Goal: Transaction & Acquisition: Purchase product/service

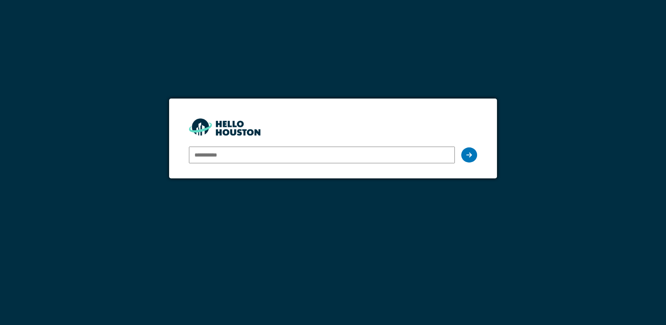
click at [217, 151] on input "email" at bounding box center [322, 154] width 266 height 17
paste input "**********"
type input "**********"
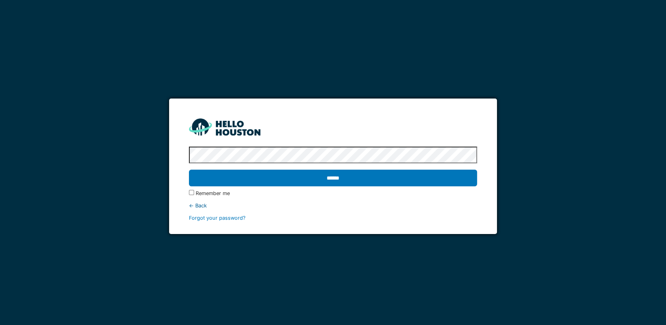
click at [189, 169] on input "******" at bounding box center [333, 177] width 288 height 17
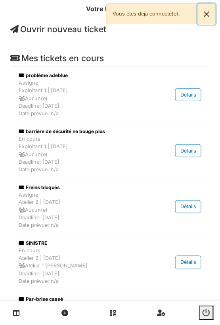
click at [207, 16] on button "Close" at bounding box center [207, 14] width 18 height 21
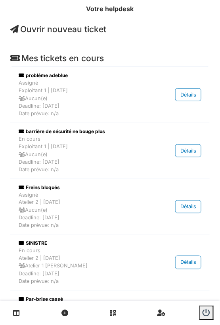
click at [73, 29] on span "Ouvrir nouveau ticket" at bounding box center [58, 29] width 96 height 10
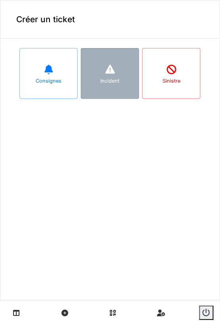
click at [113, 77] on div "Incident" at bounding box center [110, 81] width 19 height 8
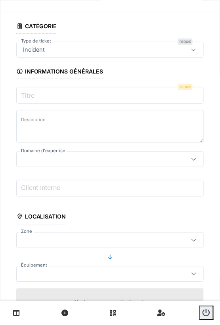
scroll to position [21, 0]
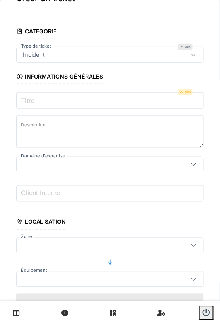
click at [38, 97] on input "Titre" at bounding box center [110, 100] width 188 height 17
type input "*"
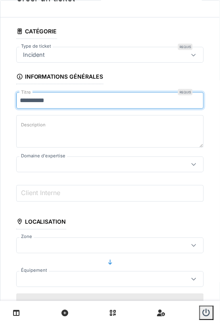
type input "**********"
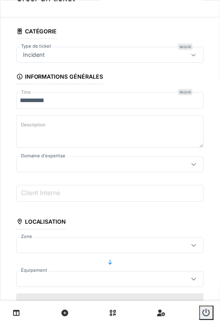
click at [67, 169] on div at bounding box center [110, 164] width 188 height 16
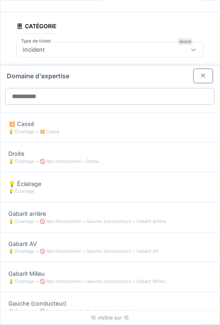
scroll to position [147, 0]
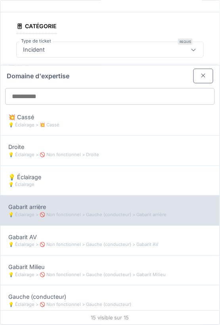
click at [49, 214] on div "💡 Éclairage > 🚫 Non fonctionnel > Gauche (conducteur) > Gabarit arrière" at bounding box center [110, 215] width 204 height 7
type input "****"
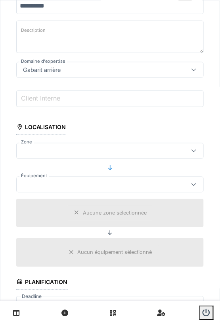
scroll to position [120, 0]
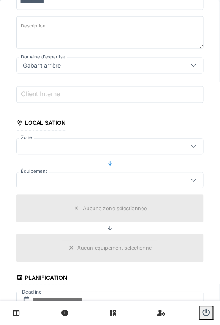
click at [77, 148] on div at bounding box center [98, 146] width 156 height 9
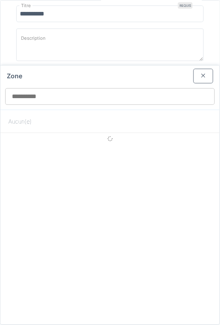
scroll to position [106, 0]
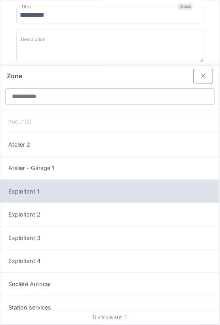
click at [69, 187] on div "Exploitant 1" at bounding box center [110, 191] width 204 height 9
type input "*****"
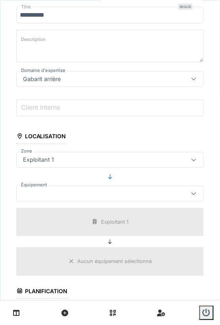
click at [64, 194] on div at bounding box center [98, 193] width 156 height 9
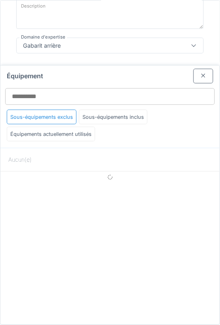
scroll to position [140, 0]
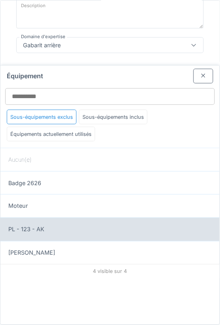
click at [49, 230] on div "PL - 123 - AK" at bounding box center [110, 229] width 204 height 9
type input "******"
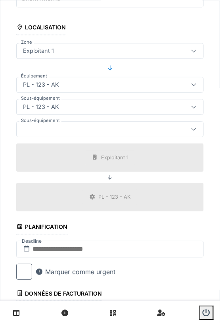
click at [90, 131] on div at bounding box center [98, 129] width 156 height 9
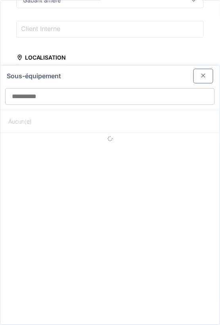
scroll to position [185, 0]
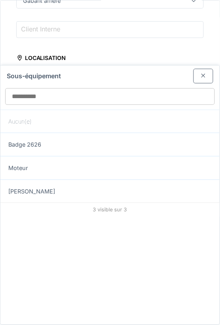
click at [206, 84] on div "Sous-équipement" at bounding box center [109, 87] width 219 height 44
click at [205, 78] on div at bounding box center [203, 76] width 6 height 8
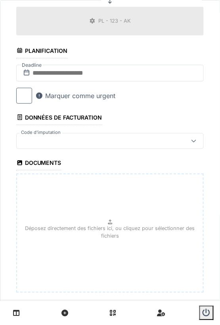
scroll to position [402, 0]
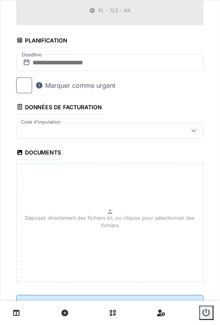
click at [77, 126] on div at bounding box center [98, 130] width 156 height 9
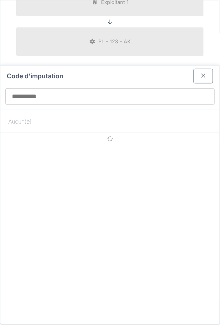
scroll to position [370, 0]
click at [202, 76] on div at bounding box center [203, 76] width 6 height 8
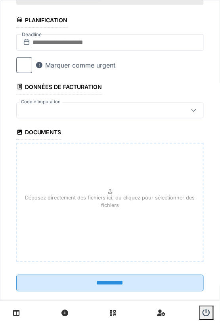
scroll to position [427, 0]
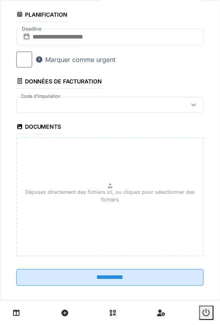
click at [114, 192] on p "Déposez directement des fichiers ici, ou cliquez pour sélectionner des fichiers" at bounding box center [109, 196] width 173 height 15
type input "**********"
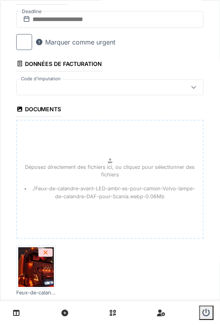
scroll to position [485, 0]
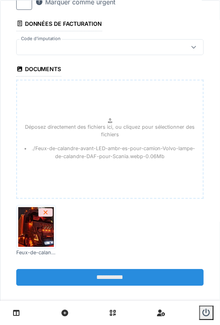
click at [114, 273] on input "**********" at bounding box center [110, 277] width 188 height 17
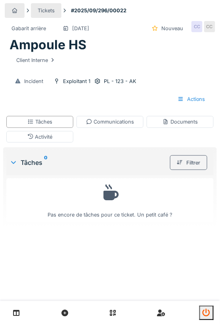
click at [209, 312] on icon "submit" at bounding box center [207, 313] width 8 height 8
click at [209, 314] on icon "submit" at bounding box center [207, 313] width 8 height 8
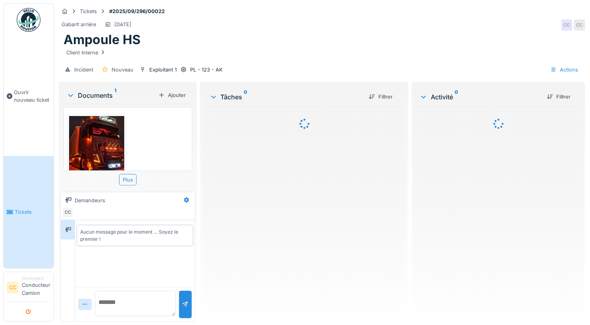
click at [31, 314] on icon "submit" at bounding box center [28, 311] width 5 height 5
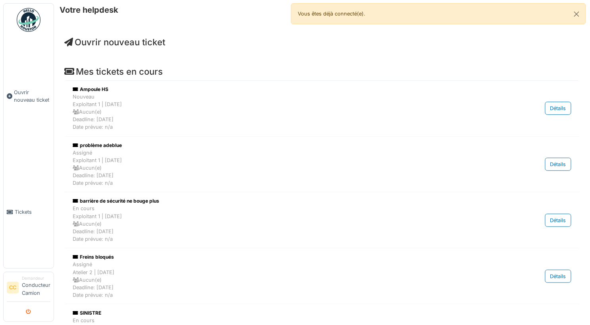
click at [29, 310] on icon "submit" at bounding box center [28, 311] width 5 height 5
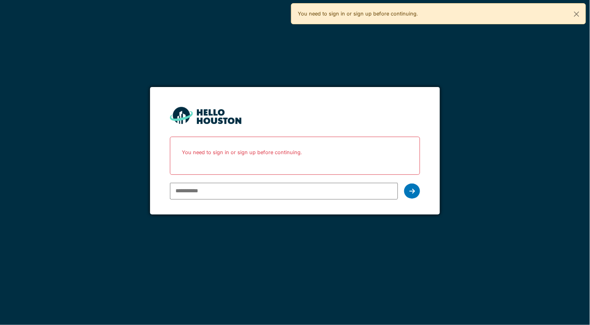
paste input "**********"
type input "**********"
click at [415, 190] on div at bounding box center [412, 190] width 16 height 15
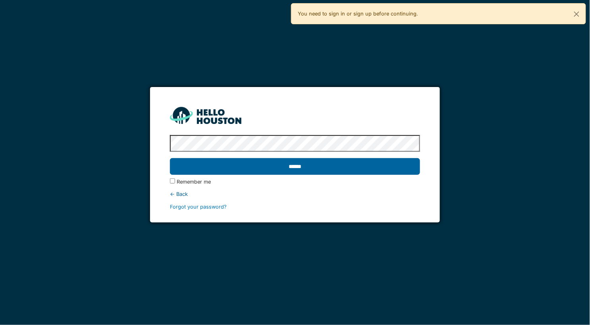
click at [170, 158] on input "******" at bounding box center [295, 166] width 250 height 17
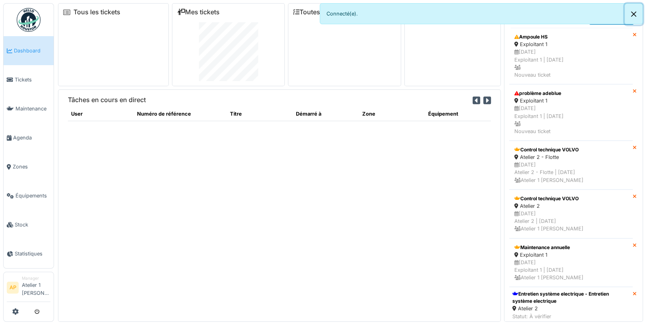
click at [589, 16] on button "Close" at bounding box center [633, 14] width 18 height 21
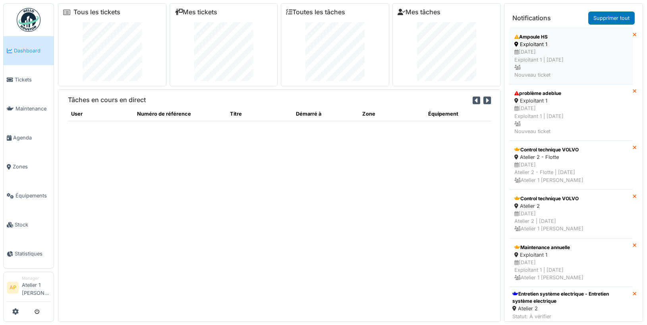
click at [540, 40] on div "Exploitant 1" at bounding box center [570, 44] width 113 height 8
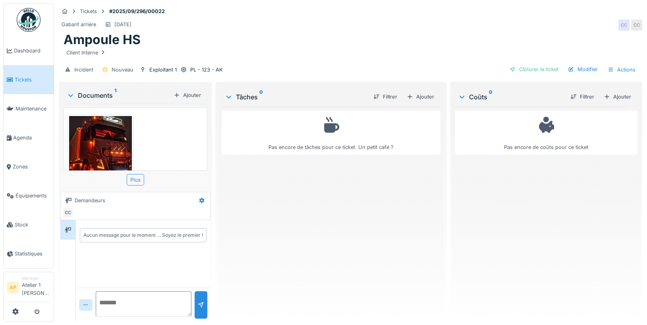
click at [117, 140] on img at bounding box center [100, 147] width 63 height 63
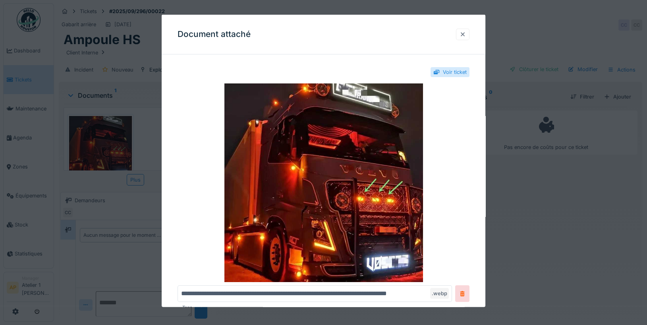
click at [466, 36] on div at bounding box center [462, 35] width 13 height 12
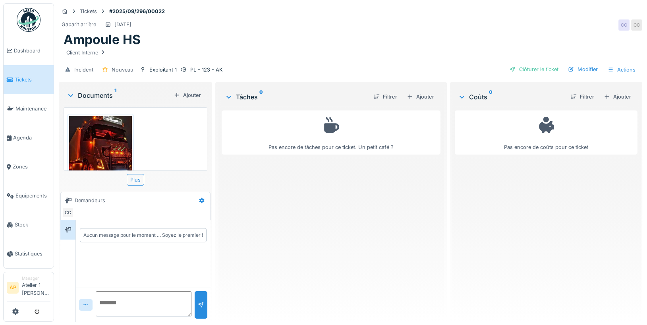
click at [73, 94] on icon at bounding box center [70, 95] width 6 height 8
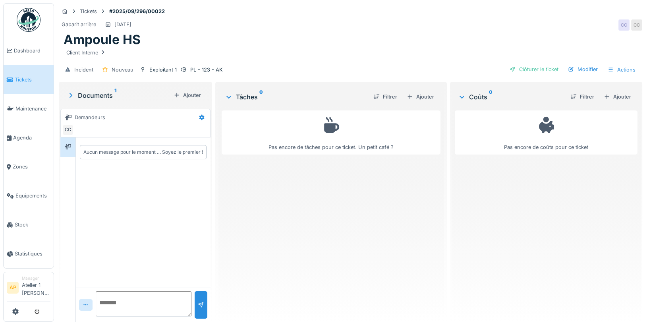
click at [110, 302] on textarea at bounding box center [144, 303] width 96 height 25
type textarea "**********"
click at [203, 302] on div at bounding box center [201, 305] width 6 height 8
click at [71, 95] on icon at bounding box center [71, 95] width 8 height 6
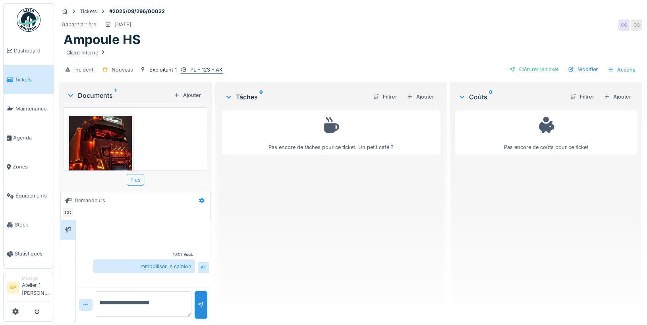
click at [212, 69] on div "PL - 123 - AK" at bounding box center [206, 70] width 33 height 8
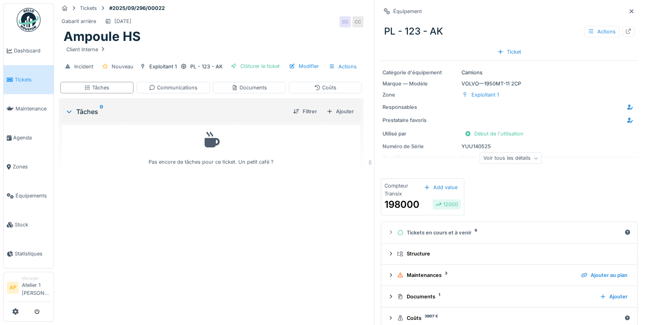
click at [504, 154] on div "Voir tous les détails" at bounding box center [510, 158] width 62 height 12
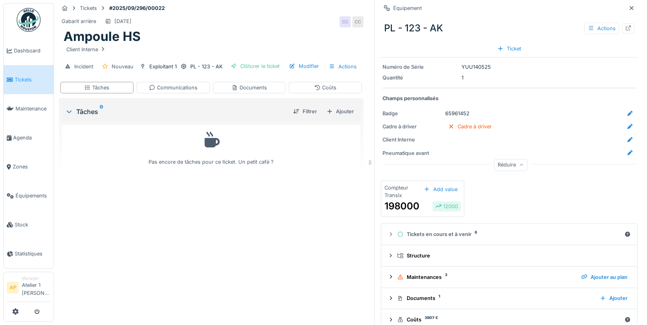
scroll to position [87, 0]
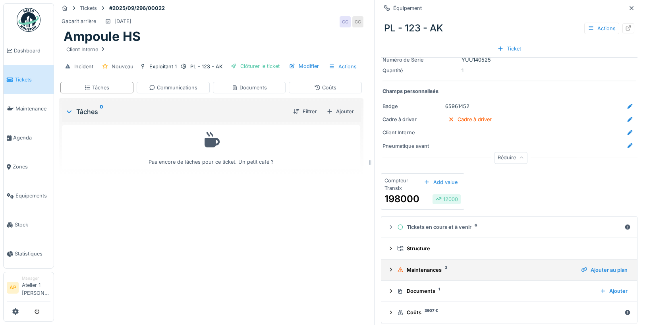
click at [428, 266] on div "Maintenances 3" at bounding box center [485, 270] width 177 height 8
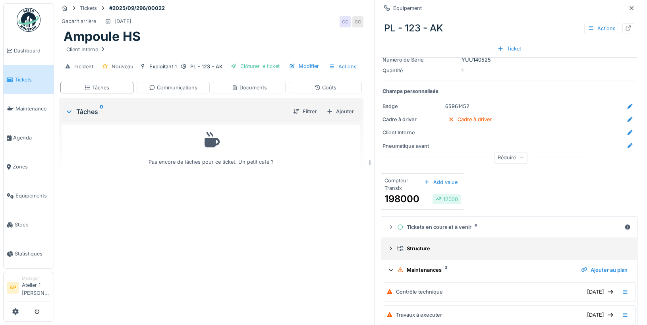
scroll to position [162, 0]
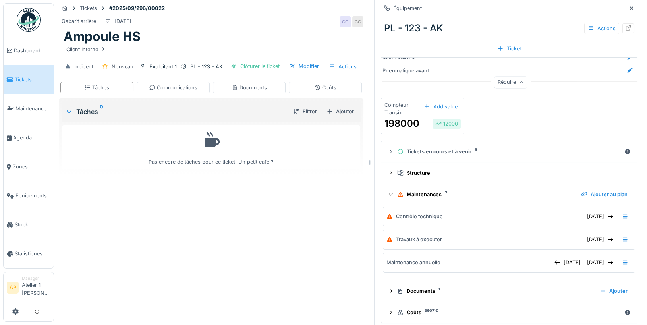
click at [391, 193] on icon at bounding box center [391, 194] width 4 height 2
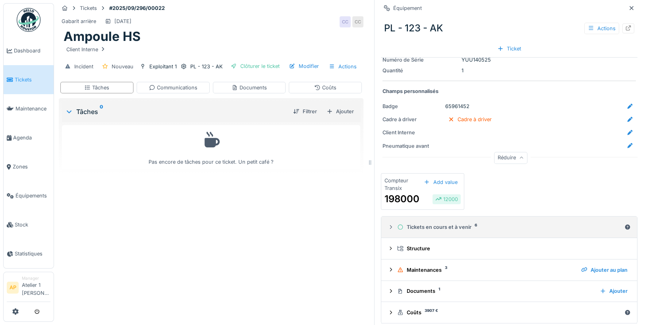
click at [390, 224] on icon at bounding box center [390, 226] width 6 height 5
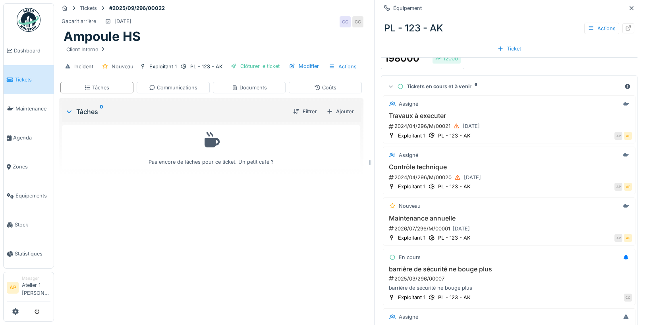
scroll to position [216, 0]
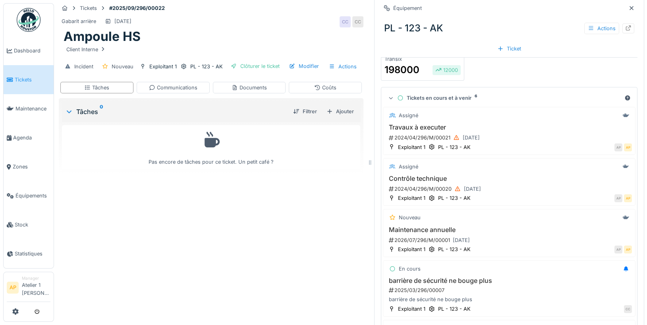
click at [391, 95] on icon at bounding box center [390, 98] width 5 height 6
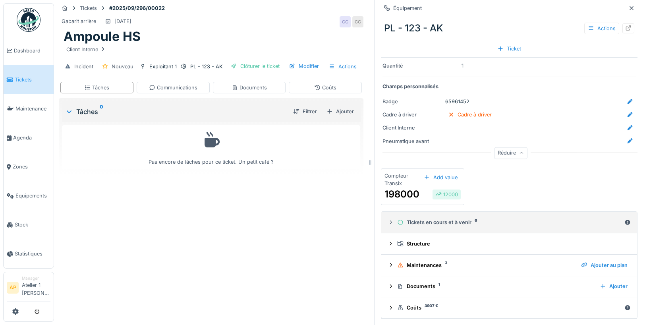
scroll to position [87, 0]
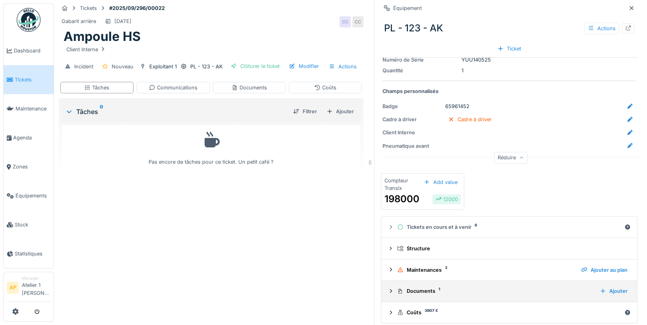
click at [393, 288] on icon at bounding box center [390, 290] width 6 height 5
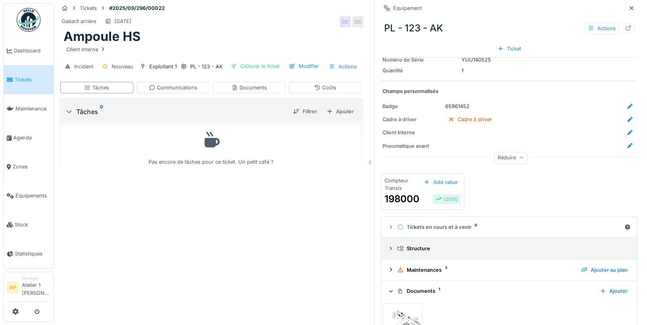
scroll to position [147, 0]
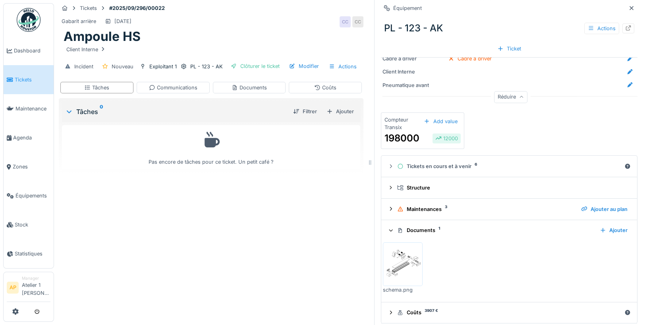
click at [393, 237] on div "schema.png" at bounding box center [509, 267] width 252 height 61
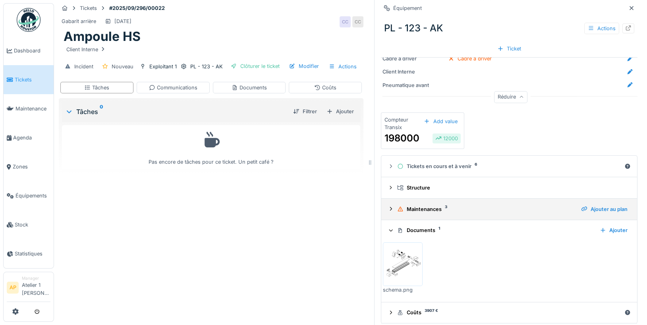
scroll to position [0, 0]
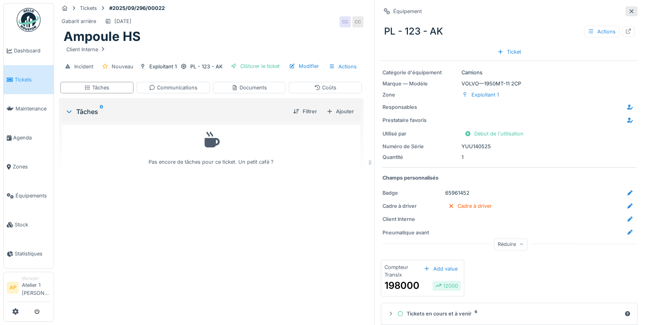
click at [632, 10] on icon at bounding box center [631, 11] width 4 height 4
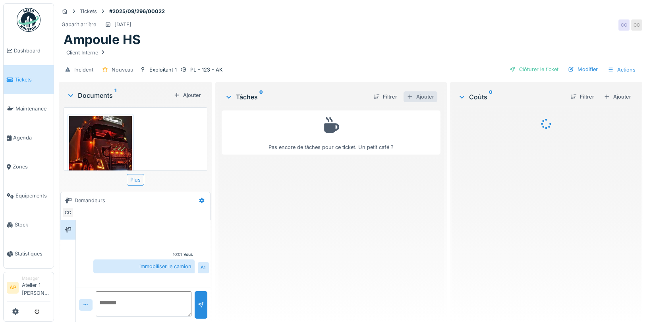
click at [420, 92] on div "Ajouter" at bounding box center [420, 96] width 34 height 11
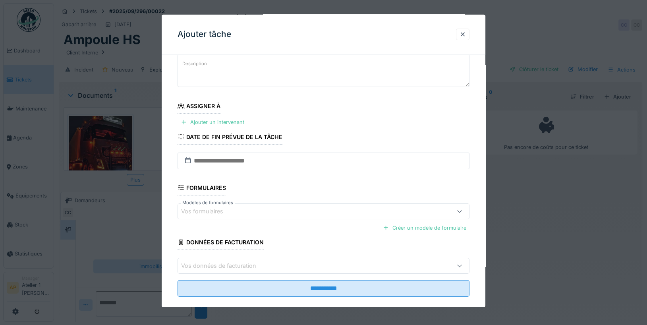
scroll to position [60, 0]
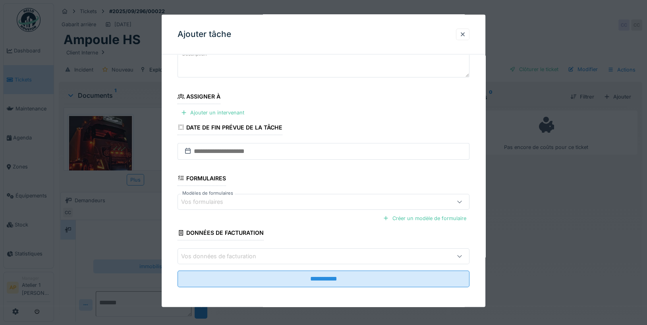
drag, startPoint x: 229, startPoint y: 113, endPoint x: 363, endPoint y: 115, distance: 133.8
click at [363, 115] on fieldset "**********" at bounding box center [323, 146] width 292 height 293
click at [214, 113] on div "Ajouter un intervenant" at bounding box center [212, 112] width 70 height 11
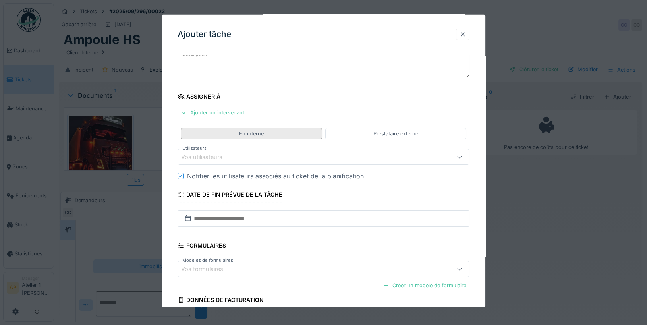
click at [262, 132] on div "En interne" at bounding box center [251, 133] width 25 height 8
click at [266, 133] on div "En interne" at bounding box center [251, 133] width 141 height 12
click at [253, 130] on div "En interne" at bounding box center [251, 133] width 25 height 8
click at [245, 153] on div "Vos utilisateurs" at bounding box center [306, 156] width 250 height 9
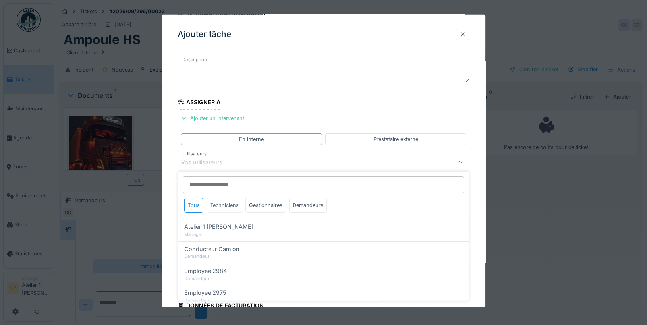
click at [217, 204] on div "Techniciens" at bounding box center [224, 205] width 36 height 15
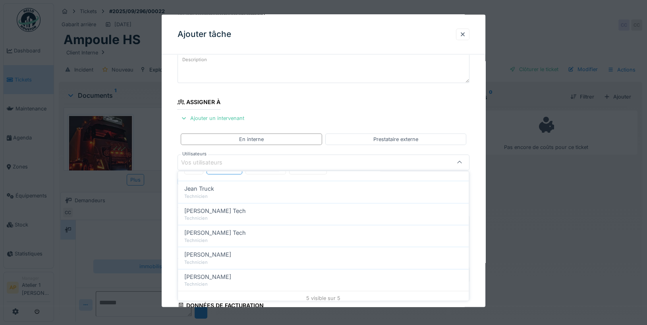
scroll to position [40, 0]
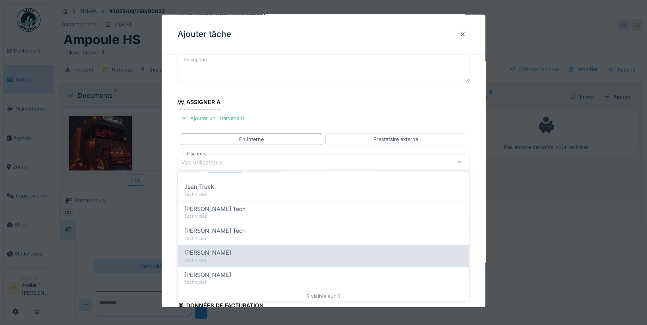
click at [242, 249] on div "[PERSON_NAME]" at bounding box center [323, 252] width 278 height 9
type input "****"
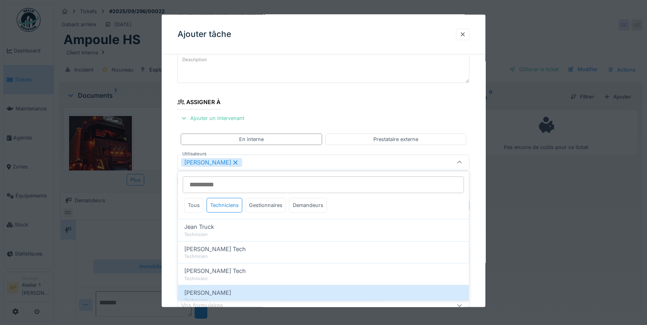
click at [353, 96] on fieldset "**********" at bounding box center [323, 201] width 292 height 391
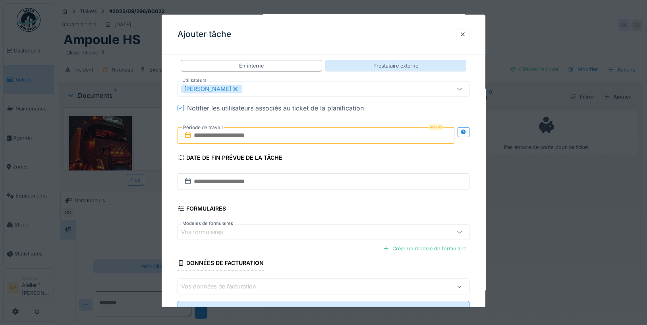
scroll to position [158, 0]
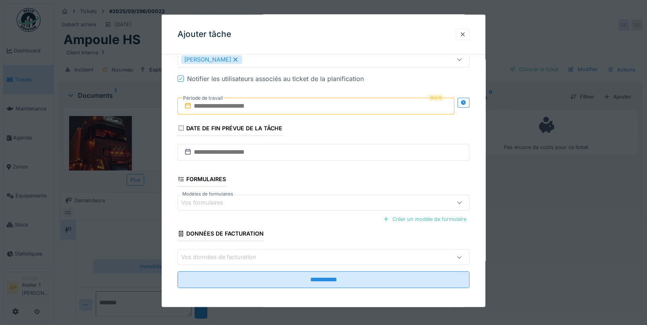
click at [264, 105] on input "text" at bounding box center [315, 106] width 277 height 17
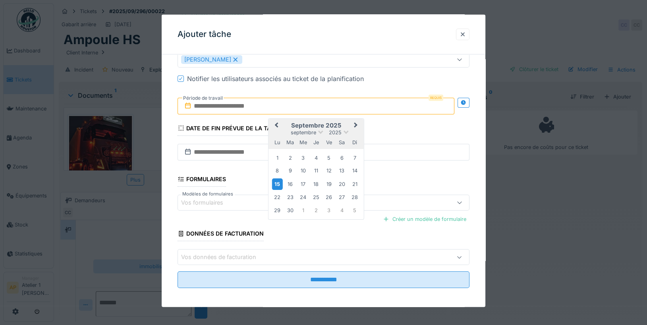
click at [280, 183] on div "15" at bounding box center [277, 184] width 11 height 12
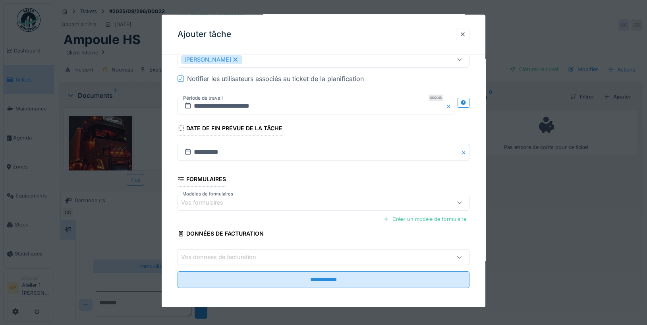
click at [308, 205] on div "Vos formulaires" at bounding box center [323, 202] width 292 height 16
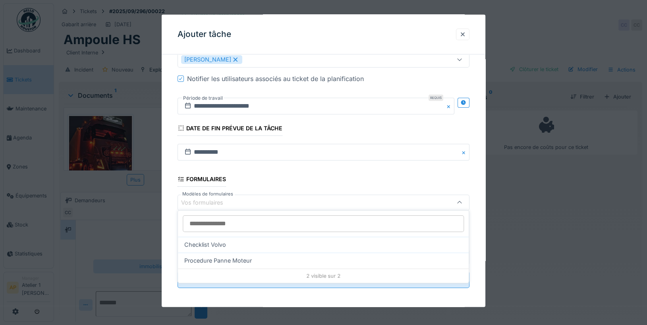
click at [289, 247] on div "Checklist Volvo" at bounding box center [323, 244] width 278 height 9
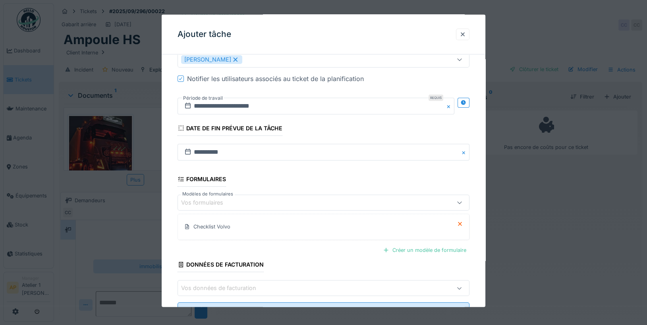
click at [312, 202] on div "Vos formulaires" at bounding box center [306, 202] width 250 height 9
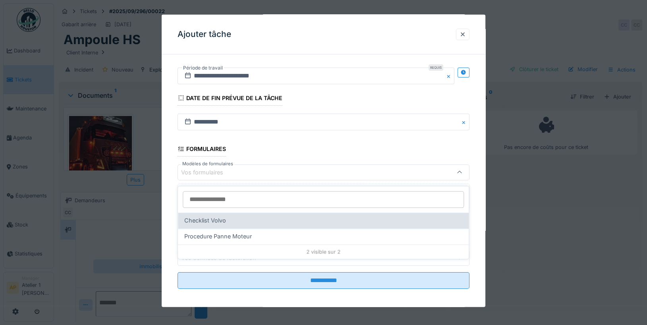
scroll to position [188, 0]
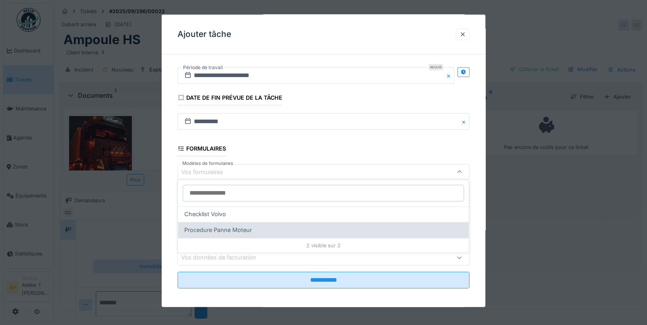
click at [262, 227] on div "Procedure Panne Moteur" at bounding box center [323, 229] width 278 height 9
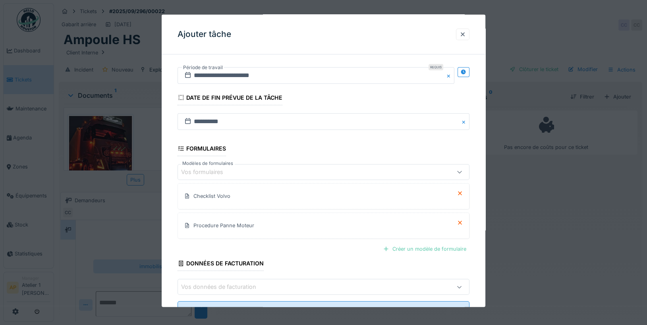
click at [407, 248] on div "Créer un modèle de formulaire" at bounding box center [424, 248] width 90 height 11
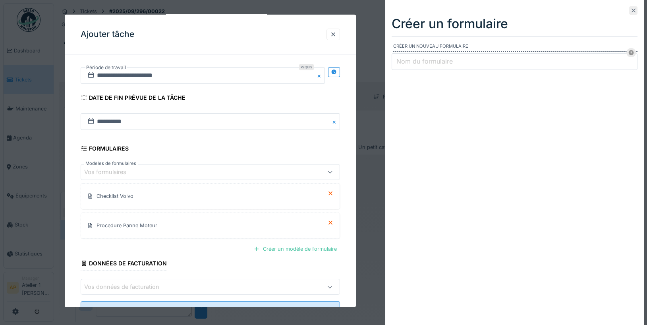
click at [635, 12] on icon at bounding box center [633, 10] width 6 height 5
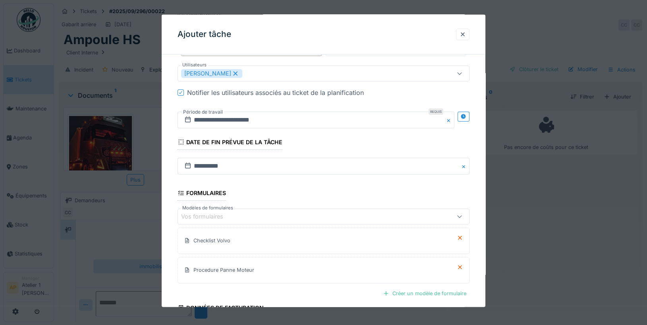
scroll to position [217, 0]
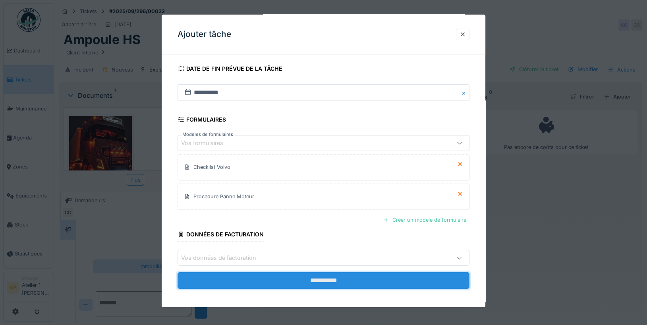
click at [330, 278] on input "**********" at bounding box center [323, 280] width 292 height 17
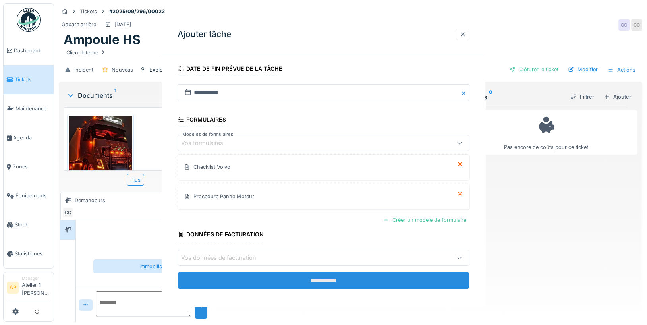
scroll to position [0, 0]
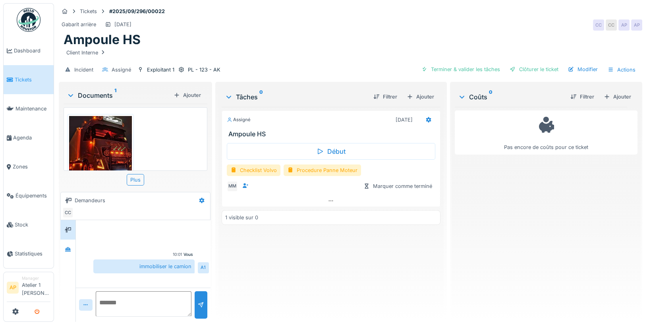
click at [38, 315] on button "submit" at bounding box center [36, 311] width 15 height 13
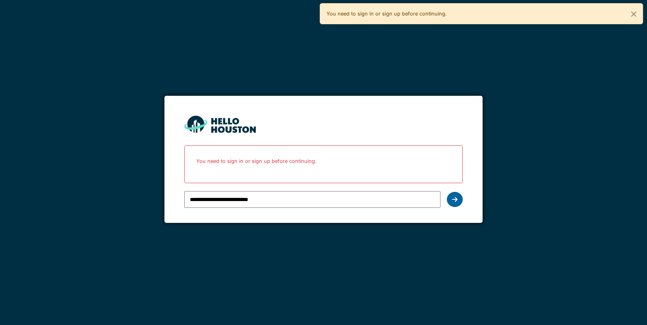
type input "**********"
click at [460, 198] on div at bounding box center [454, 199] width 16 height 15
click at [288, 200] on input "**********" at bounding box center [312, 199] width 256 height 17
click at [453, 196] on icon at bounding box center [455, 199] width 6 height 6
click at [632, 13] on button "Close" at bounding box center [633, 14] width 18 height 21
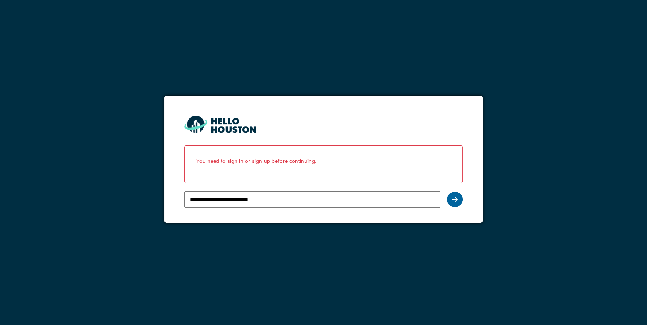
click at [457, 196] on icon at bounding box center [455, 199] width 6 height 6
click at [316, 210] on div "**********" at bounding box center [312, 199] width 256 height 23
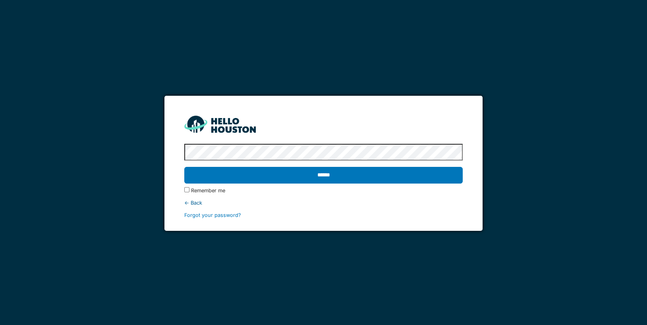
click at [184, 167] on input "******" at bounding box center [323, 175] width 279 height 17
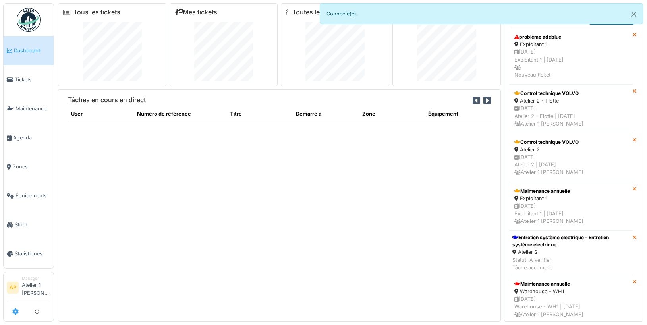
click at [15, 314] on icon at bounding box center [15, 311] width 6 height 6
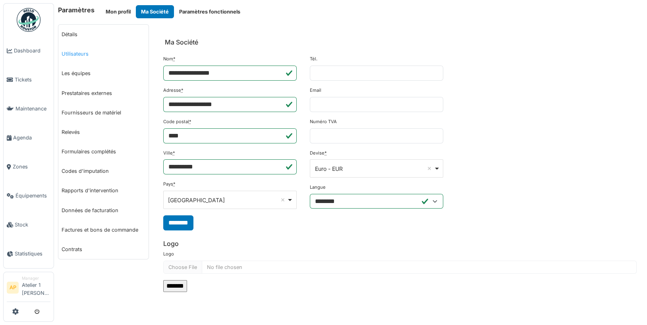
click at [82, 52] on link "Utilisateurs" at bounding box center [103, 53] width 90 height 19
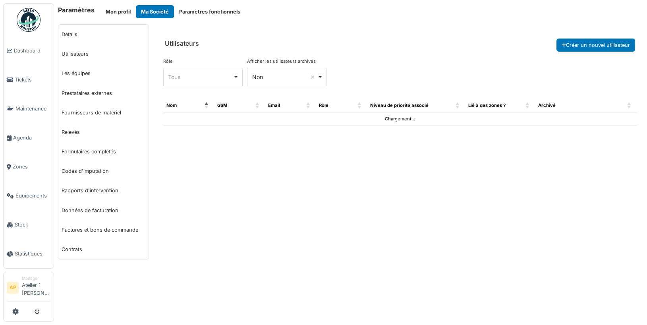
select select "***"
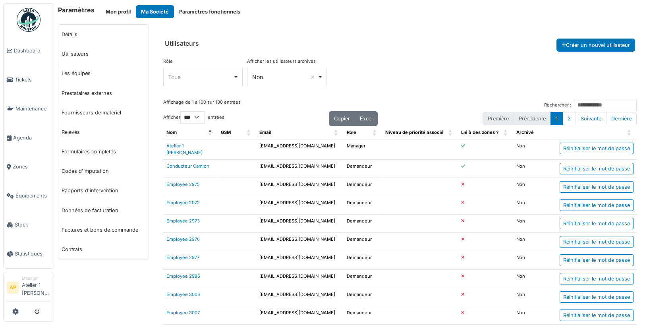
click at [209, 77] on div "Tous Remove item" at bounding box center [200, 77] width 65 height 8
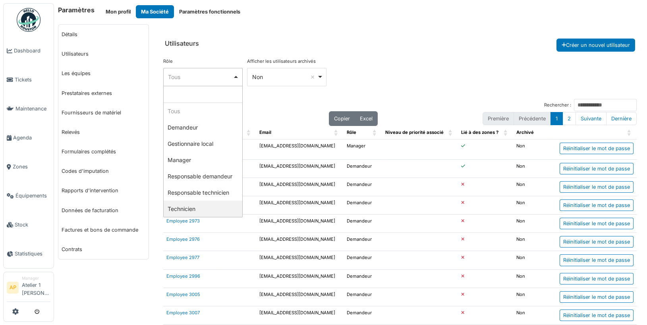
select select "**********"
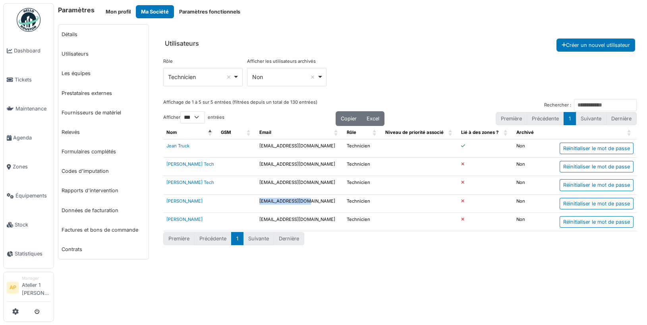
drag, startPoint x: 318, startPoint y: 198, endPoint x: 257, endPoint y: 198, distance: 61.1
click at [257, 198] on td "mikemecano@mail.com" at bounding box center [300, 203] width 88 height 18
copy td "mikemecano@mail.com"
click at [36, 79] on span "Tickets" at bounding box center [33, 80] width 36 height 8
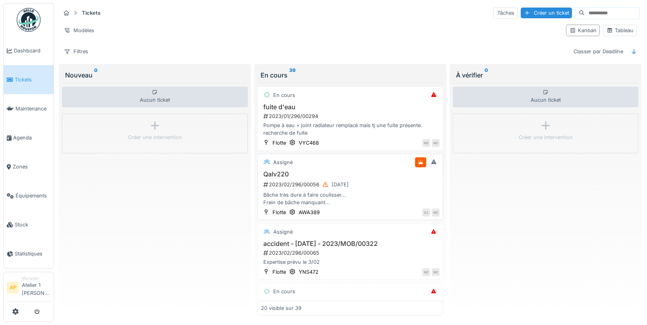
scroll to position [3, 0]
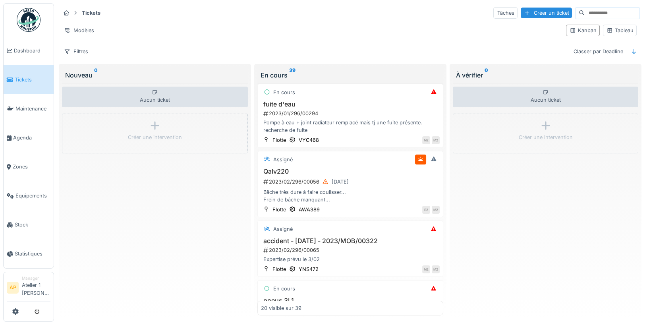
click at [600, 12] on input at bounding box center [611, 13] width 55 height 11
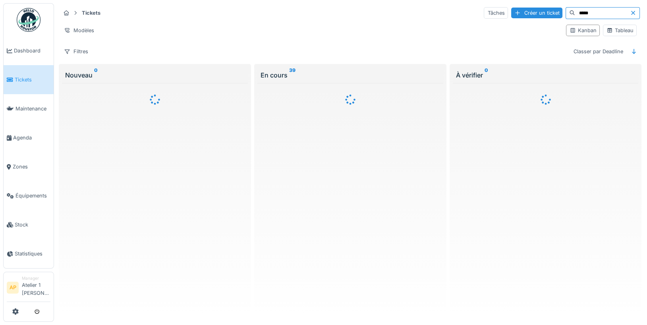
scroll to position [0, 0]
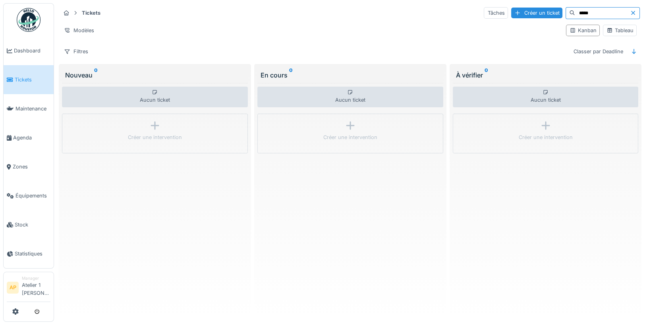
click at [578, 12] on input "*****" at bounding box center [602, 13] width 55 height 11
type input "*******"
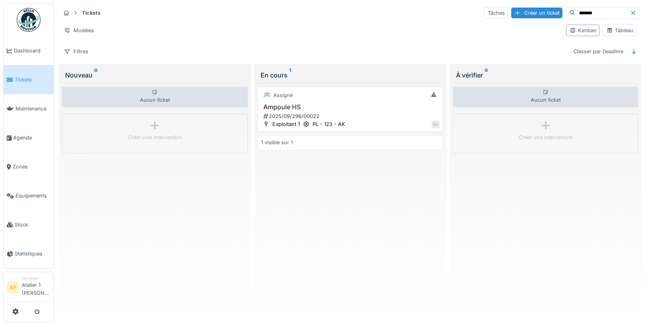
click at [308, 104] on h3 "Ampoule HS" at bounding box center [350, 107] width 179 height 8
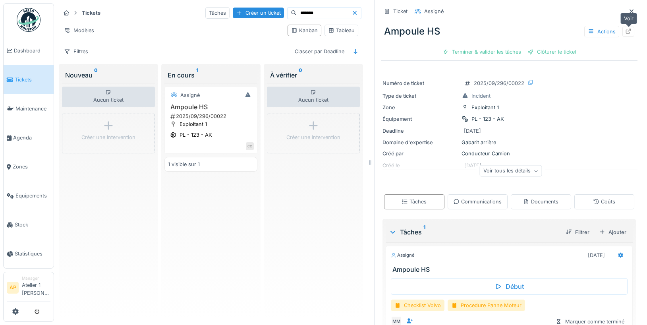
click at [628, 29] on icon at bounding box center [627, 31] width 5 height 5
click at [35, 312] on icon "submit" at bounding box center [37, 311] width 5 height 5
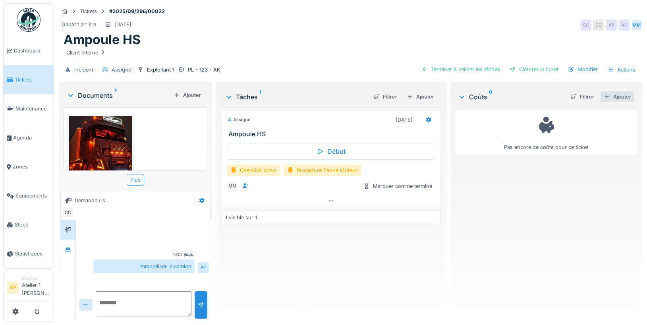
click at [617, 94] on div "Ajouter" at bounding box center [617, 96] width 34 height 11
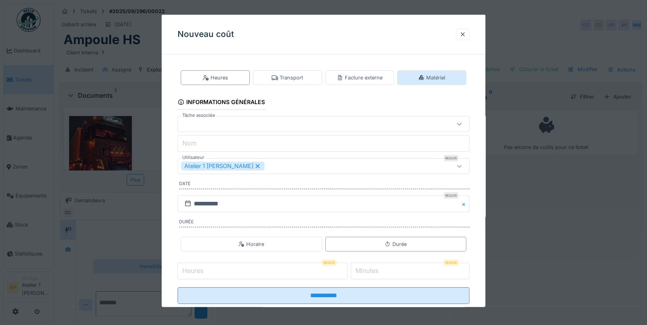
click at [431, 80] on div "Matériel" at bounding box center [431, 78] width 27 height 8
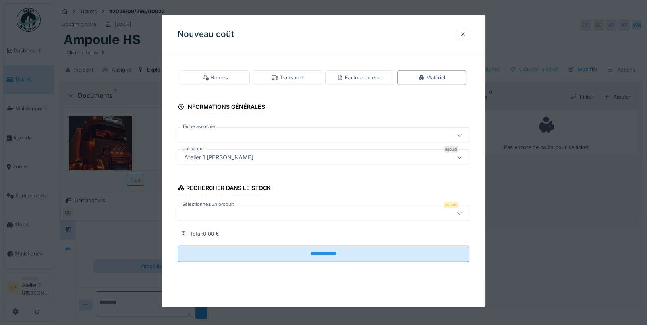
click at [213, 135] on div at bounding box center [306, 135] width 250 height 9
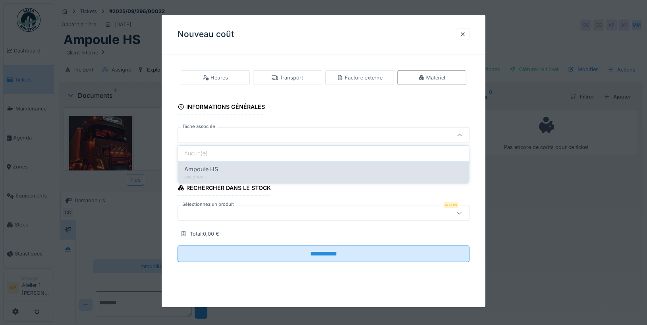
click at [230, 169] on div "Ampoule HS" at bounding box center [323, 169] width 278 height 9
type input "******"
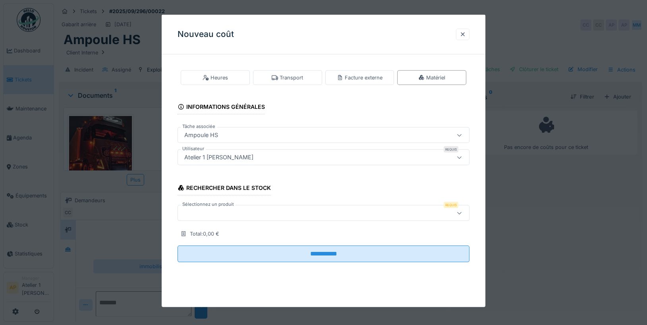
click at [246, 209] on div at bounding box center [306, 212] width 250 height 9
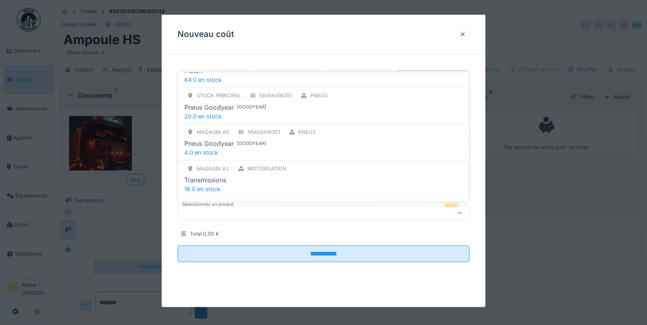
scroll to position [148, 0]
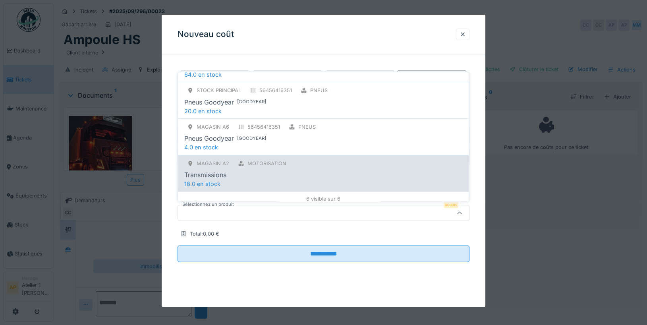
click at [256, 170] on div "Transmissions" at bounding box center [323, 175] width 278 height 10
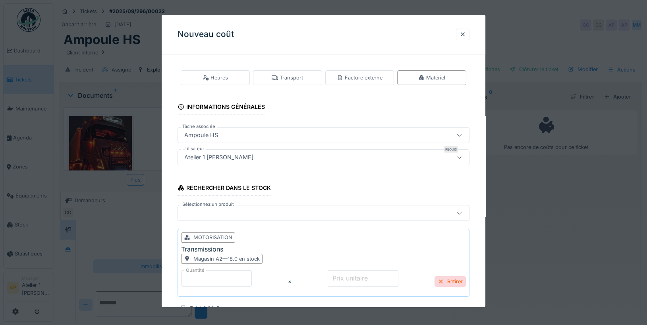
scroll to position [48, 0]
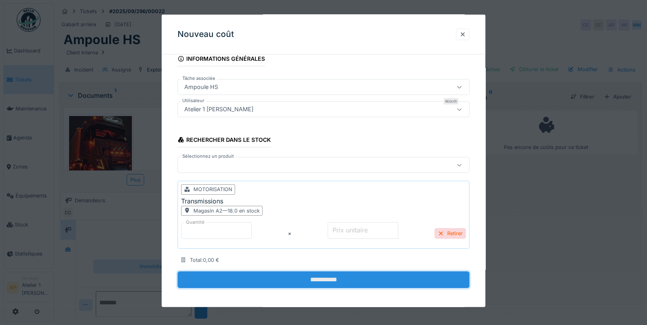
click at [321, 272] on input "**********" at bounding box center [323, 279] width 292 height 17
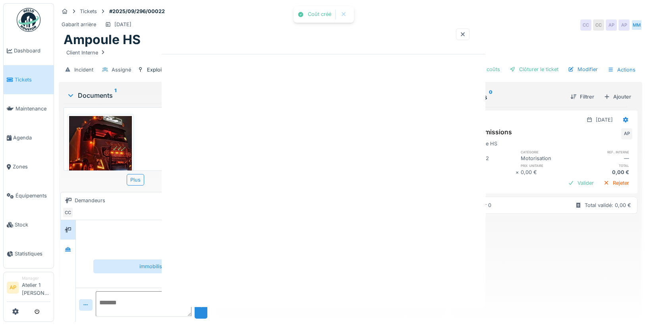
scroll to position [0, 0]
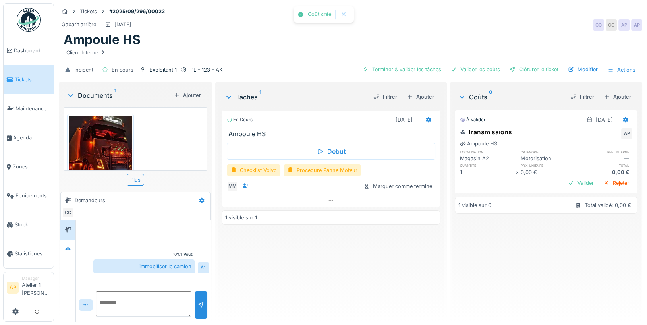
click at [624, 104] on div "Coûts 0 Filtrer Ajouter" at bounding box center [545, 97] width 183 height 20
click at [621, 96] on div "Ajouter" at bounding box center [617, 96] width 34 height 11
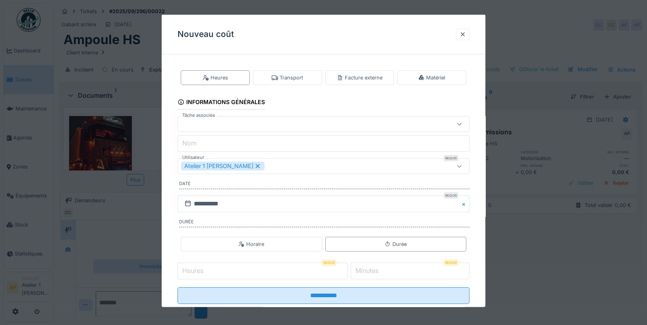
click at [283, 127] on div at bounding box center [306, 123] width 250 height 9
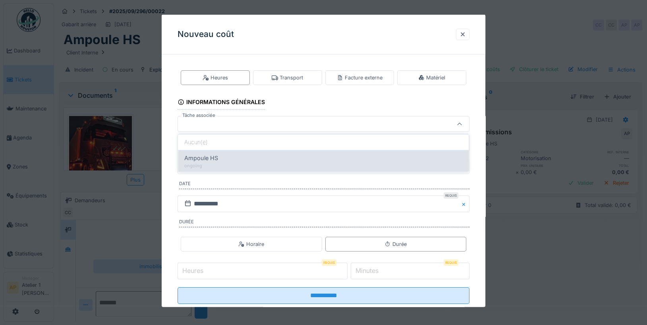
click at [260, 154] on div "Ampoule HS" at bounding box center [323, 158] width 278 height 9
type input "******"
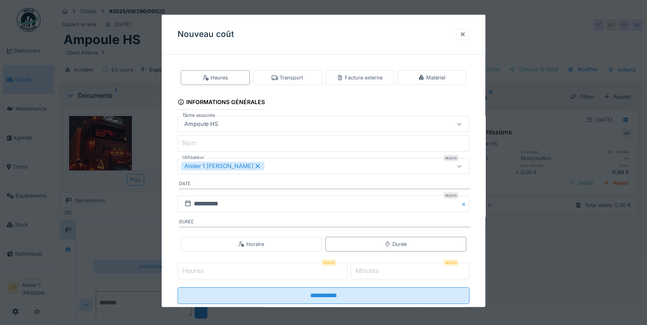
scroll to position [16, 0]
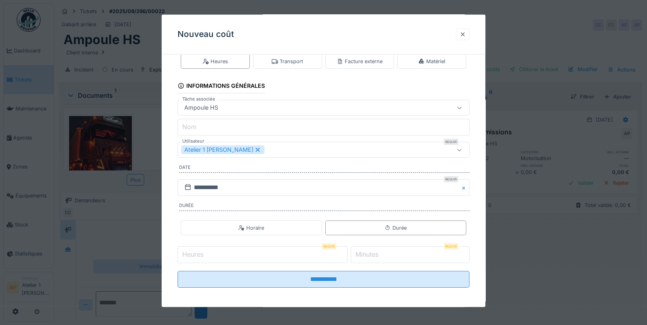
click at [467, 33] on div at bounding box center [462, 35] width 13 height 12
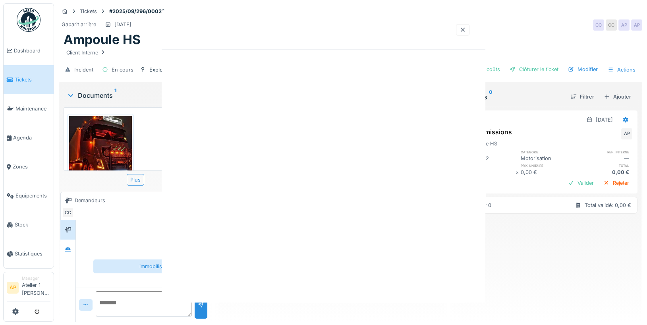
scroll to position [0, 0]
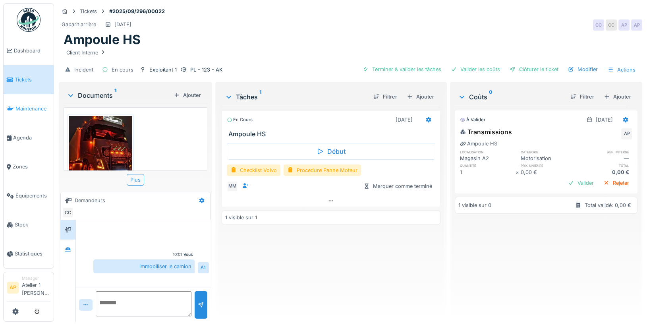
click at [28, 105] on span "Maintenance" at bounding box center [32, 109] width 35 height 8
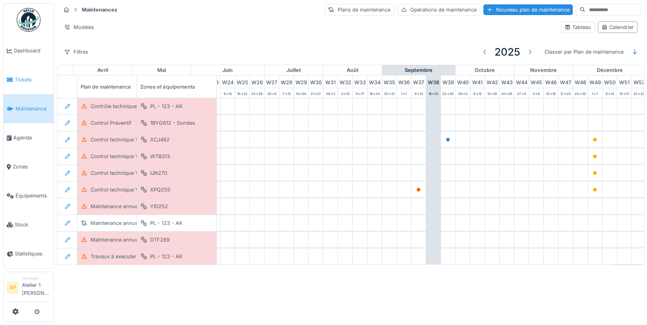
scroll to position [0, 357]
click at [33, 78] on span "Tickets" at bounding box center [33, 80] width 36 height 8
click at [52, 113] on link "Maintenance" at bounding box center [29, 108] width 50 height 29
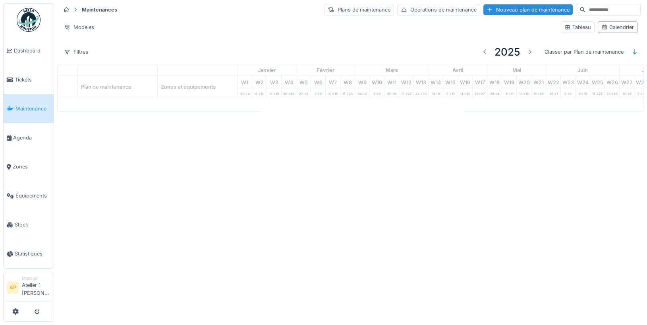
click at [31, 106] on span "Maintenance" at bounding box center [32, 109] width 35 height 8
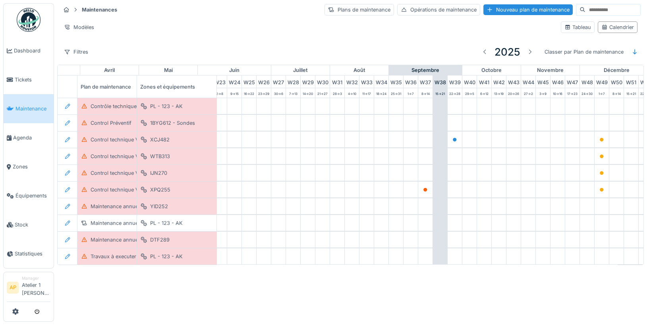
scroll to position [0, 357]
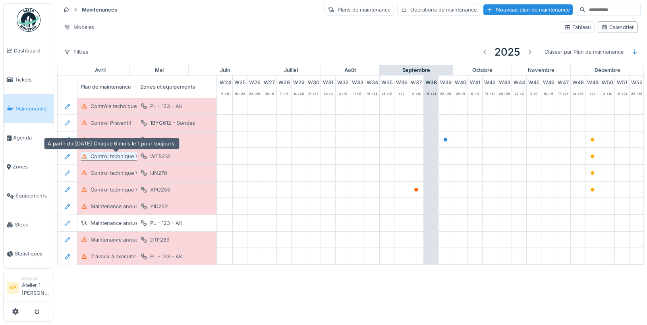
click at [118, 157] on div "Control technique VOLVO" at bounding box center [121, 156] width 62 height 8
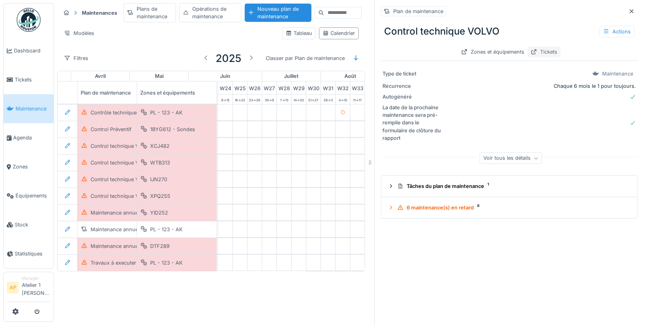
click at [552, 51] on div "Tickets" at bounding box center [543, 51] width 33 height 11
click at [628, 8] on div at bounding box center [631, 12] width 6 height 8
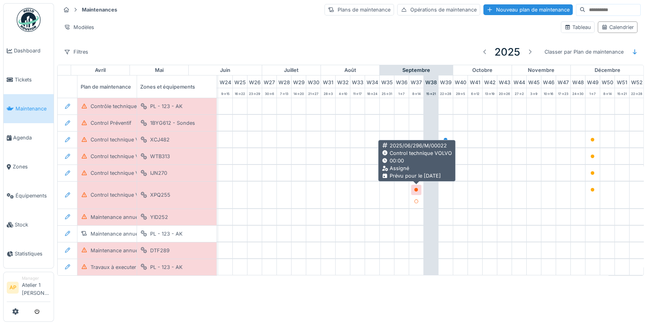
click at [417, 190] on icon at bounding box center [416, 190] width 5 height 4
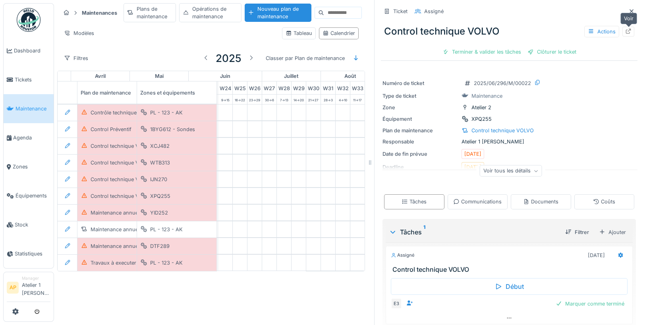
click at [629, 33] on icon at bounding box center [628, 31] width 6 height 5
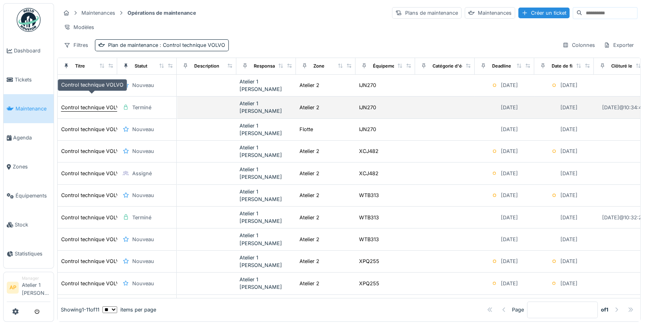
click at [100, 104] on div "Control technique VOLVO" at bounding box center [92, 108] width 62 height 8
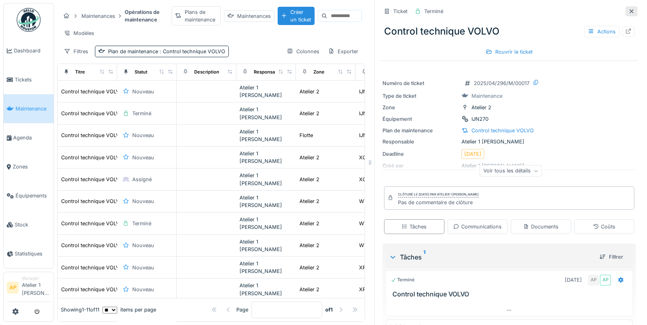
click at [633, 10] on icon at bounding box center [631, 11] width 6 height 5
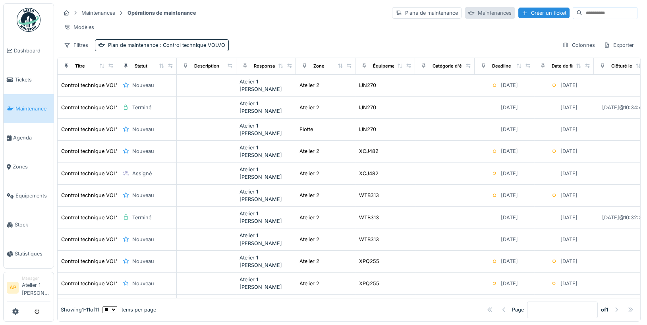
click at [474, 11] on div "Maintenances" at bounding box center [489, 13] width 50 height 12
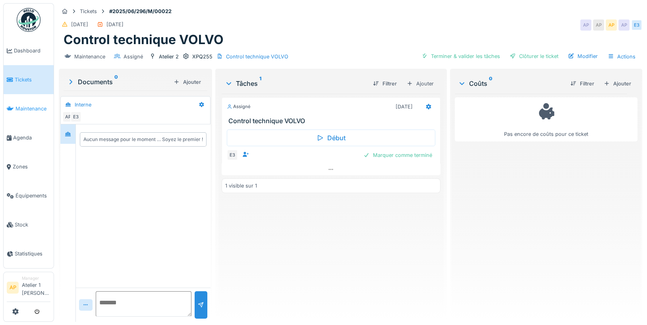
click at [32, 105] on span "Maintenance" at bounding box center [32, 109] width 35 height 8
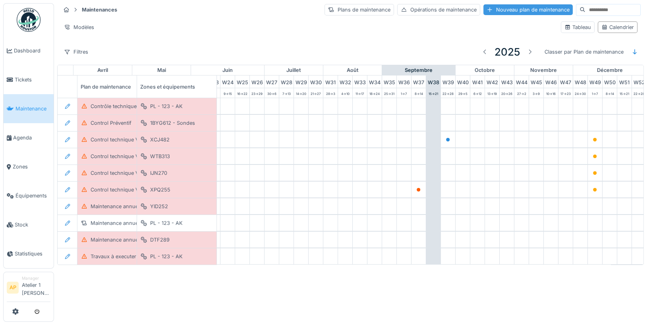
scroll to position [0, 357]
click at [527, 12] on div "Nouveau plan de maintenance" at bounding box center [527, 9] width 89 height 11
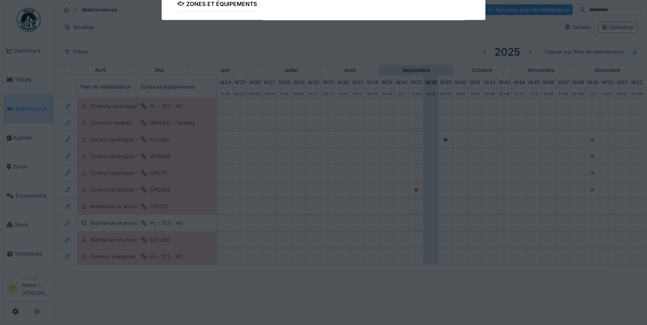
type input "***"
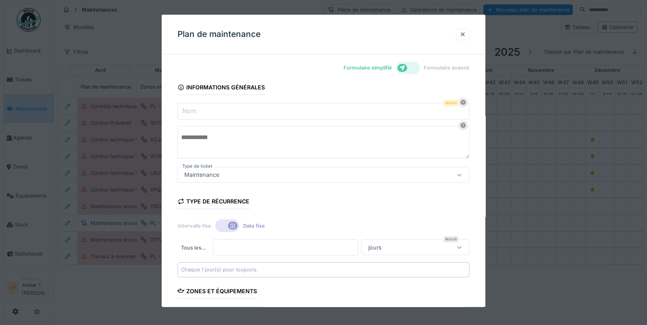
click at [407, 65] on div at bounding box center [408, 68] width 24 height 13
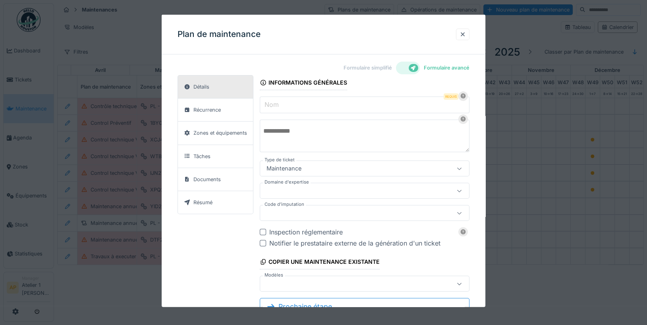
click at [275, 106] on label "Nom" at bounding box center [271, 105] width 17 height 10
click at [275, 106] on input "Nom" at bounding box center [365, 104] width 210 height 17
type input "*******"
click at [312, 52] on div "Plan de maintenance" at bounding box center [323, 35] width 323 height 40
click at [200, 110] on div "Récurrence" at bounding box center [206, 110] width 27 height 8
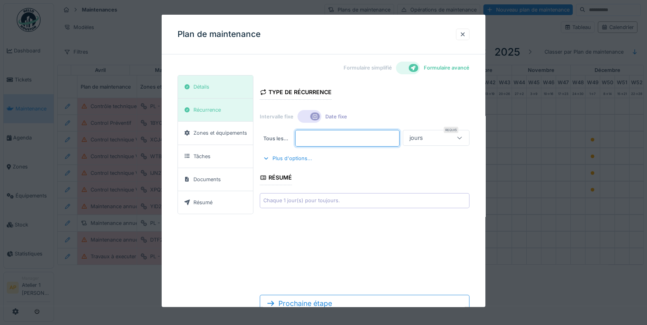
click at [329, 137] on input "*" at bounding box center [347, 138] width 104 height 17
type input "***"
click at [392, 109] on div "Intervalle fixe Date fixe" at bounding box center [365, 116] width 210 height 14
click at [297, 159] on div "Plus d'options..." at bounding box center [288, 158] width 56 height 11
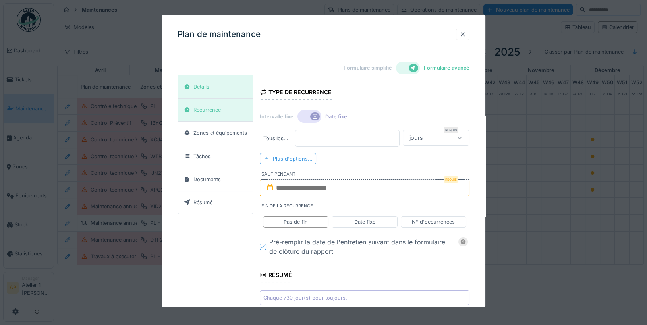
click at [302, 157] on div "Plus d'options..." at bounding box center [288, 159] width 56 height 12
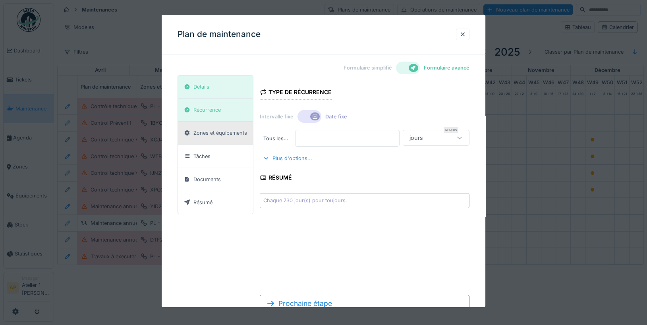
click at [229, 131] on div "Zones et équipements" at bounding box center [220, 133] width 54 height 8
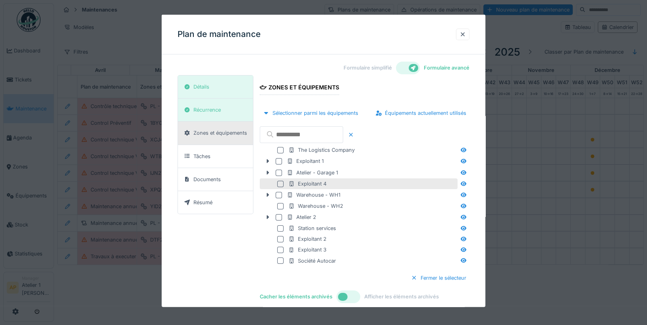
click at [316, 188] on div "Exploitant 4" at bounding box center [359, 183] width 198 height 11
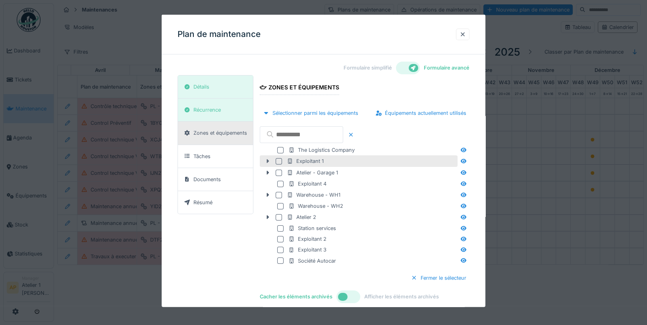
click at [267, 159] on icon at bounding box center [268, 161] width 2 height 4
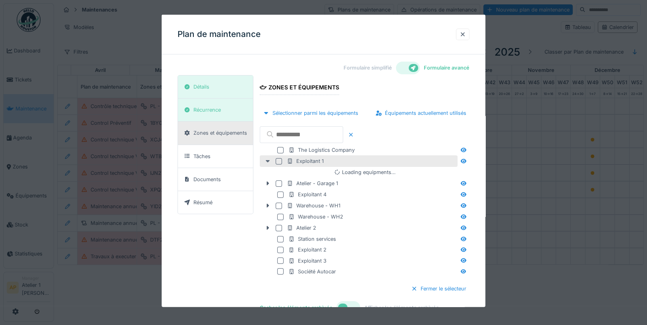
click at [266, 159] on icon at bounding box center [267, 160] width 6 height 5
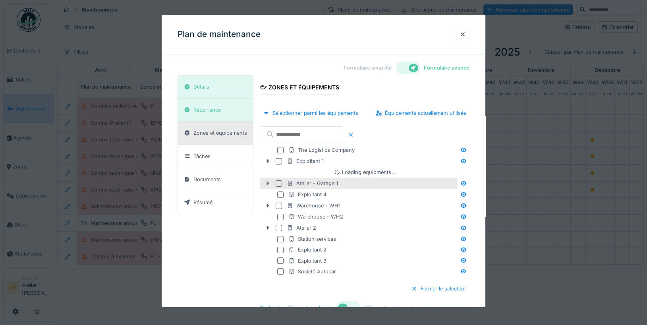
click at [266, 181] on icon at bounding box center [267, 183] width 6 height 5
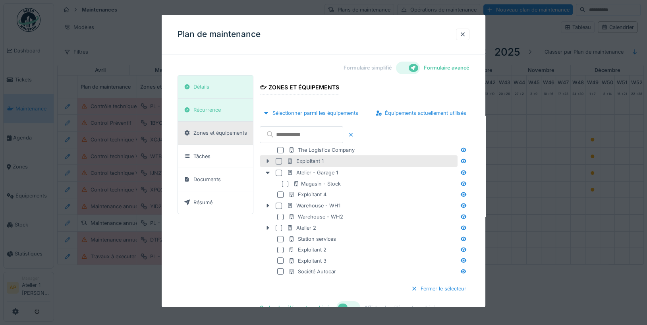
click at [268, 160] on icon at bounding box center [267, 160] width 6 height 5
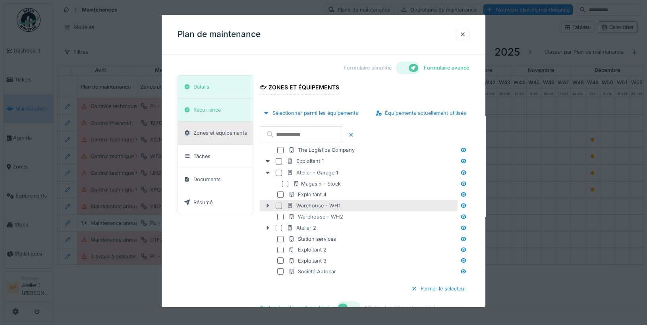
click at [267, 204] on icon at bounding box center [268, 206] width 2 height 4
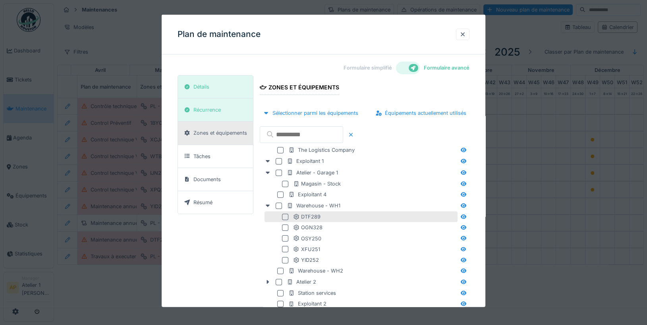
click at [283, 220] on div "DTF289" at bounding box center [360, 216] width 193 height 11
click at [286, 215] on div at bounding box center [285, 217] width 6 height 6
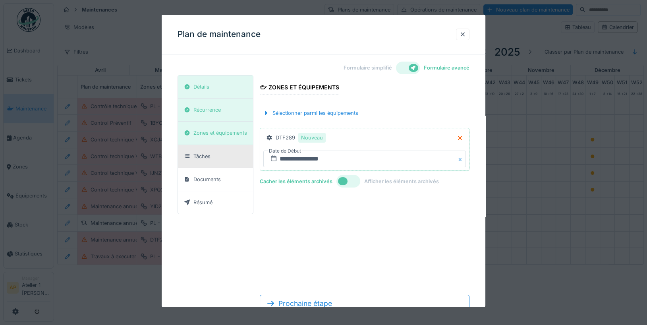
click at [207, 158] on div "Tâches" at bounding box center [197, 156] width 32 height 10
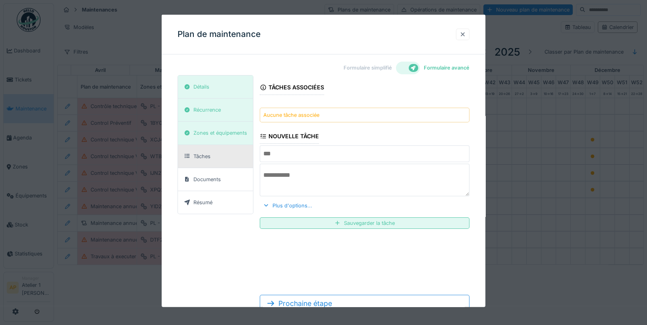
click at [466, 35] on div at bounding box center [462, 35] width 13 height 12
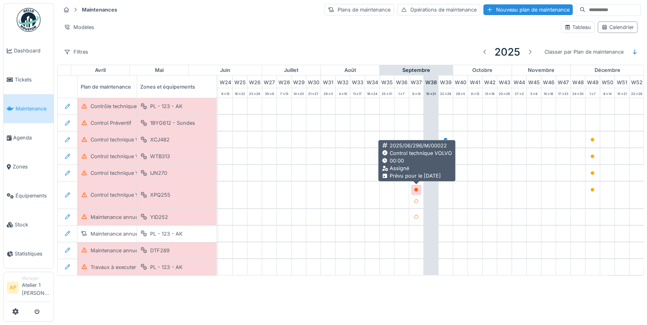
click at [416, 188] on icon at bounding box center [416, 190] width 4 height 4
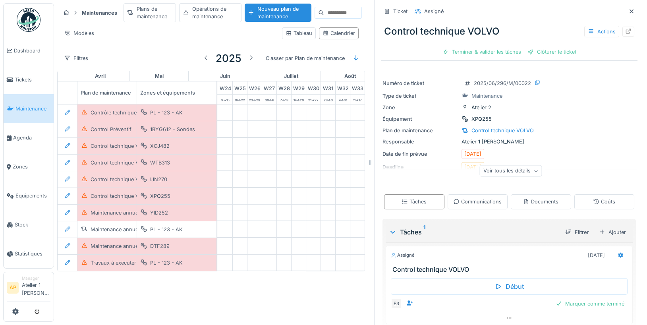
click at [508, 167] on div "Voir tous les détails" at bounding box center [510, 171] width 62 height 12
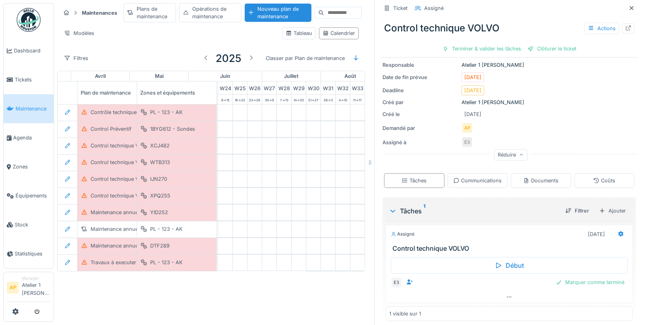
scroll to position [76, 0]
click at [629, 30] on div at bounding box center [628, 29] width 6 height 8
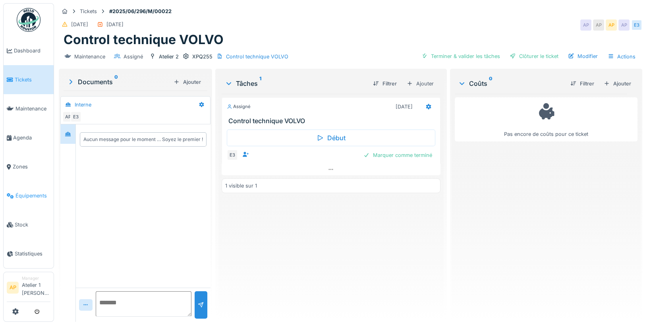
click at [26, 184] on link "Équipements" at bounding box center [29, 195] width 50 height 29
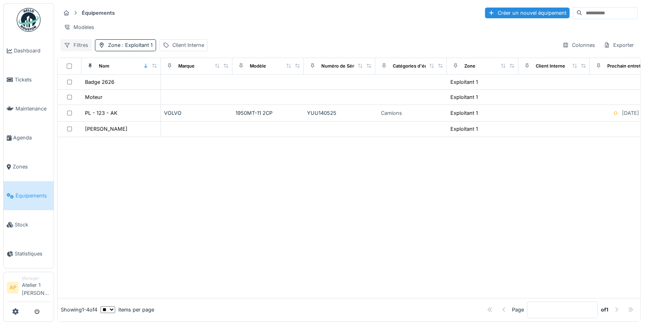
click at [81, 44] on div "Filtres" at bounding box center [75, 45] width 31 height 12
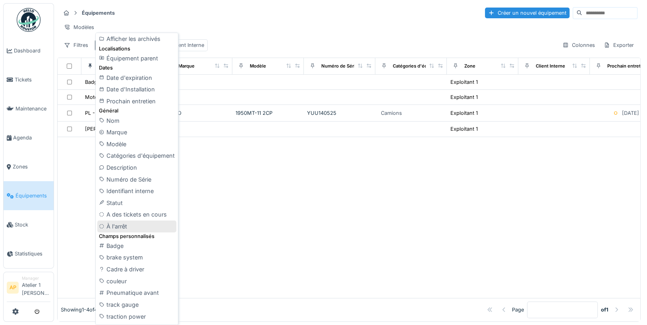
scroll to position [51, 0]
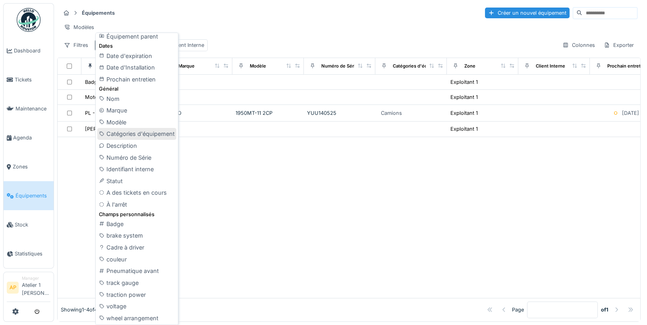
click at [150, 129] on div "Catégories d'équipement" at bounding box center [136, 134] width 79 height 12
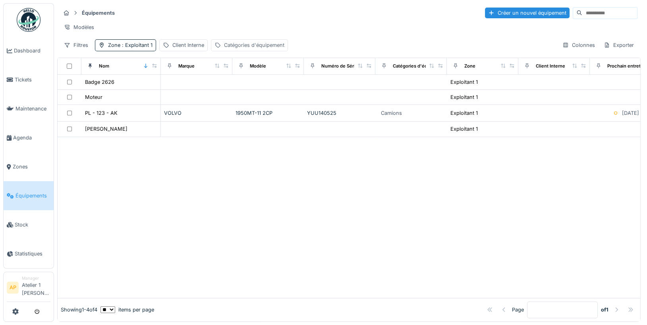
click at [254, 47] on div "Catégories d'équipement" at bounding box center [254, 45] width 60 height 8
click at [297, 83] on div "Catégories d'équipement" at bounding box center [262, 85] width 92 height 9
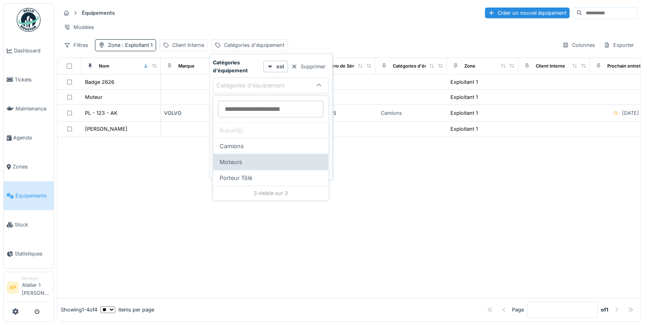
click at [254, 160] on div "Moteurs" at bounding box center [270, 162] width 102 height 9
type input "****"
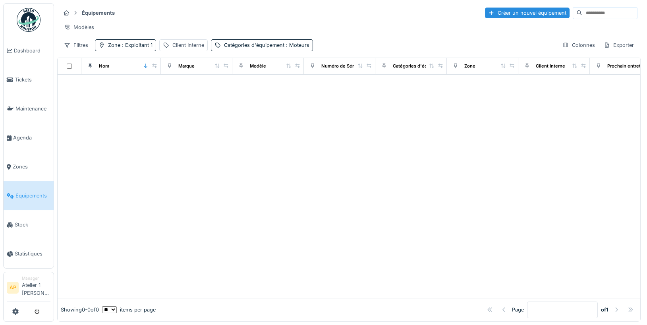
click at [270, 20] on div "Équipements Créer un nouvel équipement Modèles Filtres Zone : Exploitant 1 Clie…" at bounding box center [348, 28] width 583 height 51
click at [139, 44] on span ": Exploitant 1" at bounding box center [136, 45] width 32 height 6
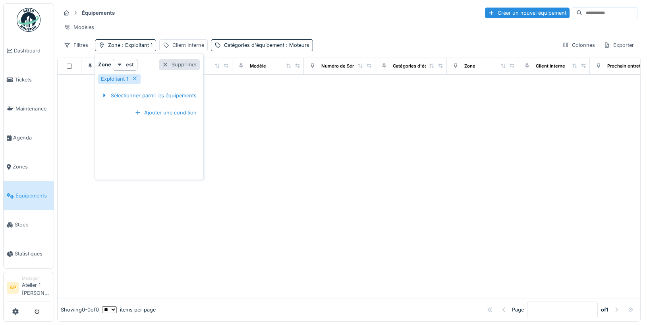
click at [178, 66] on div "Supprimer" at bounding box center [179, 64] width 41 height 11
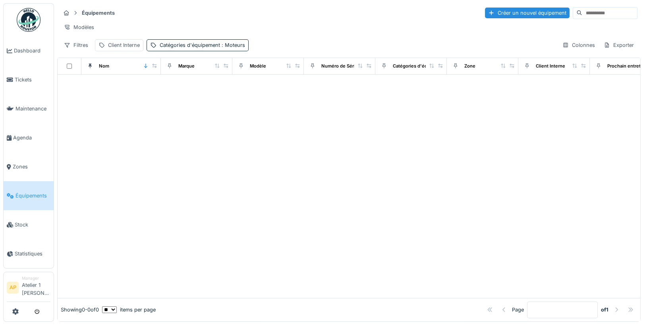
click at [258, 13] on div "Équipements Créer un nouvel équipement" at bounding box center [348, 12] width 577 height 13
click at [236, 44] on span ": Moteurs" at bounding box center [232, 45] width 25 height 6
click at [254, 85] on icon at bounding box center [255, 85] width 6 height 5
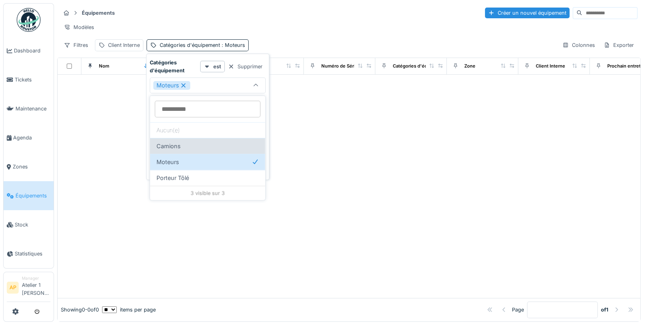
click at [179, 148] on span "Camions" at bounding box center [168, 146] width 24 height 9
type input "*********"
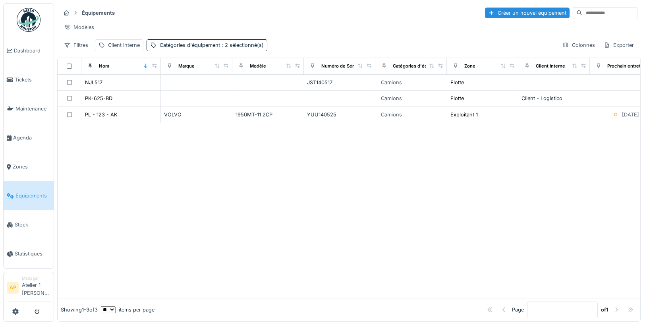
click at [274, 50] on div "Équipements Créer un nouvel équipement Modèles Filtres Client Interne Catégorie…" at bounding box center [348, 28] width 583 height 51
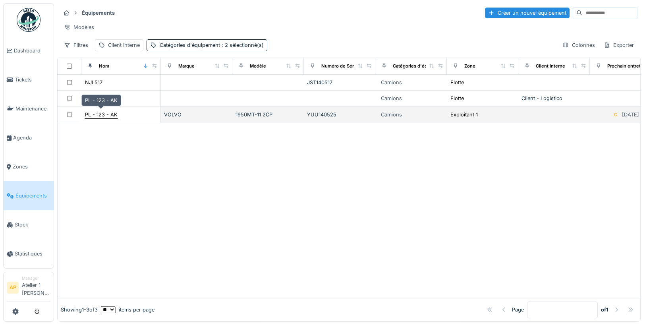
click at [109, 111] on div "PL - 123 - AK" at bounding box center [101, 115] width 33 height 8
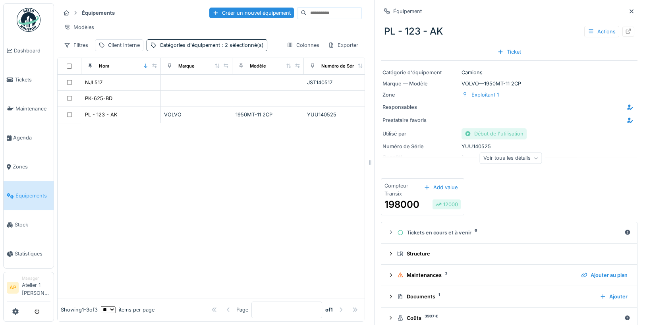
scroll to position [9, 0]
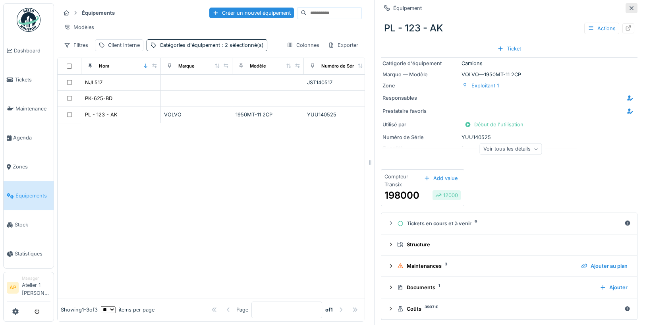
click at [632, 8] on icon at bounding box center [631, 8] width 6 height 5
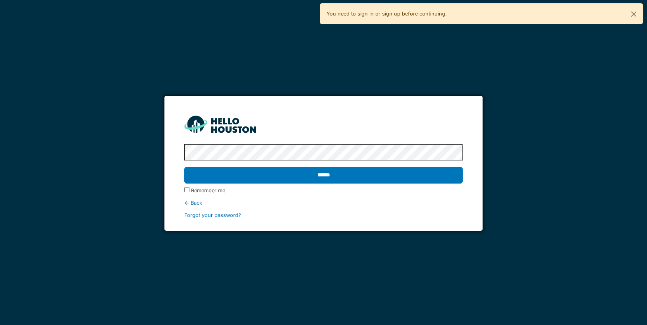
click at [184, 167] on input "******" at bounding box center [323, 175] width 279 height 17
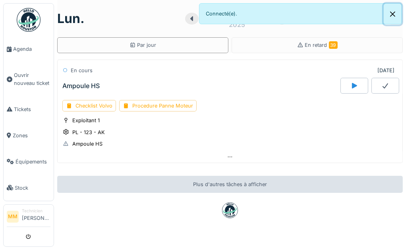
click at [393, 13] on button "Close" at bounding box center [392, 14] width 18 height 21
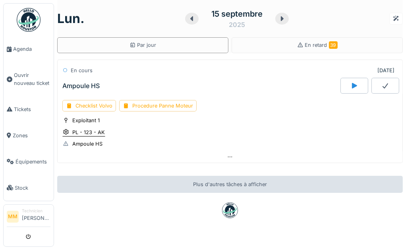
click at [83, 132] on div "PL - 123 - AK" at bounding box center [88, 133] width 33 height 8
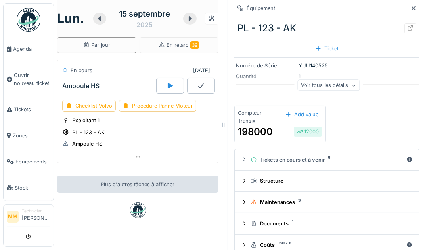
scroll to position [84, 0]
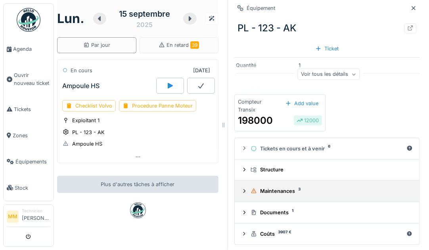
click at [281, 190] on div "Maintenances 3" at bounding box center [330, 191] width 159 height 8
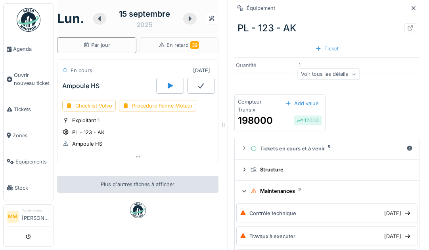
click at [274, 192] on div "Maintenances 3" at bounding box center [330, 191] width 159 height 8
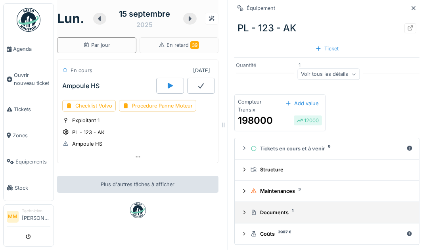
click at [277, 212] on div "Documents 1" at bounding box center [330, 213] width 159 height 8
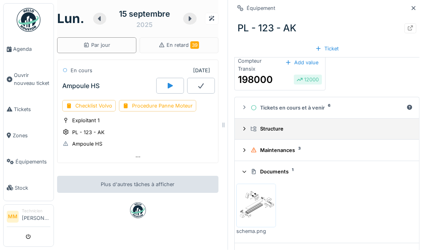
scroll to position [144, 0]
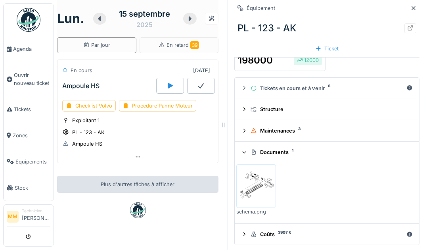
click at [266, 183] on img at bounding box center [257, 186] width 36 height 40
click at [416, 9] on icon at bounding box center [414, 8] width 6 height 5
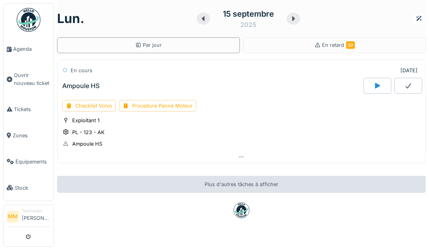
click at [379, 85] on icon at bounding box center [377, 86] width 5 height 6
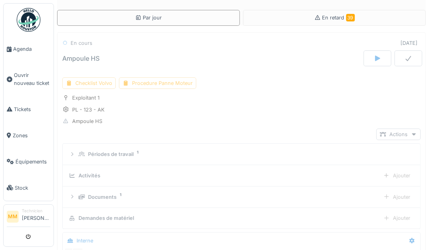
scroll to position [28, 0]
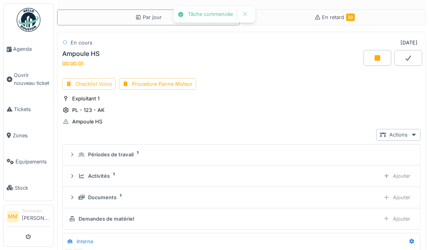
click at [93, 82] on div "Checklist Volvo" at bounding box center [89, 84] width 54 height 12
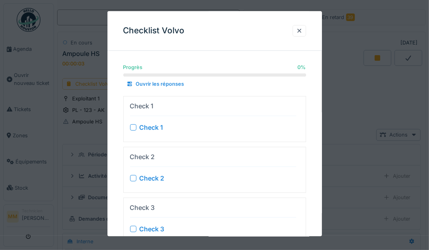
click at [133, 123] on div "Check 1" at bounding box center [213, 128] width 166 height 10
click at [133, 130] on div "Check 1" at bounding box center [213, 128] width 166 height 10
click at [133, 127] on div at bounding box center [133, 127] width 6 height 6
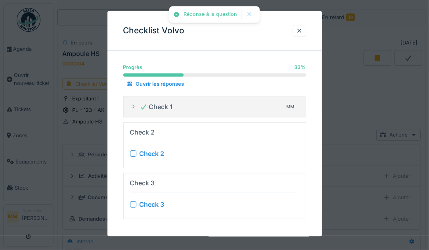
click at [133, 148] on div "Check 2 Check 2" at bounding box center [213, 145] width 166 height 39
click at [133, 153] on div at bounding box center [133, 154] width 6 height 6
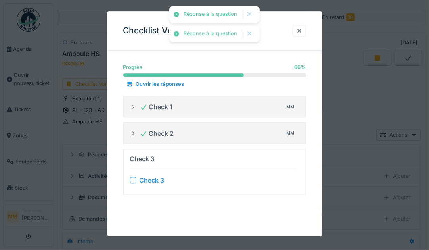
click at [134, 177] on div at bounding box center [133, 180] width 6 height 6
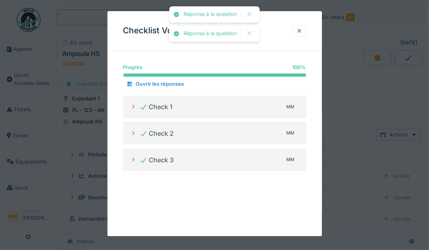
click at [300, 29] on div at bounding box center [299, 31] width 6 height 8
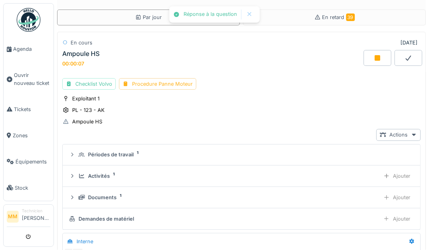
click at [159, 83] on div "Procedure Panne Moteur" at bounding box center [157, 84] width 77 height 12
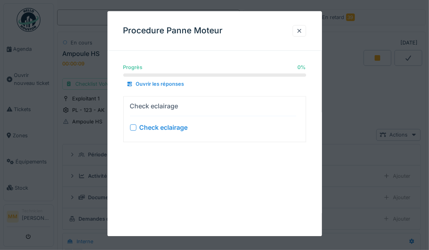
click at [134, 127] on div at bounding box center [133, 127] width 6 height 6
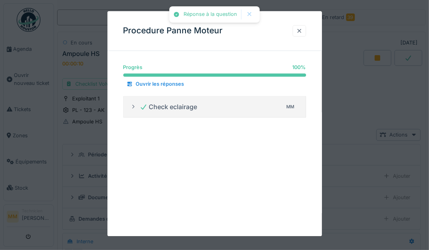
click at [298, 33] on div at bounding box center [299, 31] width 6 height 8
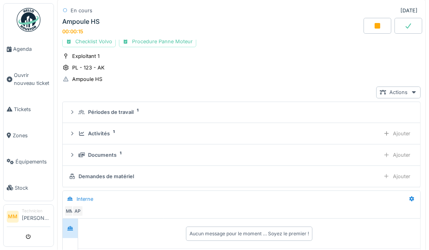
scroll to position [73, 0]
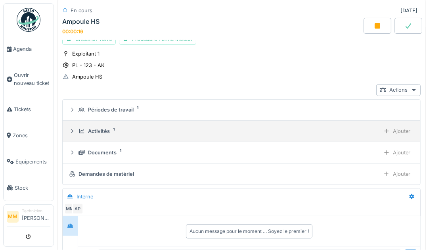
click at [115, 131] on div "Activités 1" at bounding box center [228, 131] width 298 height 8
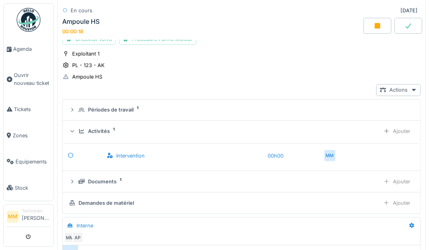
click at [94, 127] on div "Activités" at bounding box center [99, 131] width 22 height 8
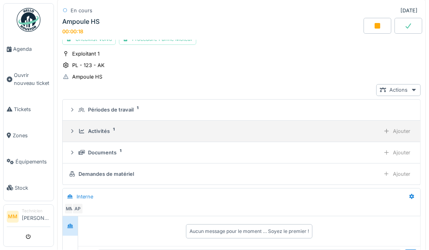
scroll to position [92, 0]
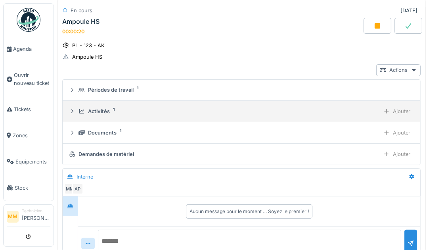
click at [114, 110] on div "Activités 1" at bounding box center [228, 112] width 298 height 8
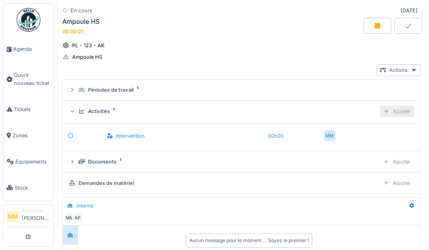
click at [390, 111] on icon at bounding box center [387, 111] width 6 height 5
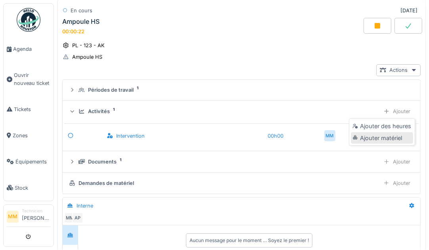
click at [384, 136] on div "Ajouter matériel" at bounding box center [382, 138] width 62 height 12
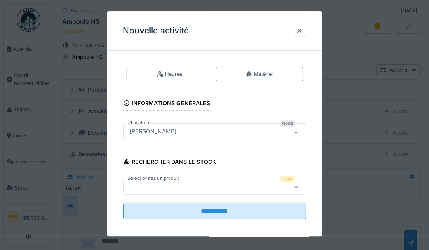
scroll to position [4, 0]
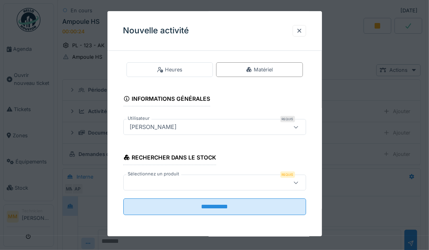
click at [179, 176] on label "Sélectionnez un produit" at bounding box center [154, 174] width 55 height 7
click at [179, 179] on div at bounding box center [203, 183] width 152 height 9
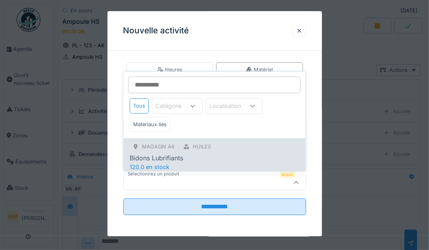
click at [191, 157] on div "Bidons Lubrifiants" at bounding box center [214, 158] width 169 height 10
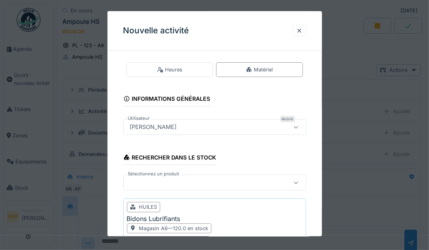
scroll to position [77, 0]
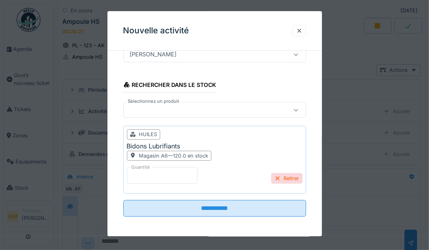
click at [144, 175] on input "*" at bounding box center [162, 175] width 71 height 17
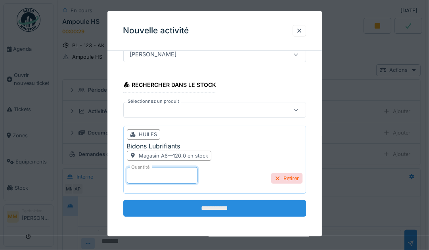
type input "*"
click at [197, 210] on input "**********" at bounding box center [214, 208] width 183 height 17
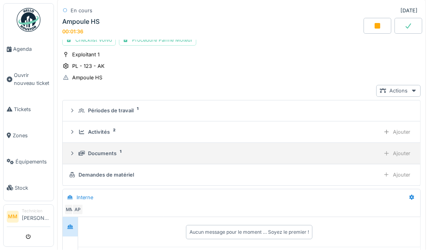
scroll to position [70, 0]
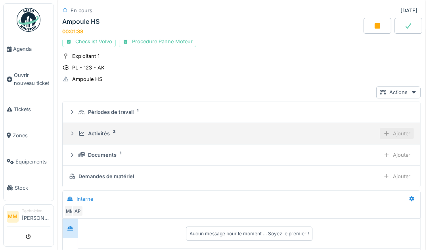
click at [399, 134] on div "Ajouter" at bounding box center [397, 134] width 34 height 12
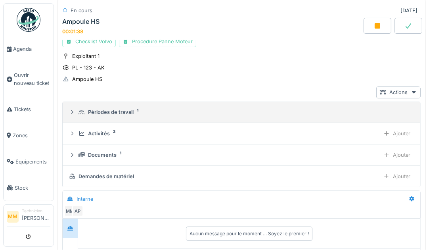
click at [352, 113] on div "Périodes de travail 1" at bounding box center [245, 112] width 333 height 8
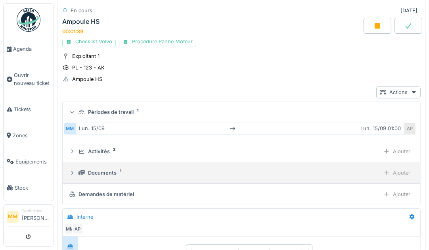
click at [406, 171] on div "Ajouter" at bounding box center [397, 173] width 34 height 12
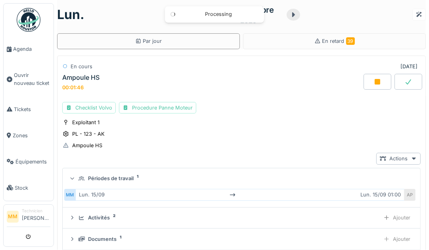
scroll to position [0, 0]
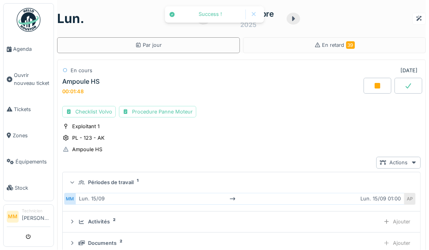
click at [413, 85] on icon at bounding box center [409, 86] width 8 height 6
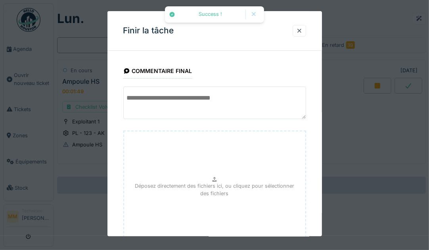
scroll to position [64, 0]
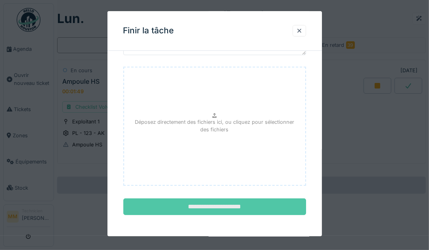
click at [212, 203] on input "**********" at bounding box center [214, 207] width 183 height 17
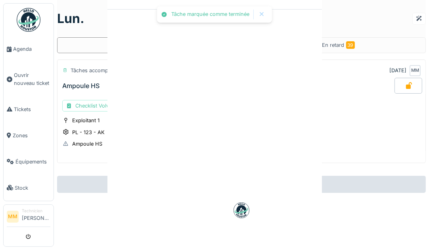
scroll to position [0, 0]
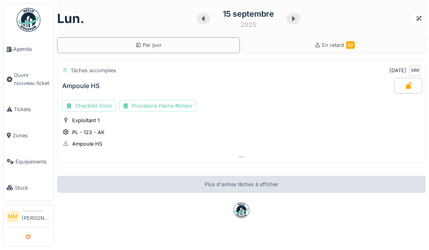
click at [27, 236] on icon "submit" at bounding box center [28, 237] width 5 height 5
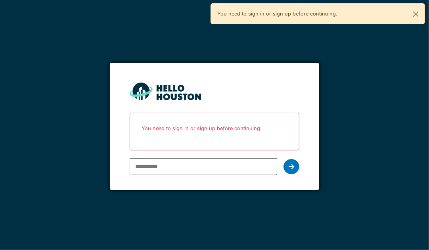
paste input "**********"
type input "**********"
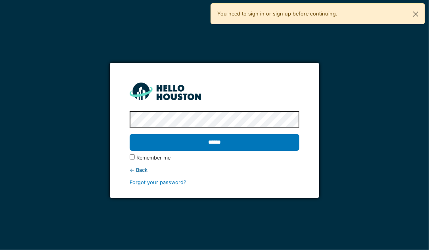
click at [130, 134] on input "******" at bounding box center [215, 142] width 170 height 17
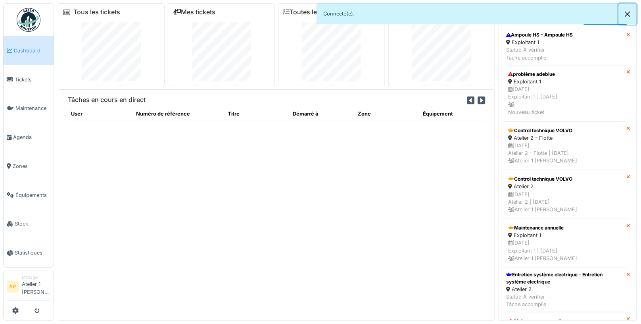
click at [429, 10] on button "Close" at bounding box center [628, 14] width 18 height 21
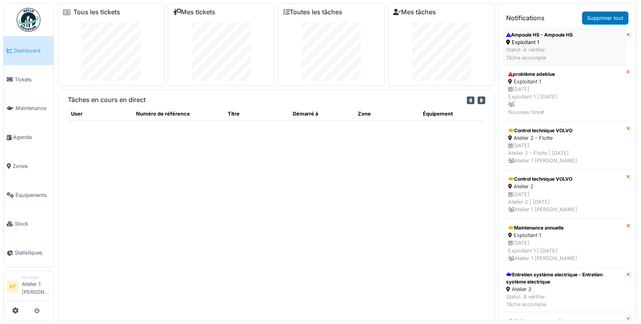
click at [429, 40] on div "Exploitant 1" at bounding box center [540, 42] width 67 height 8
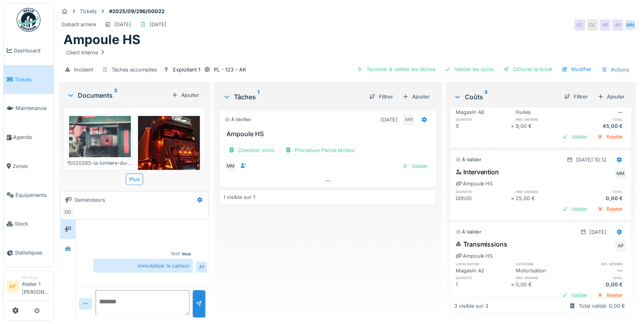
scroll to position [54, 0]
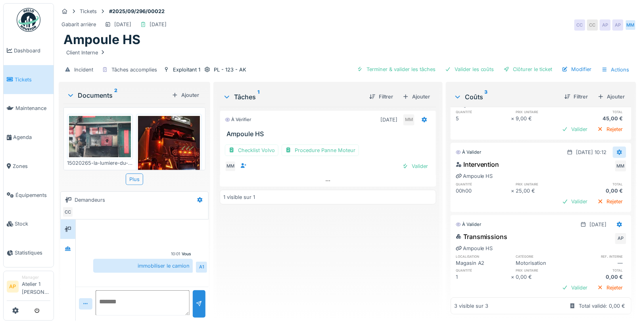
click at [622, 149] on icon at bounding box center [620, 152] width 5 height 6
click at [605, 162] on div "Modifier" at bounding box center [606, 168] width 38 height 12
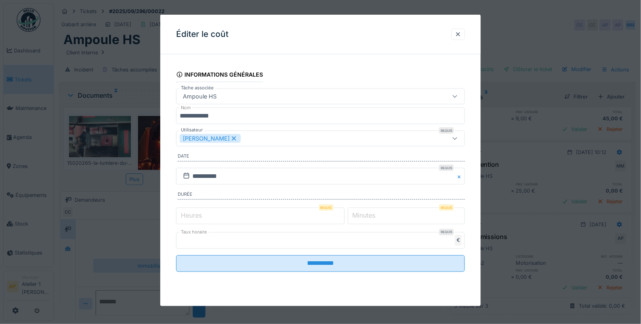
click at [183, 215] on label "Heures" at bounding box center [191, 216] width 24 height 10
click at [183, 215] on input "*" at bounding box center [260, 215] width 169 height 17
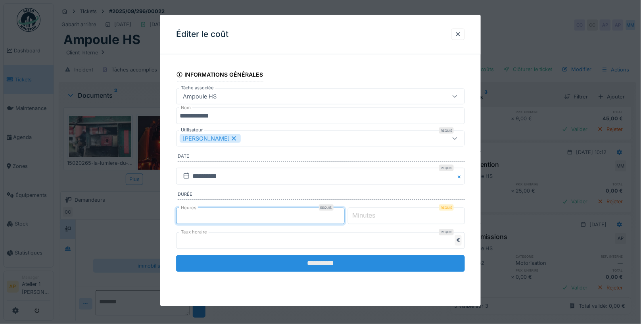
type input "*"
click at [302, 262] on input "**********" at bounding box center [320, 263] width 289 height 17
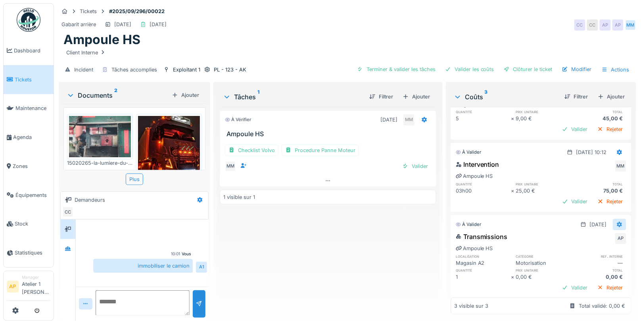
click at [618, 222] on icon at bounding box center [620, 224] width 6 height 5
click at [606, 239] on div "Modifier" at bounding box center [606, 239] width 38 height 12
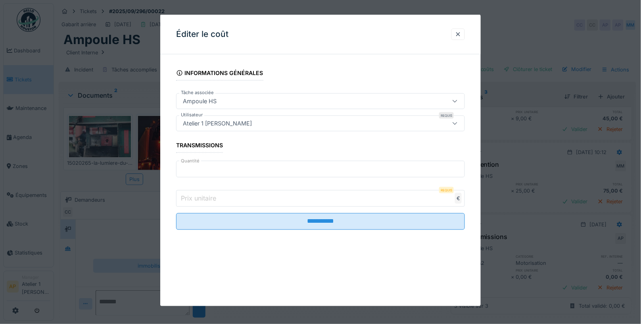
click at [190, 196] on label "Prix unitaire" at bounding box center [198, 198] width 38 height 10
click at [190, 196] on input "*" at bounding box center [320, 198] width 289 height 17
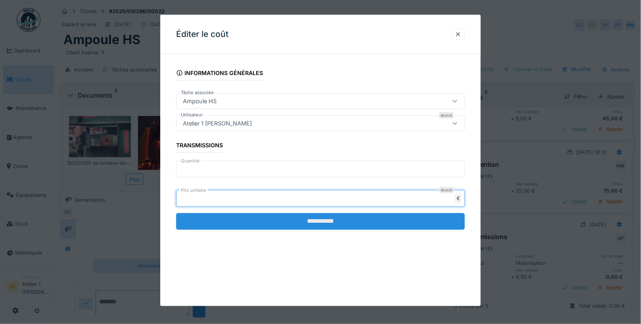
type input "***"
click at [319, 218] on input "**********" at bounding box center [320, 221] width 289 height 17
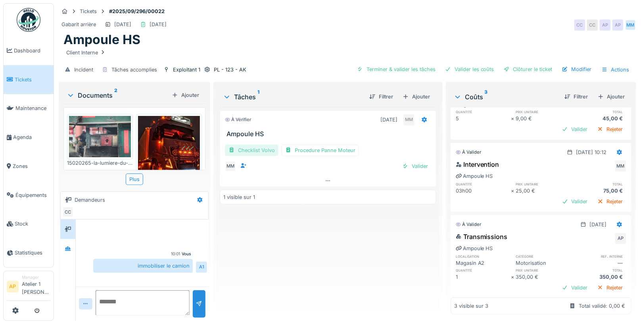
click at [256, 146] on div "Checklist Volvo" at bounding box center [252, 150] width 54 height 12
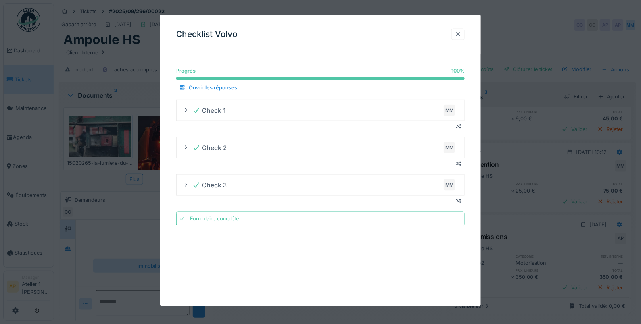
click at [460, 34] on div at bounding box center [458, 35] width 6 height 8
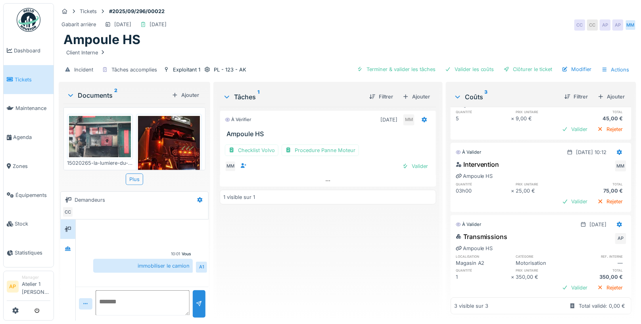
scroll to position [0, 0]
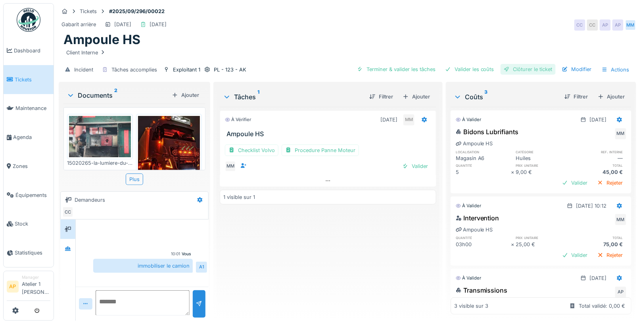
click at [524, 69] on div "Clôturer le ticket" at bounding box center [528, 69] width 55 height 11
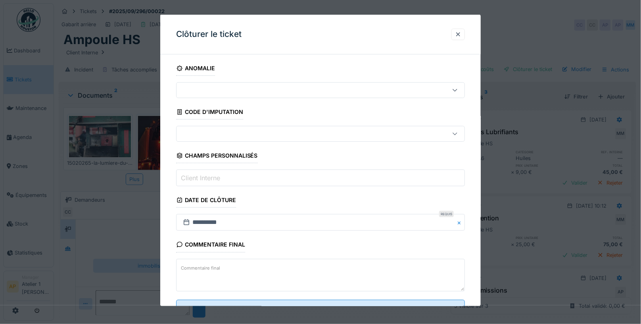
scroll to position [30, 0]
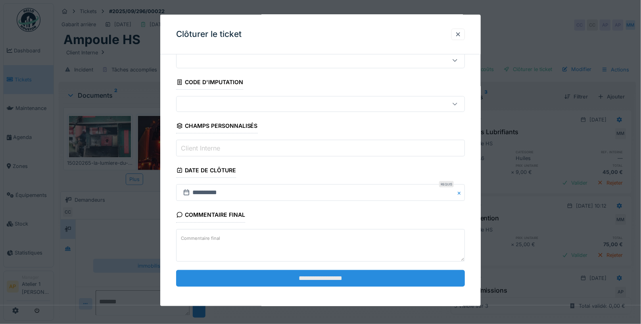
click at [337, 273] on input "**********" at bounding box center [320, 277] width 289 height 17
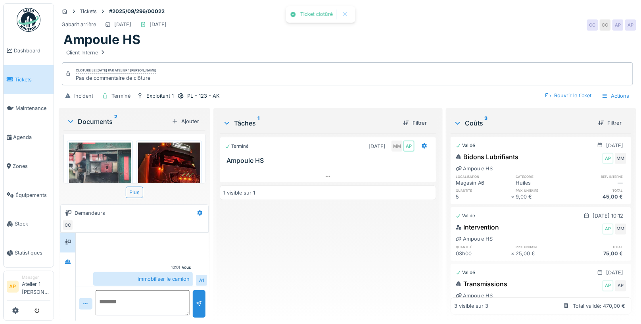
scroll to position [1, 0]
click at [28, 76] on span "Tickets" at bounding box center [33, 80] width 36 height 8
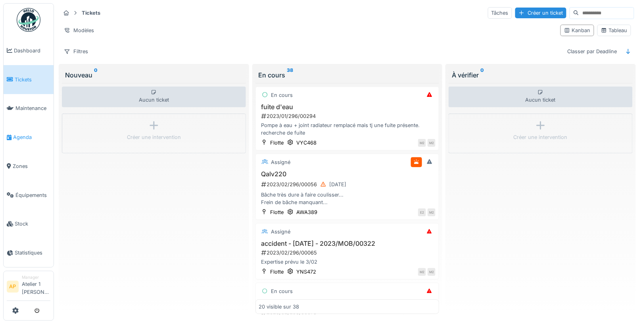
click at [29, 136] on span "Agenda" at bounding box center [31, 137] width 37 height 8
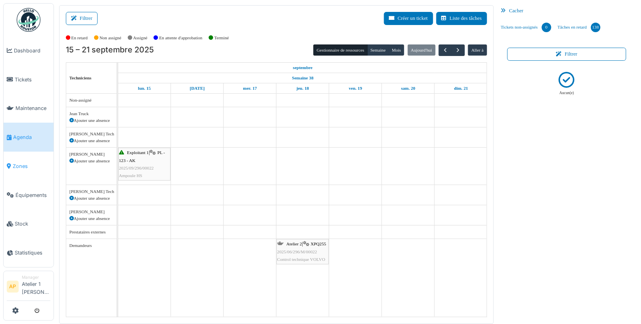
click at [19, 156] on link "Zones" at bounding box center [29, 166] width 50 height 29
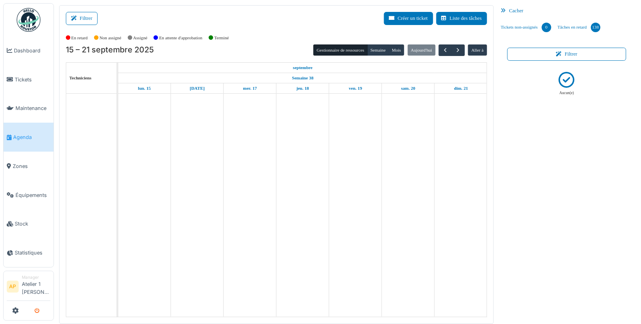
click at [38, 311] on icon "submit" at bounding box center [37, 310] width 5 height 5
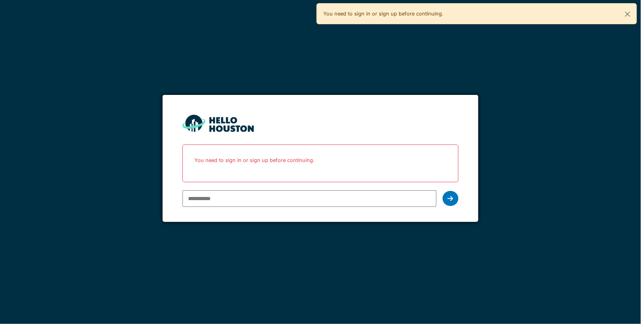
type input "**********"
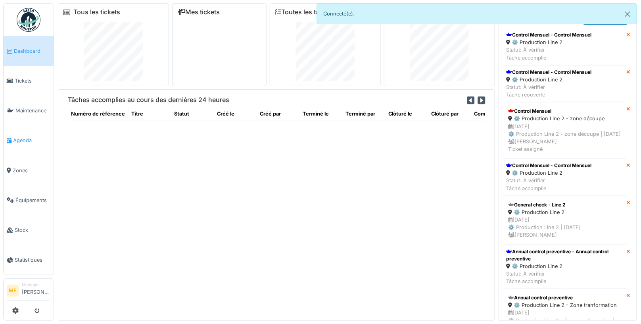
click at [27, 138] on span "Agenda" at bounding box center [31, 141] width 37 height 8
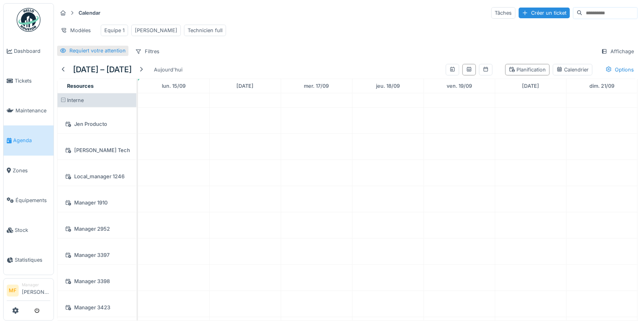
click at [105, 47] on div "Requiert votre attention" at bounding box center [97, 51] width 56 height 8
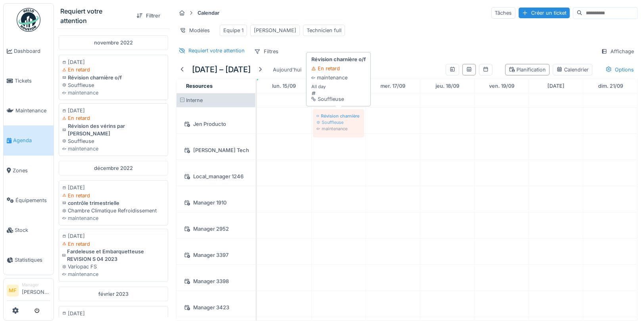
drag, startPoint x: 98, startPoint y: 81, endPoint x: 339, endPoint y: 117, distance: 242.8
click at [339, 117] on div "Requiert votre attention Filtrer novembre 2022 21/11/2022 En retard Révision ch…" at bounding box center [347, 162] width 587 height 324
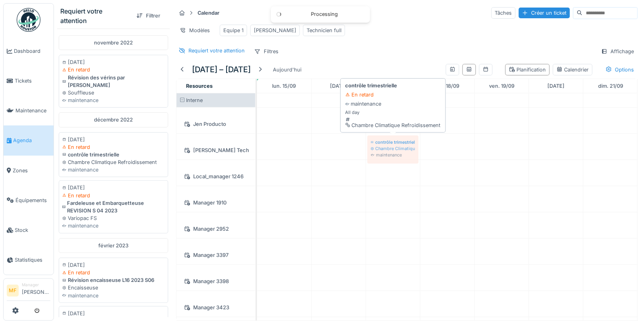
drag, startPoint x: 95, startPoint y: 143, endPoint x: 414, endPoint y: 148, distance: 318.7
click at [414, 148] on div "Requiert votre attention Filtrer novembre 2022 21/11/2022 En retard Révision de…" at bounding box center [347, 162] width 587 height 324
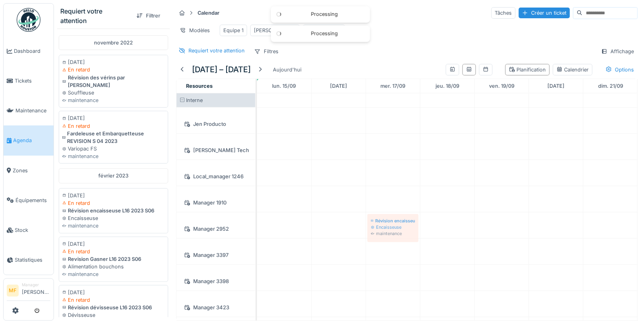
click at [418, 211] on div "Requiert votre attention Filtrer novembre 2022 21/11/2022 En retard Révision de…" at bounding box center [347, 162] width 587 height 324
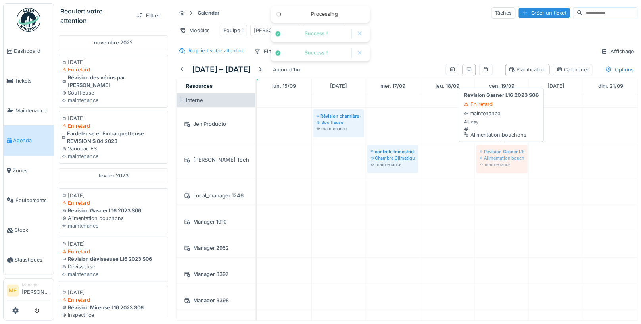
drag, startPoint x: 88, startPoint y: 200, endPoint x: 504, endPoint y: 157, distance: 417.8
click at [504, 157] on div "Requiert votre attention Filtrer novembre 2022 21/11/2022 En retard Révision de…" at bounding box center [347, 162] width 587 height 324
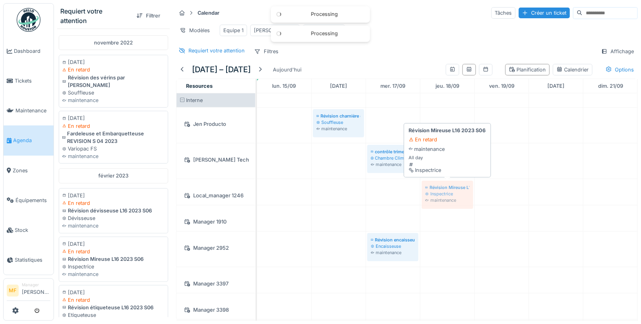
drag, startPoint x: 82, startPoint y: 252, endPoint x: 458, endPoint y: 201, distance: 380.0
click at [467, 195] on div "Requiert votre attention Filtrer novembre 2022 21/11/2022 En retard Révision de…" at bounding box center [347, 162] width 587 height 324
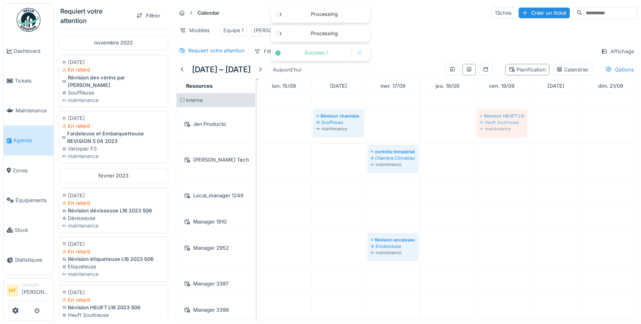
drag, startPoint x: 81, startPoint y: 296, endPoint x: 496, endPoint y: 135, distance: 445.0
click at [496, 135] on div "Requiert votre attention Filtrer novembre 2022 21/11/2022 En retard Révision de…" at bounding box center [347, 162] width 587 height 324
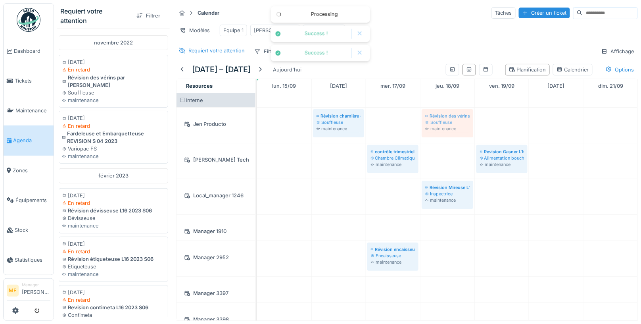
drag, startPoint x: 100, startPoint y: 92, endPoint x: 452, endPoint y: 137, distance: 355.2
click at [452, 137] on div "Requiert votre attention Filtrer novembre 2022 21/11/2022 En retard Révision de…" at bounding box center [347, 162] width 587 height 324
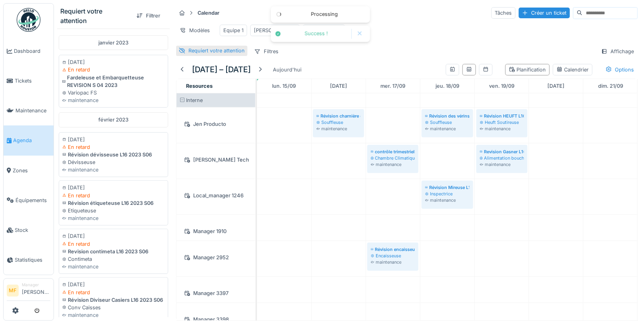
click at [196, 49] on div "Requiert votre attention" at bounding box center [217, 51] width 56 height 8
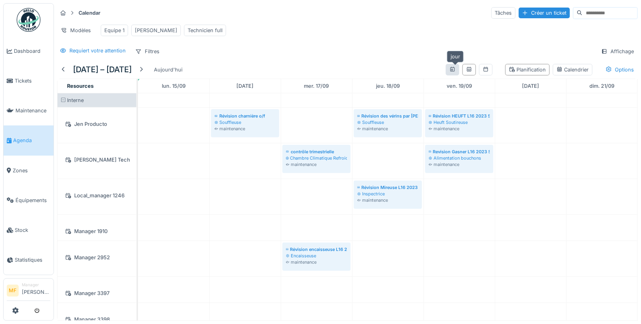
click at [456, 69] on icon at bounding box center [453, 69] width 6 height 5
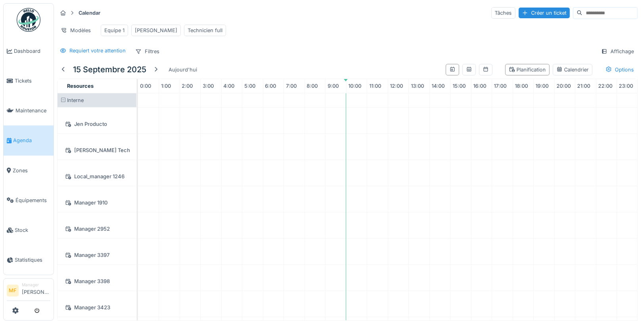
scroll to position [20, 0]
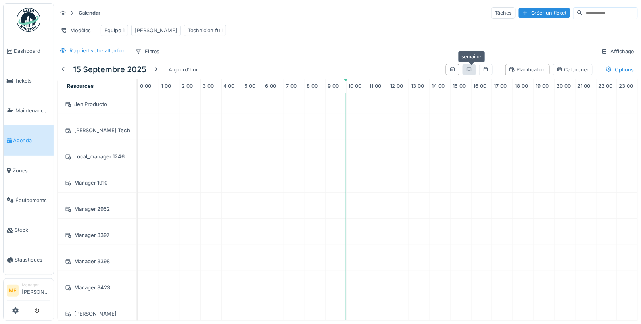
click at [472, 66] on div at bounding box center [469, 70] width 6 height 8
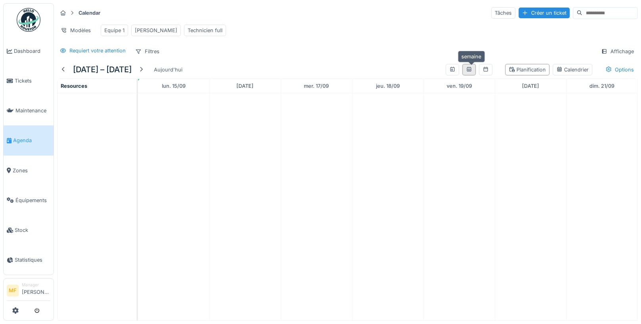
scroll to position [0, 0]
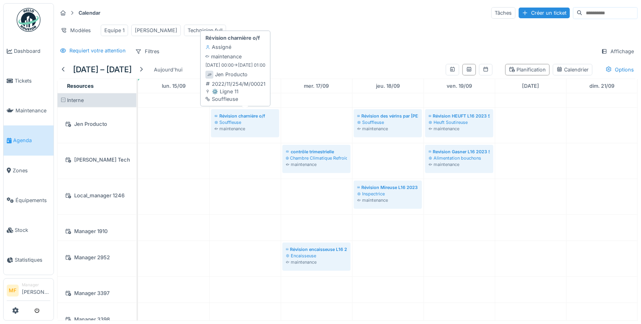
click at [263, 125] on div "maintenance" at bounding box center [245, 128] width 61 height 6
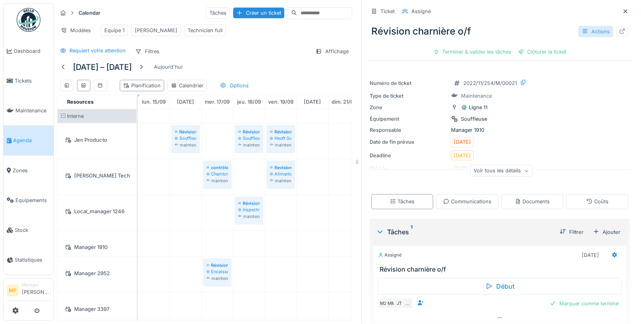
click at [592, 34] on div "Actions" at bounding box center [596, 32] width 35 height 12
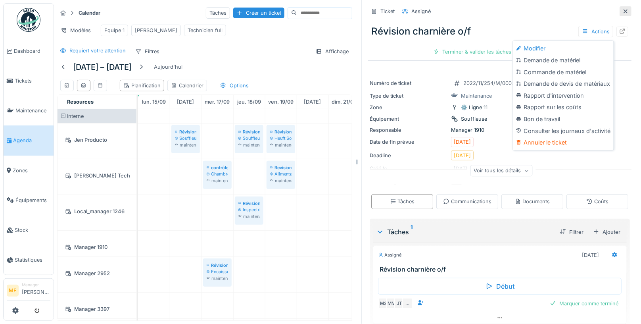
click at [629, 11] on icon at bounding box center [626, 11] width 6 height 5
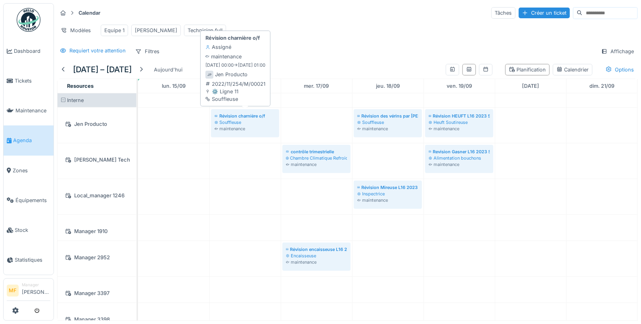
click at [246, 126] on div "maintenance" at bounding box center [245, 128] width 61 height 6
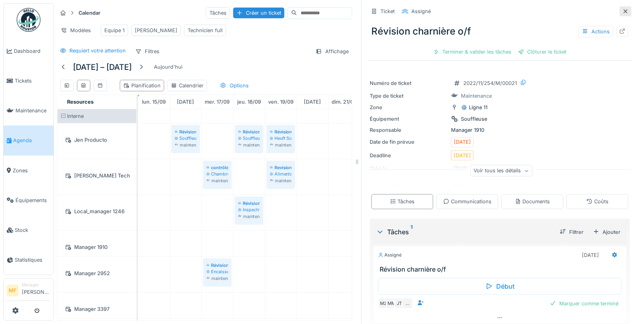
click at [626, 10] on icon at bounding box center [626, 11] width 6 height 5
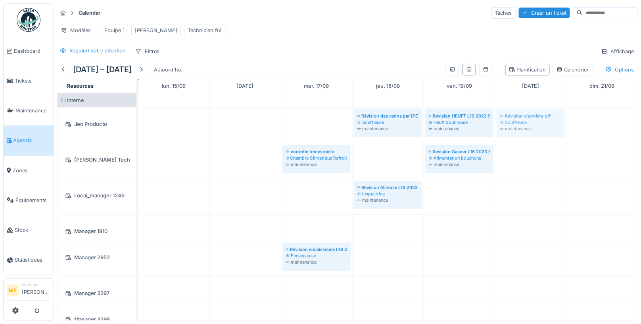
drag, startPoint x: 238, startPoint y: 123, endPoint x: 530, endPoint y: 142, distance: 292.7
click at [489, 68] on icon at bounding box center [486, 69] width 6 height 5
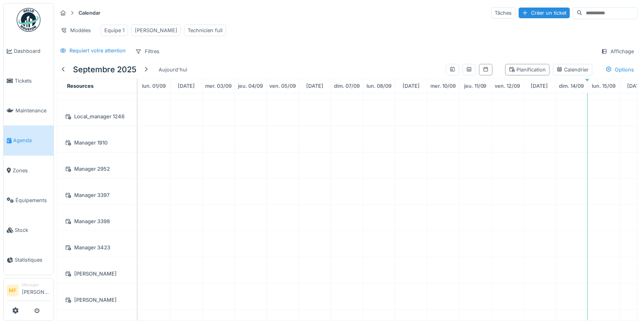
scroll to position [77, 0]
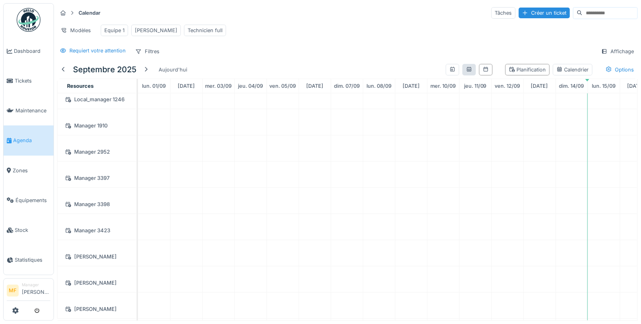
click at [469, 69] on icon at bounding box center [469, 69] width 6 height 5
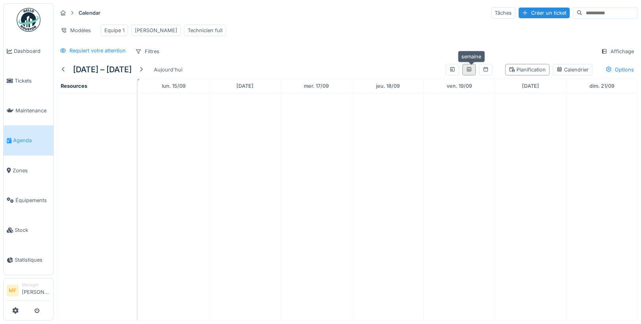
scroll to position [0, 0]
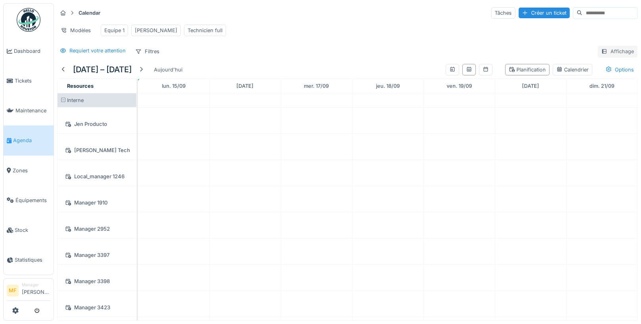
click at [609, 50] on div "Affichage" at bounding box center [618, 52] width 40 height 12
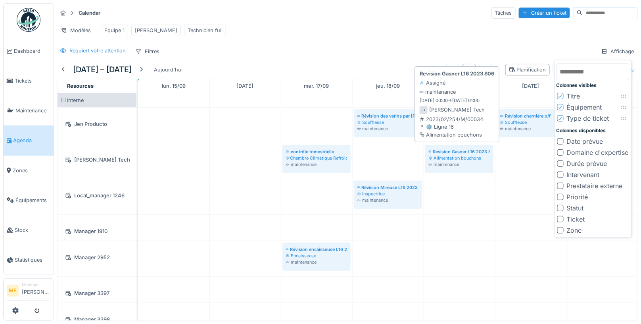
click at [438, 155] on div "Alimentation bouchons" at bounding box center [459, 158] width 61 height 6
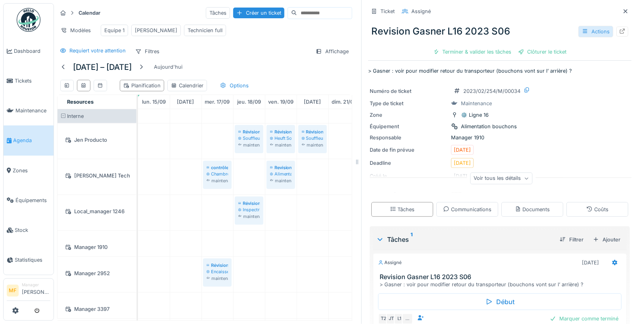
click at [593, 29] on div "Actions" at bounding box center [596, 32] width 35 height 12
click at [564, 19] on div "Revision Gasner L16 2023 S06 Actions Terminer & valider les tâches Clôturer le …" at bounding box center [500, 38] width 264 height 41
click at [515, 178] on div "Voir tous les détails" at bounding box center [502, 179] width 62 height 12
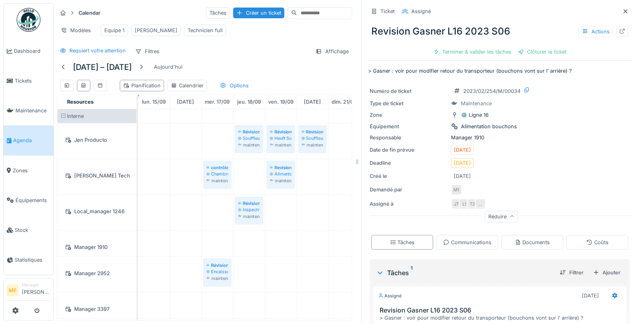
scroll to position [70, 0]
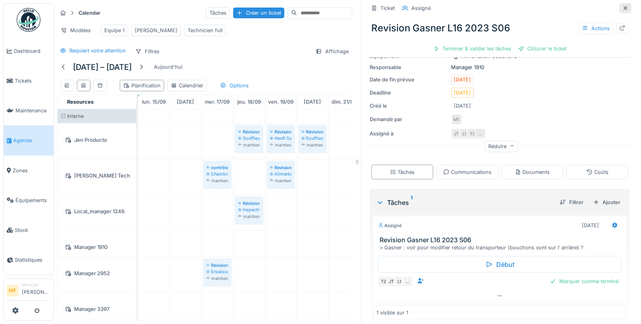
click at [628, 8] on icon at bounding box center [626, 8] width 6 height 5
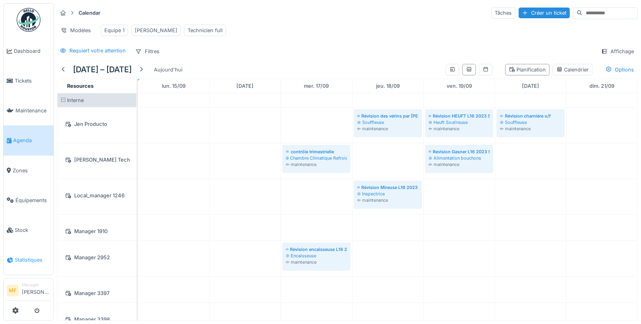
click at [40, 256] on span "Statistiques" at bounding box center [33, 260] width 36 height 8
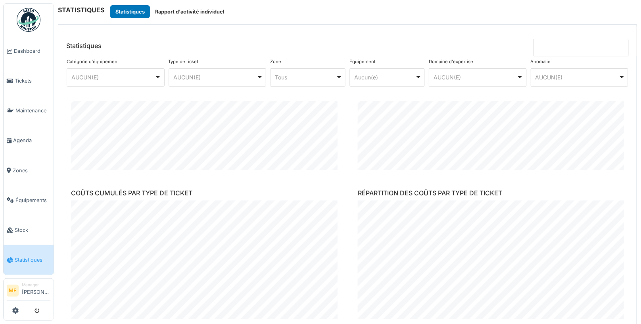
scroll to position [570, 0]
click at [26, 137] on span "Agenda" at bounding box center [31, 141] width 37 height 8
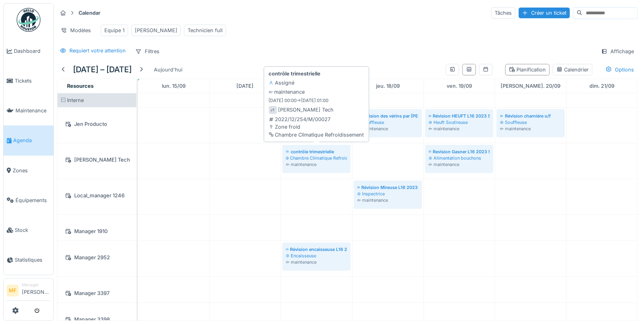
click at [320, 152] on div "contrôle trimestrielle" at bounding box center [316, 151] width 61 height 6
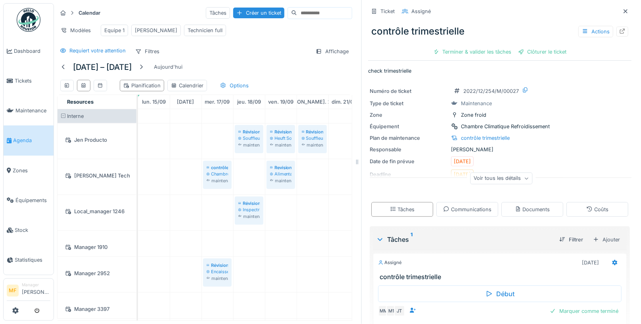
scroll to position [33, 0]
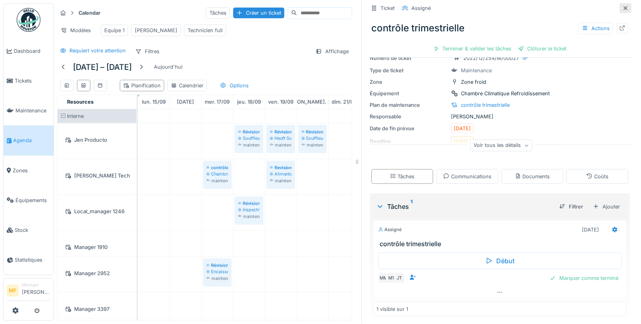
click at [626, 6] on icon at bounding box center [626, 8] width 6 height 5
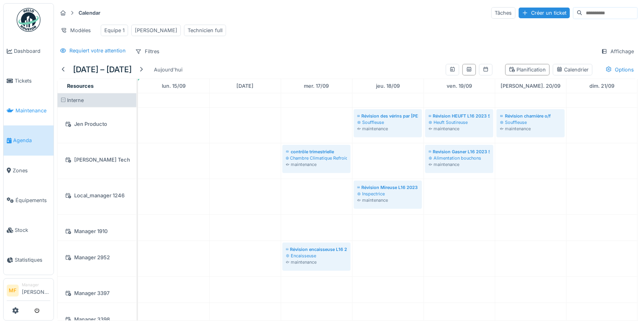
click at [44, 108] on span "Maintenance" at bounding box center [32, 111] width 35 height 8
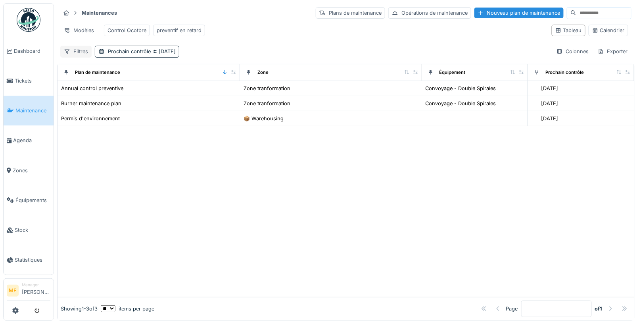
click at [79, 50] on div "Filtres" at bounding box center [75, 52] width 31 height 12
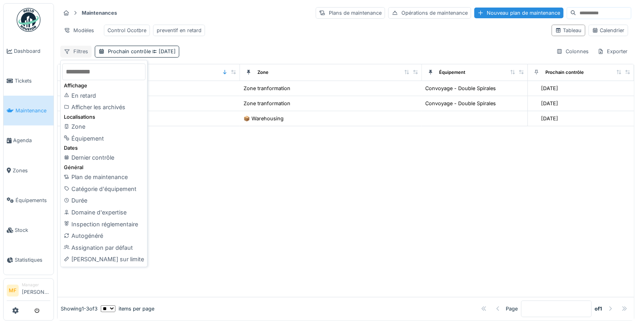
click at [79, 47] on div "Filtres" at bounding box center [75, 52] width 31 height 12
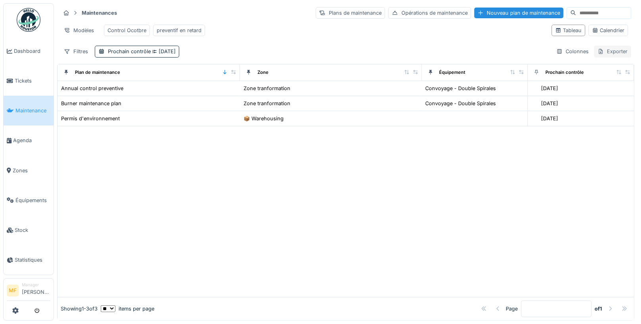
click at [619, 50] on div "Exporter" at bounding box center [613, 52] width 37 height 12
click at [498, 34] on div "Modèles Control Ocotbre preventif en retard" at bounding box center [302, 30] width 485 height 18
click at [615, 50] on div "Exporter" at bounding box center [613, 52] width 37 height 12
click at [599, 77] on th "Prochain contrôle" at bounding box center [581, 72] width 106 height 17
click at [611, 49] on div "Exporter" at bounding box center [613, 52] width 37 height 12
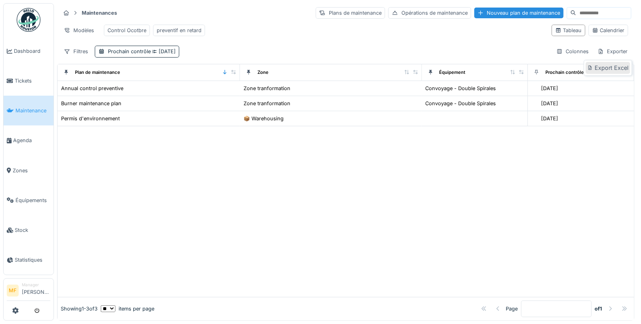
click at [604, 67] on div "Export Excel" at bounding box center [608, 68] width 44 height 12
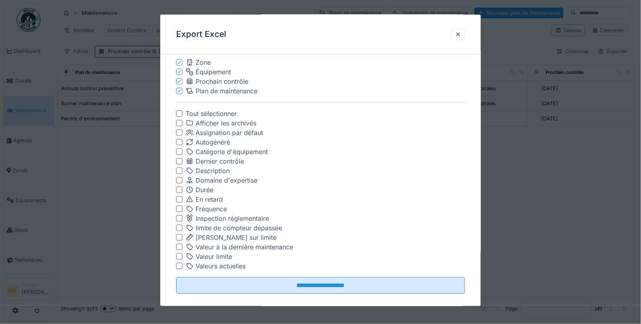
scroll to position [74, 0]
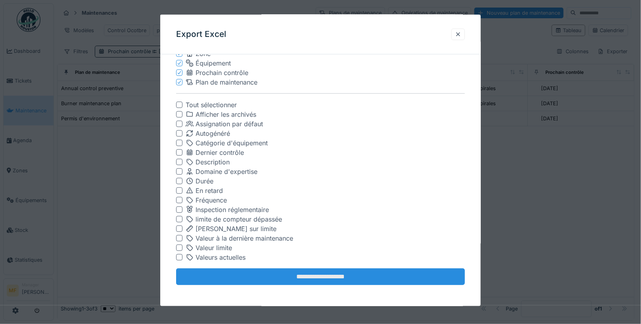
click at [333, 278] on input "**********" at bounding box center [320, 276] width 289 height 17
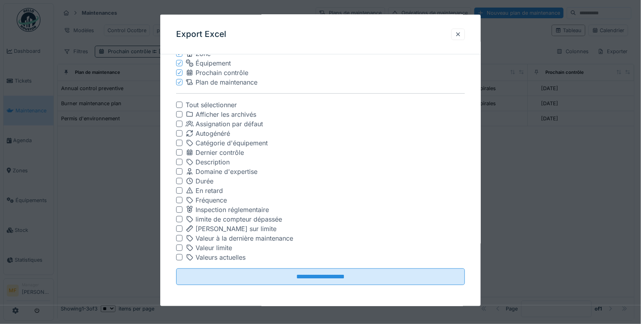
scroll to position [0, 0]
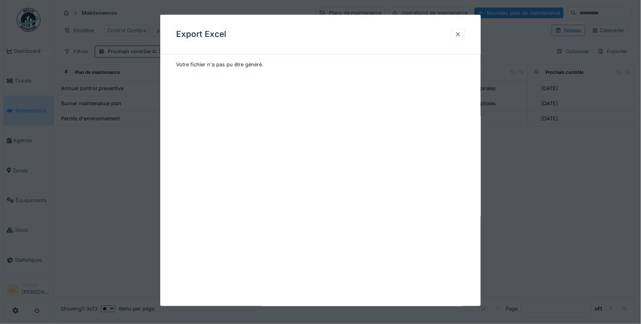
click at [455, 30] on div at bounding box center [458, 35] width 13 height 12
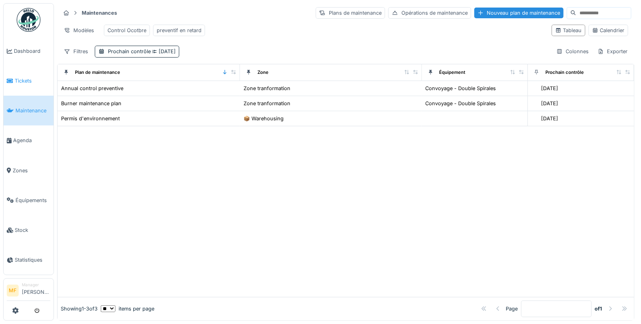
click at [27, 77] on span "Tickets" at bounding box center [33, 81] width 36 height 8
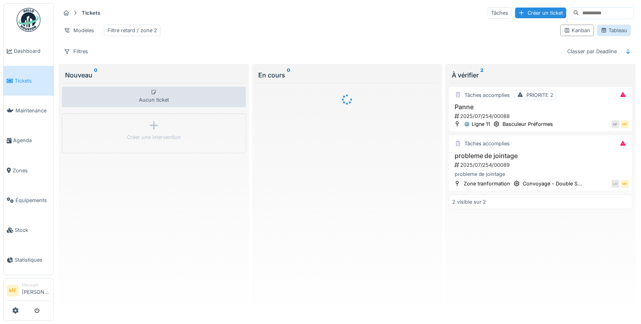
click at [622, 25] on div "Tableau" at bounding box center [615, 31] width 34 height 12
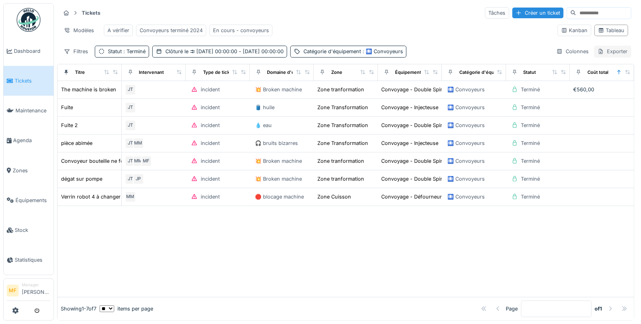
click at [610, 46] on div "Exporter" at bounding box center [613, 52] width 37 height 12
click at [612, 75] on div "Export PDF" at bounding box center [608, 80] width 44 height 12
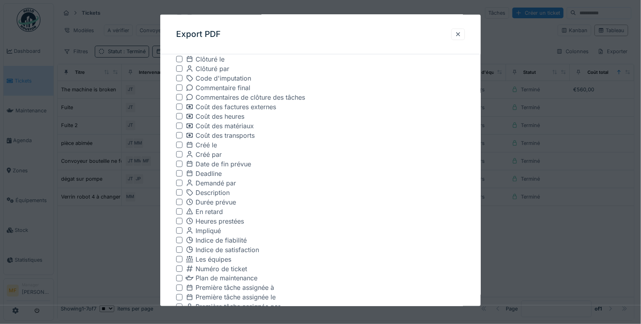
scroll to position [350, 0]
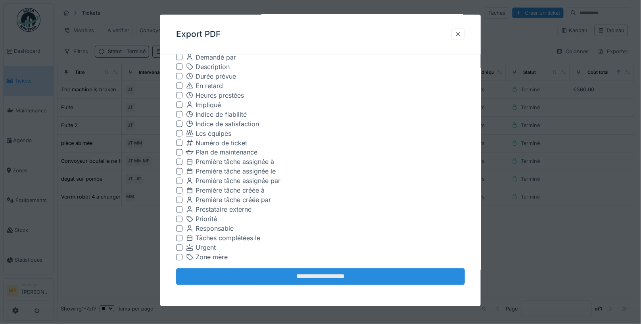
click at [318, 276] on input "**********" at bounding box center [320, 276] width 289 height 17
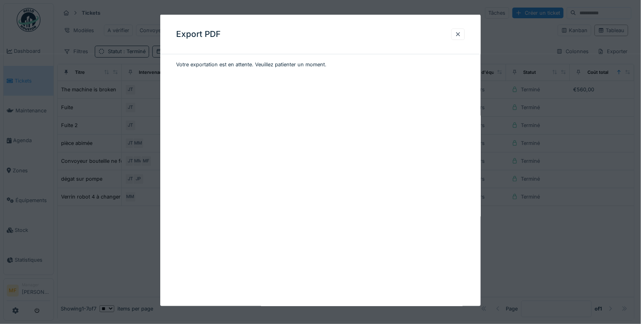
scroll to position [0, 0]
click at [458, 34] on div at bounding box center [458, 35] width 6 height 8
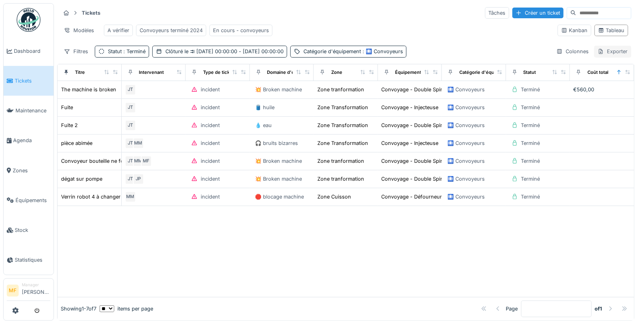
click at [608, 52] on div "Exporter" at bounding box center [613, 52] width 37 height 12
click at [605, 81] on div "Export PDF" at bounding box center [608, 80] width 44 height 12
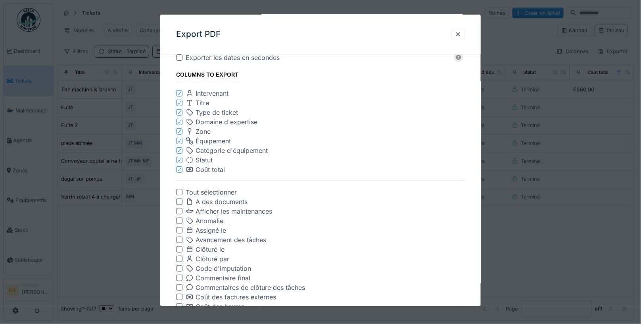
scroll to position [1, 0]
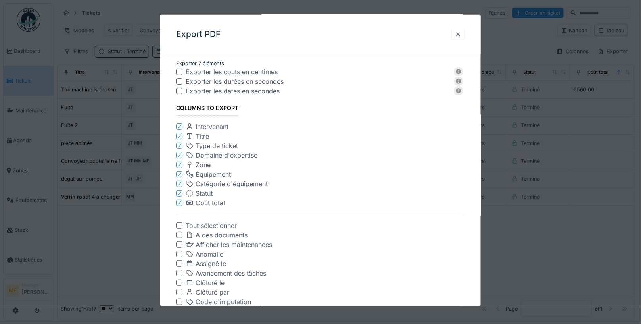
click at [179, 166] on icon at bounding box center [179, 165] width 5 height 4
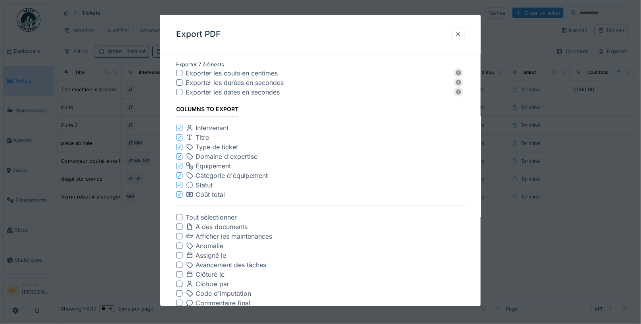
scroll to position [350, 0]
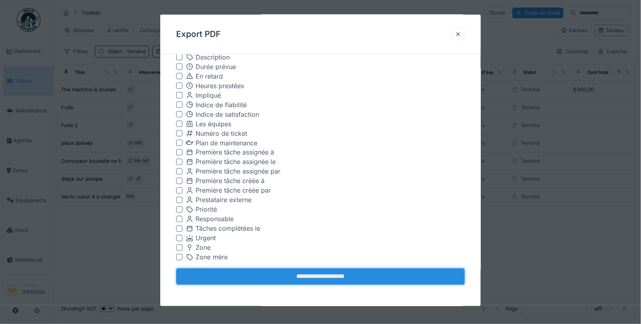
click at [318, 277] on input "**********" at bounding box center [320, 276] width 289 height 17
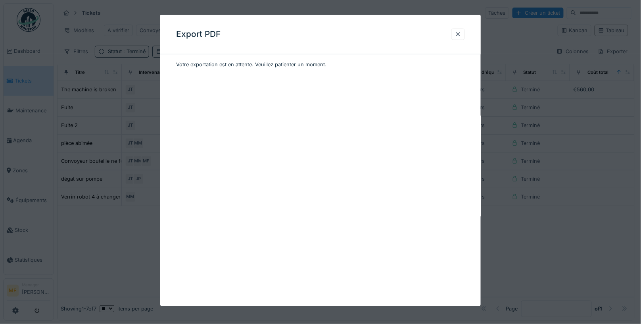
click at [458, 35] on div at bounding box center [458, 35] width 6 height 8
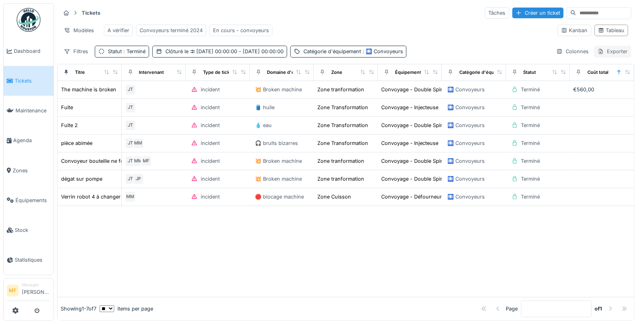
click at [614, 50] on div "Exporter" at bounding box center [613, 52] width 37 height 12
click at [613, 70] on div "Export Excel" at bounding box center [608, 68] width 44 height 12
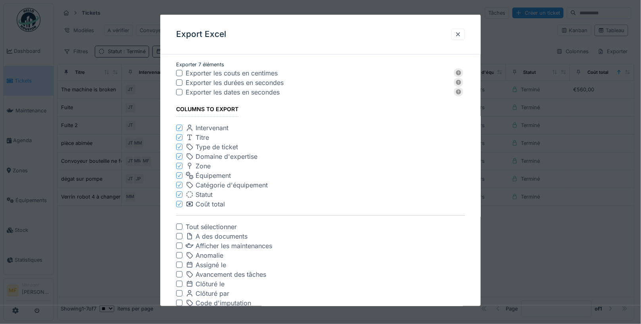
click at [181, 165] on icon at bounding box center [179, 166] width 5 height 4
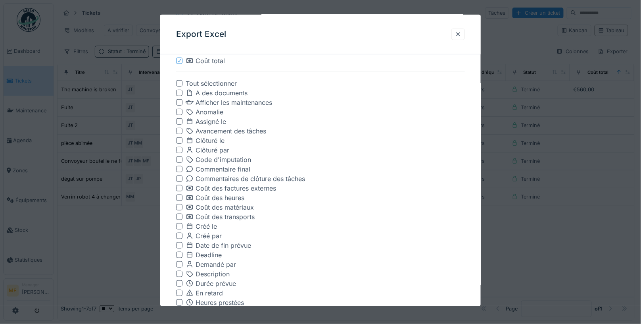
scroll to position [350, 0]
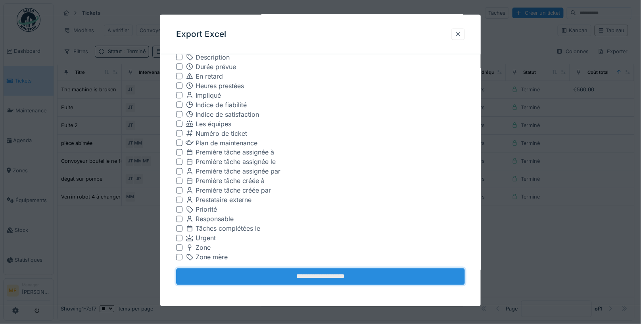
click at [321, 277] on input "**********" at bounding box center [320, 276] width 289 height 17
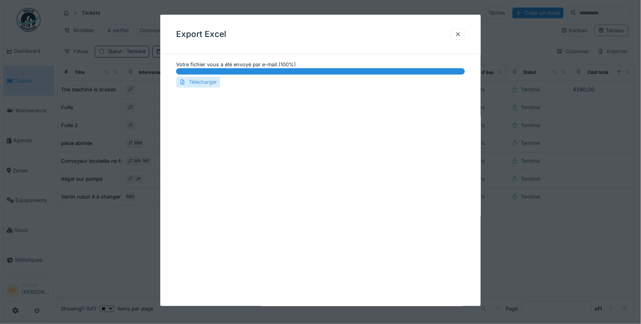
click at [203, 84] on div "Télécharger" at bounding box center [198, 82] width 44 height 11
click at [458, 37] on div at bounding box center [458, 35] width 6 height 8
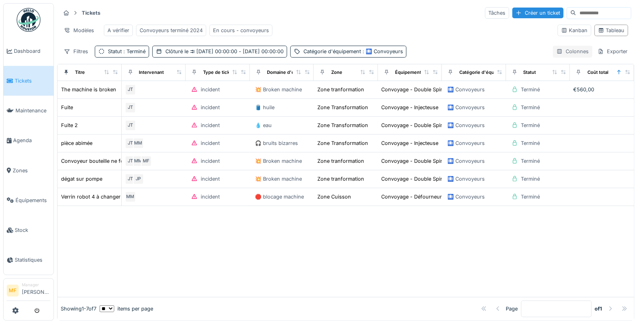
click at [559, 49] on icon at bounding box center [560, 51] width 6 height 5
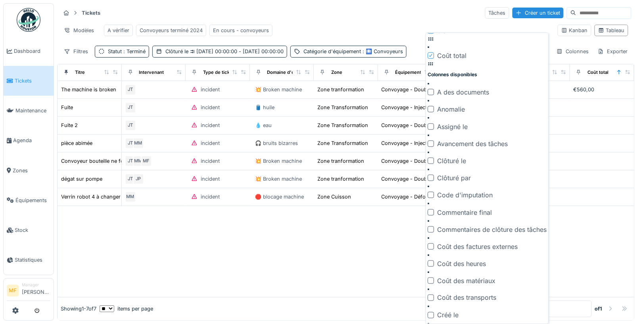
scroll to position [285, 0]
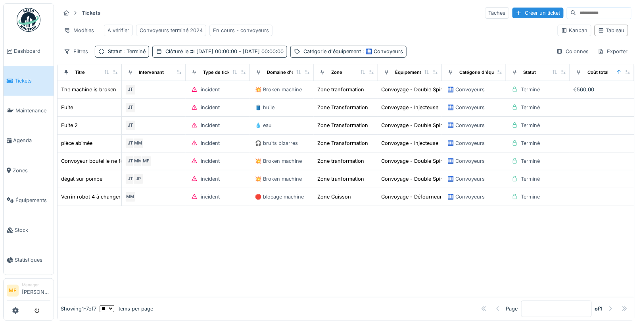
click at [328, 246] on div at bounding box center [346, 251] width 577 height 91
drag, startPoint x: 404, startPoint y: 71, endPoint x: 426, endPoint y: 71, distance: 22.2
click at [427, 71] on div "Équipement" at bounding box center [410, 72] width 58 height 10
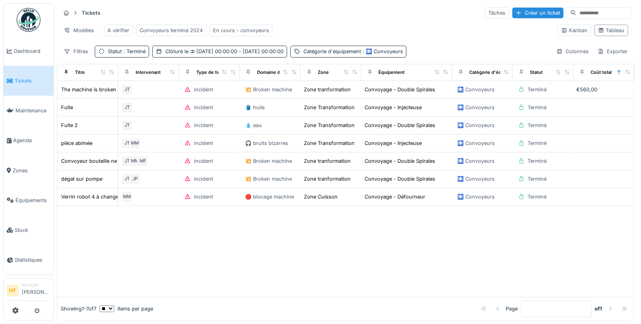
drag, startPoint x: 436, startPoint y: 71, endPoint x: 464, endPoint y: 78, distance: 29.0
click at [464, 78] on tr "Titre Intervenant Type de ticket Domaine d'expertise Zone Équipement Catégorie …" at bounding box center [346, 72] width 577 height 17
click at [389, 69] on div "Équipement" at bounding box center [392, 72] width 26 height 7
click at [311, 73] on div at bounding box center [310, 73] width 6 height 8
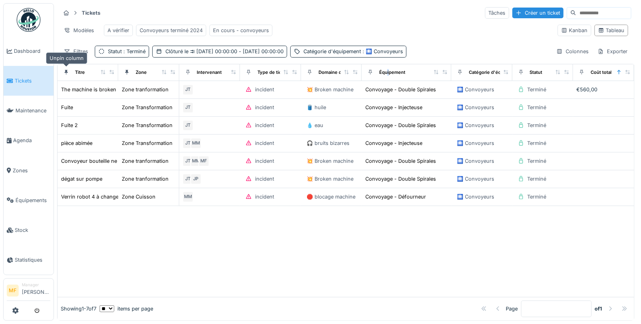
click at [65, 73] on div at bounding box center [66, 73] width 6 height 8
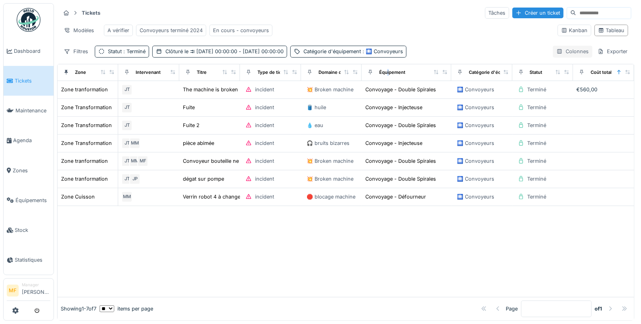
click at [572, 50] on div "Colonnes" at bounding box center [573, 52] width 40 height 12
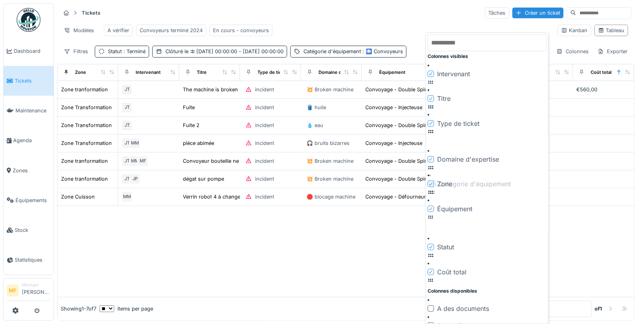
drag, startPoint x: 539, startPoint y: 134, endPoint x: 541, endPoint y: 91, distance: 42.9
click at [541, 189] on div at bounding box center [488, 193] width 119 height 8
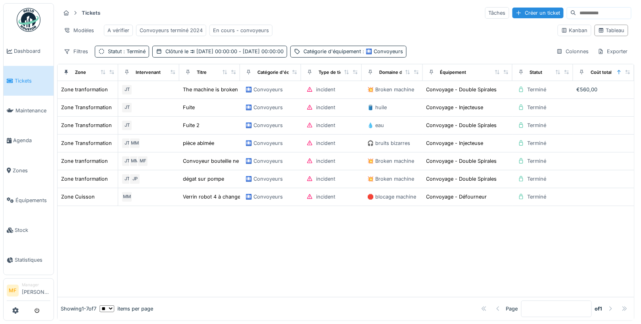
click at [343, 42] on div "Tickets Tâches Créer un ticket Modèles A vérifier Convoyeurs terminé 2024 En co…" at bounding box center [346, 32] width 578 height 58
click at [181, 27] on div "Convoyeurs terminé 2024" at bounding box center [171, 31] width 63 height 8
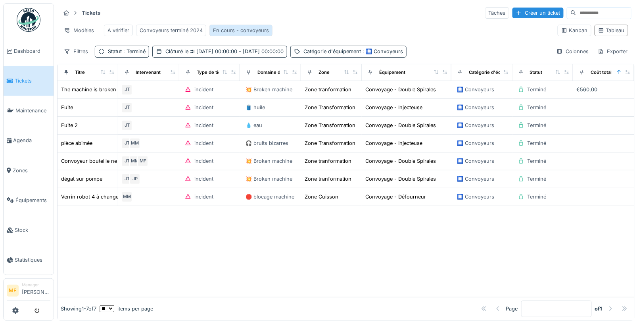
click at [252, 32] on div "En cours - convoyeurs" at bounding box center [241, 31] width 56 height 8
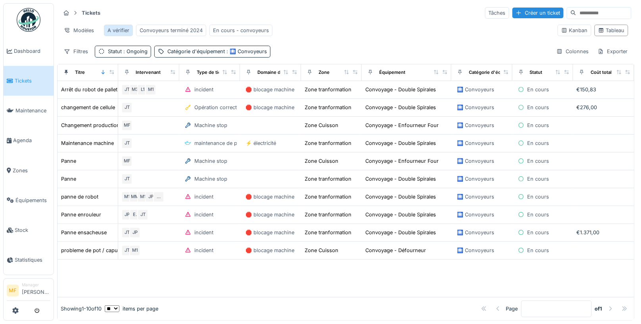
click at [119, 33] on div "A vérifier" at bounding box center [119, 31] width 22 height 8
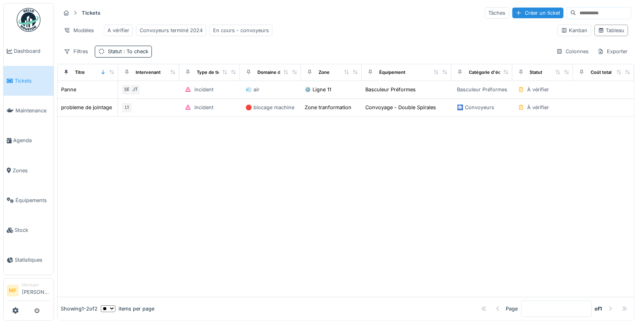
click at [608, 43] on div "Tickets Tâches Créer un ticket Modèles A vérifier Convoyeurs terminé 2024 En co…" at bounding box center [346, 32] width 578 height 58
click at [607, 54] on div "Exporter" at bounding box center [613, 52] width 37 height 12
click at [497, 51] on div "Filtres Statut : To check Colonnes Exporter" at bounding box center [345, 52] width 571 height 12
click at [24, 189] on link "Équipements" at bounding box center [29, 200] width 50 height 30
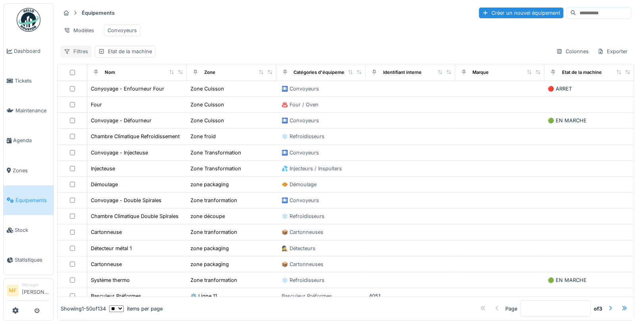
click at [81, 50] on div "Filtres" at bounding box center [75, 52] width 31 height 12
click at [284, 15] on div "Équipements Créer un nouvel équipement" at bounding box center [345, 12] width 571 height 13
click at [26, 137] on span "Agenda" at bounding box center [31, 141] width 37 height 8
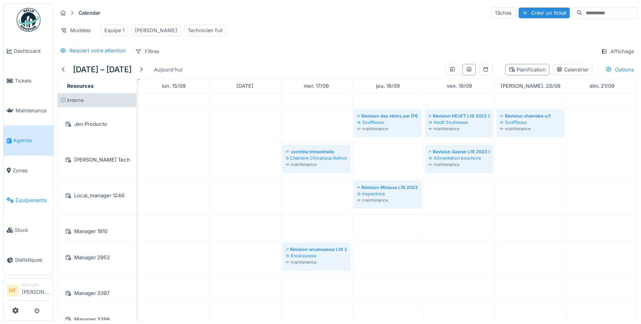
click at [40, 196] on span "Équipements" at bounding box center [32, 200] width 35 height 8
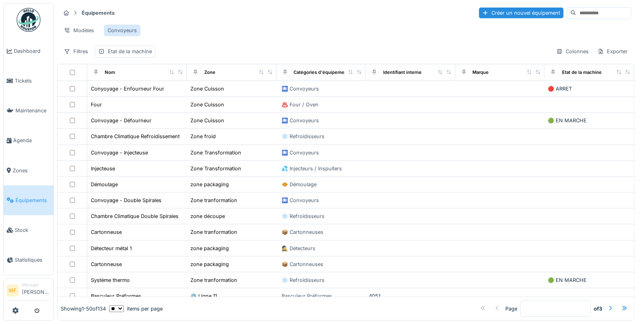
click at [128, 31] on div "Convoyeurs" at bounding box center [122, 31] width 29 height 8
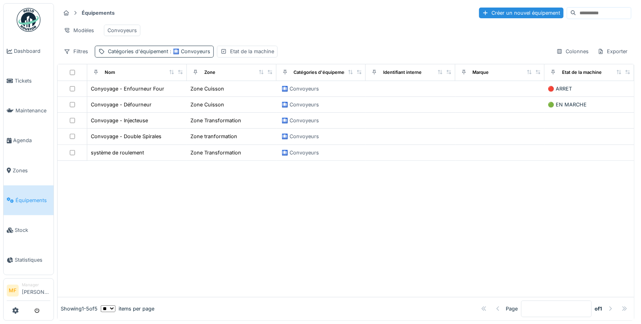
click at [169, 50] on span ": 🛄 Convoyeurs" at bounding box center [189, 51] width 42 height 6
click at [248, 49] on div "Etat de la machine" at bounding box center [252, 52] width 44 height 8
click at [240, 31] on div "Modèles Convoyeurs" at bounding box center [345, 30] width 571 height 18
click at [20, 226] on span "Stock" at bounding box center [33, 230] width 36 height 8
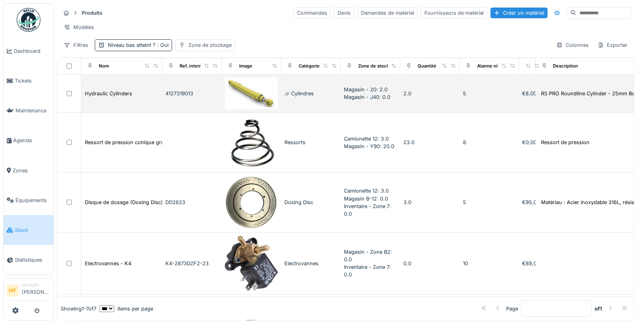
click at [105, 85] on td "Hydraulic Cylinders" at bounding box center [121, 94] width 81 height 38
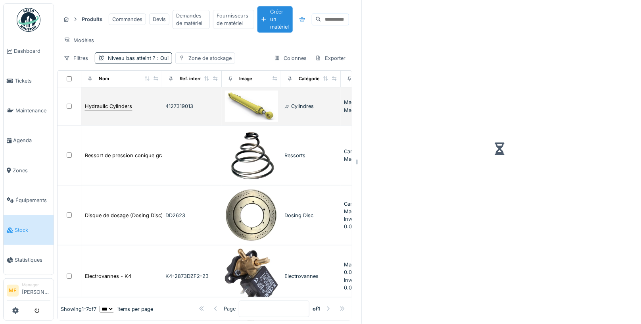
click at [98, 102] on div "Hydraulic Cylinders" at bounding box center [108, 106] width 47 height 8
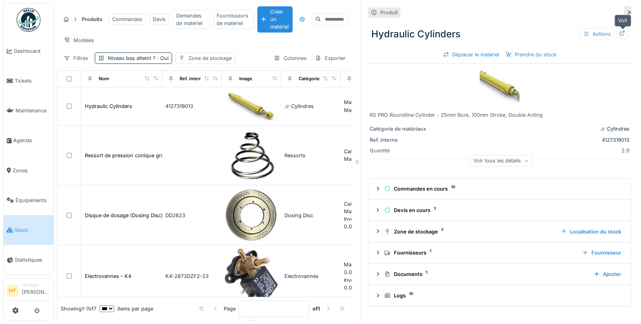
click at [624, 34] on icon at bounding box center [623, 33] width 6 height 5
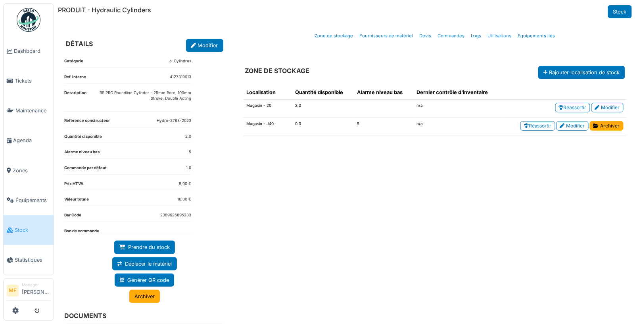
click at [497, 31] on link "Utilisations" at bounding box center [500, 36] width 30 height 19
select select "***"
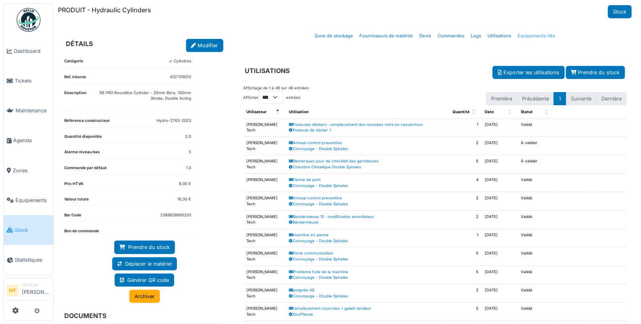
click at [537, 36] on link "Equipements liés" at bounding box center [537, 36] width 44 height 19
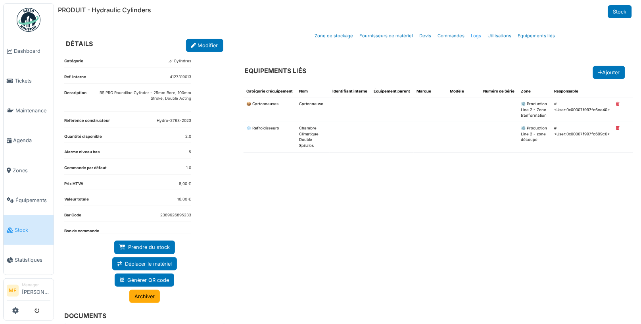
click at [477, 35] on link "Logs" at bounding box center [476, 36] width 17 height 19
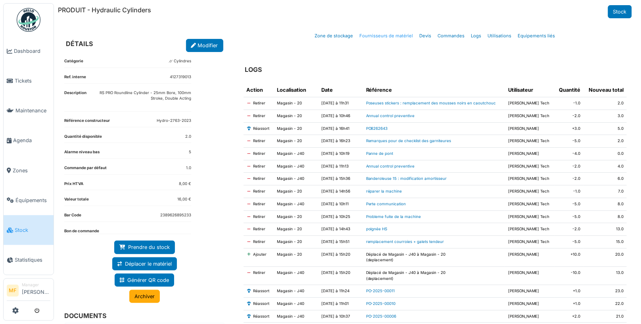
click at [374, 35] on link "Fournisseurs de matériel" at bounding box center [387, 36] width 60 height 19
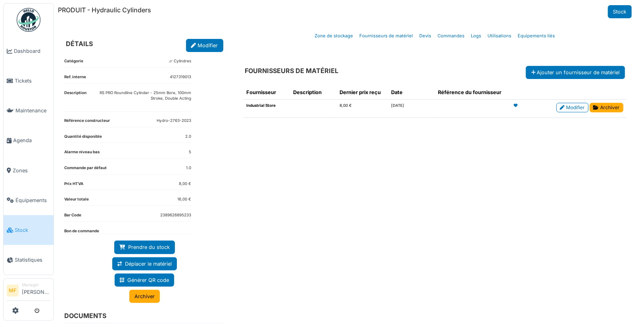
click at [268, 107] on dt "Industrial Store" at bounding box center [267, 106] width 40 height 6
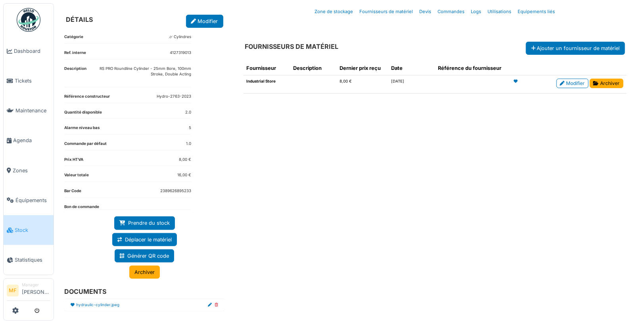
click at [31, 230] on link "Stock" at bounding box center [29, 230] width 50 height 30
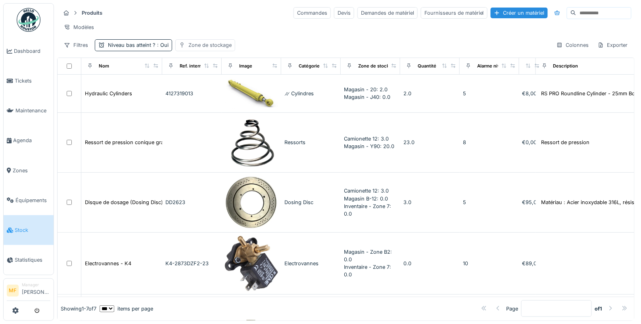
click at [216, 44] on div "Zone de stockage" at bounding box center [210, 45] width 43 height 8
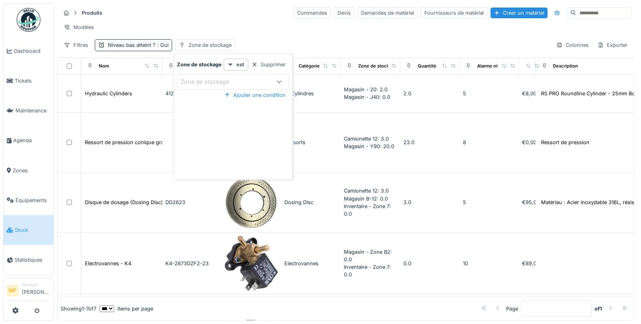
click at [226, 83] on div "Zone de stockage" at bounding box center [211, 81] width 60 height 9
click at [216, 14] on div "Produits Commandes Devis Demandes de matériel Fournisseurs de matériel Créer un…" at bounding box center [345, 12] width 571 height 13
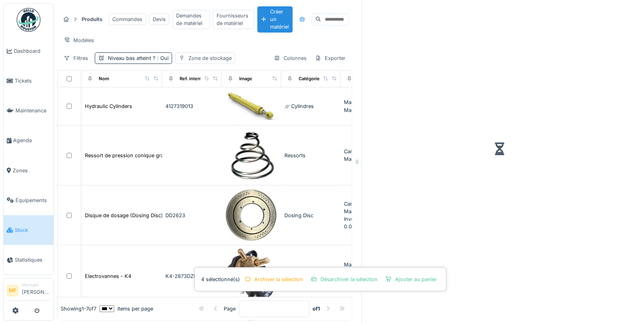
click at [318, 44] on div "Modèles" at bounding box center [204, 41] width 289 height 12
click at [403, 281] on div "Ajouter au panier" at bounding box center [412, 279] width 58 height 11
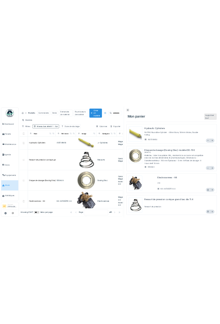
scroll to position [54, 0]
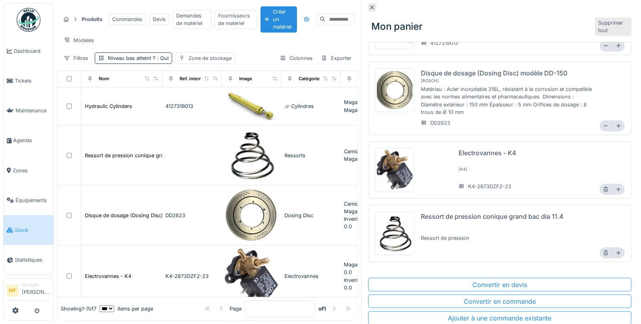
click at [622, 190] on div at bounding box center [620, 189] width 9 height 11
type input "*"
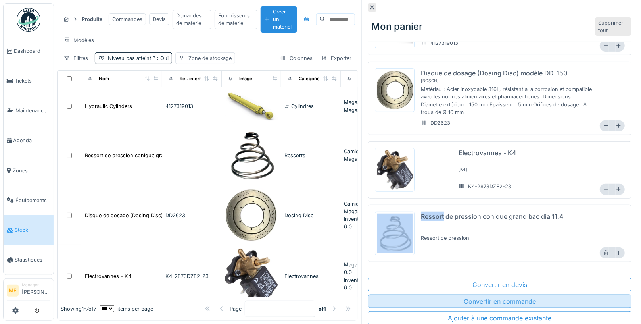
click at [512, 300] on div "Convertir en commande" at bounding box center [500, 300] width 264 height 13
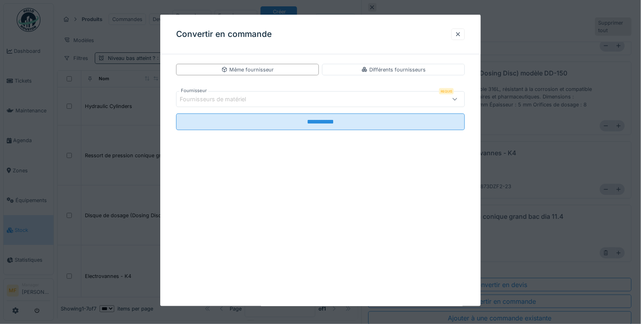
click at [248, 98] on div "Fournisseurs de matériel" at bounding box center [218, 99] width 77 height 9
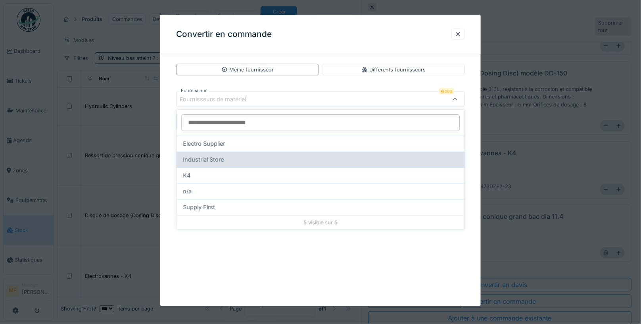
click at [228, 165] on div "Industrial Store" at bounding box center [321, 160] width 288 height 16
type input "***"
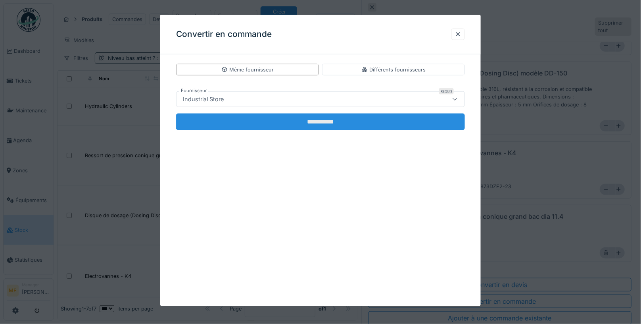
click at [314, 125] on input "**********" at bounding box center [320, 122] width 289 height 17
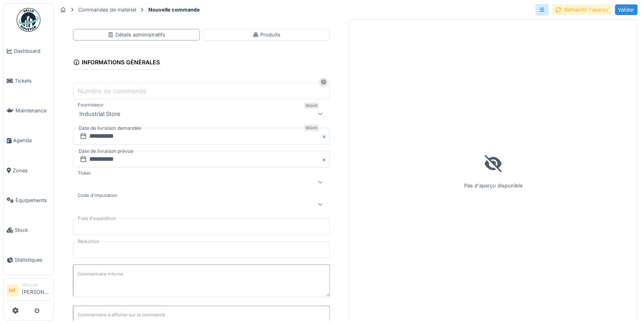
click at [590, 7] on div "Rafraîchir l'aperçu" at bounding box center [582, 9] width 60 height 11
click at [134, 86] on label "Numéro de commande" at bounding box center [112, 91] width 72 height 10
click at [134, 85] on input "Numéro de commande" at bounding box center [201, 91] width 257 height 17
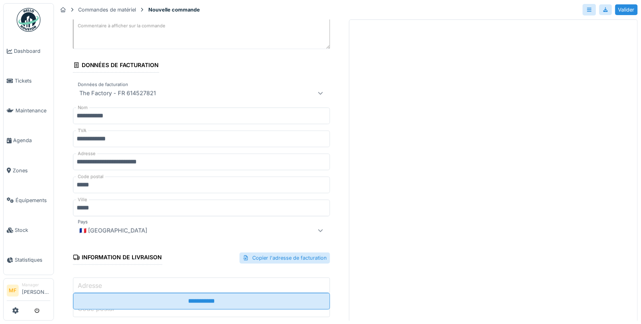
scroll to position [358, 0]
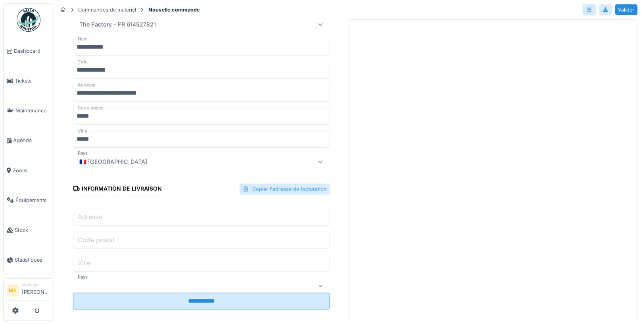
type input "**********"
click at [291, 184] on div "Copier l'adresse de facturation" at bounding box center [285, 189] width 90 height 11
type input "**********"
type input "*****"
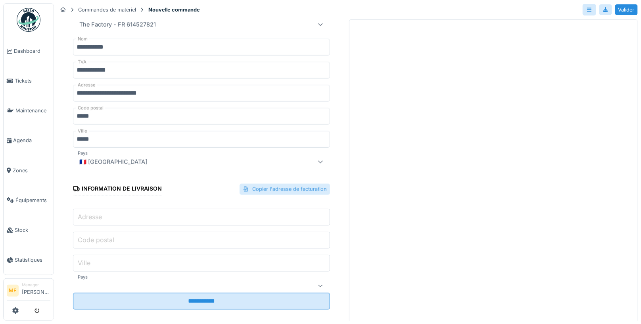
type input "**"
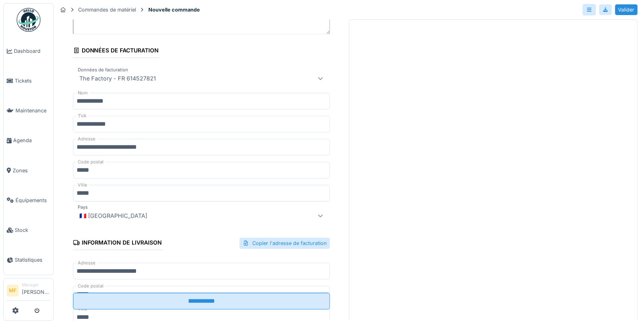
scroll to position [318, 0]
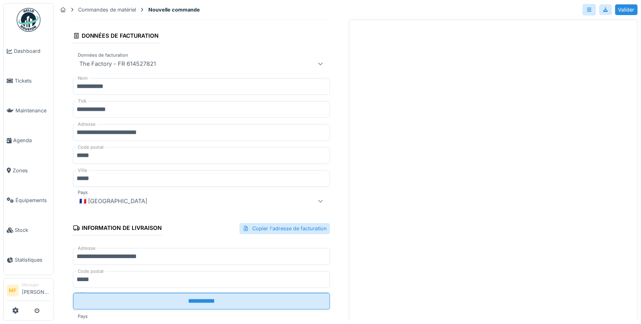
click at [204, 310] on div "**********" at bounding box center [201, 307] width 257 height 29
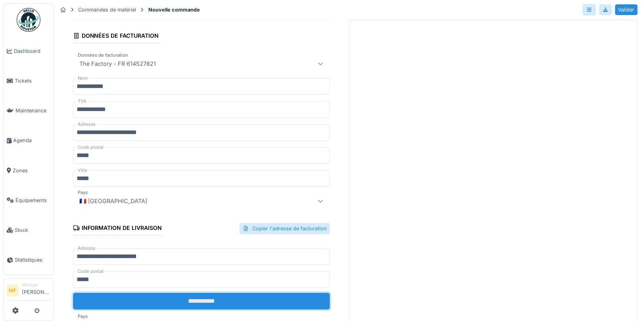
click at [204, 301] on input "**********" at bounding box center [201, 301] width 257 height 17
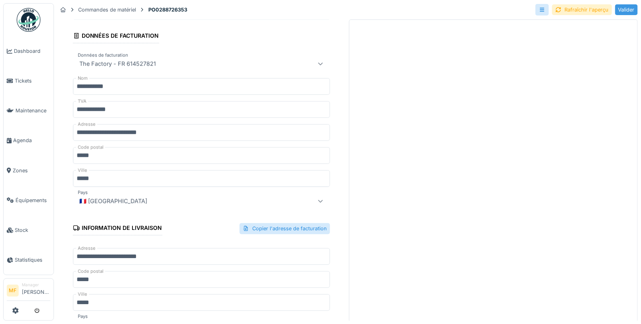
click at [631, 6] on div "Valider" at bounding box center [627, 9] width 23 height 11
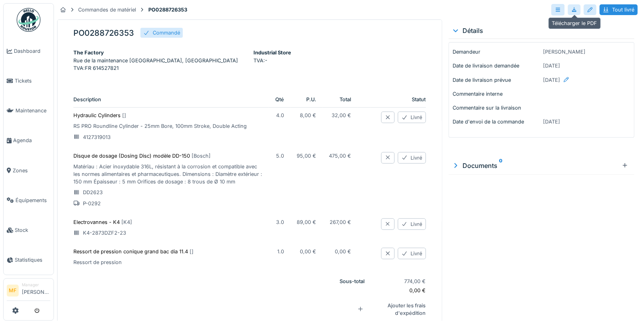
click at [575, 8] on div at bounding box center [574, 10] width 6 height 8
click at [115, 12] on div "Commandes de matériel" at bounding box center [107, 10] width 58 height 8
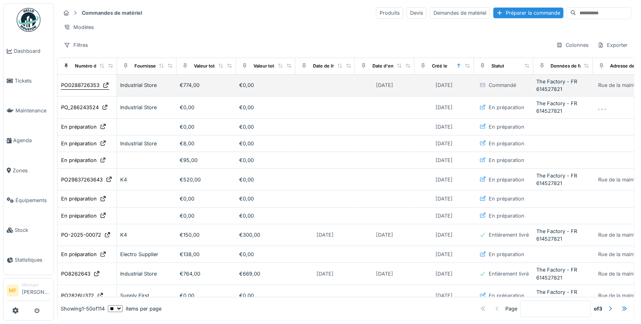
click at [87, 83] on div "PO0288726353" at bounding box center [80, 85] width 38 height 8
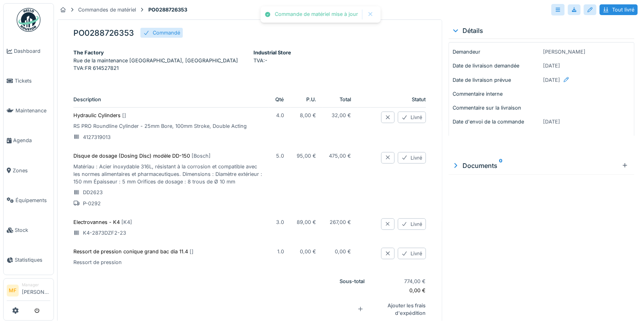
scroll to position [21, 0]
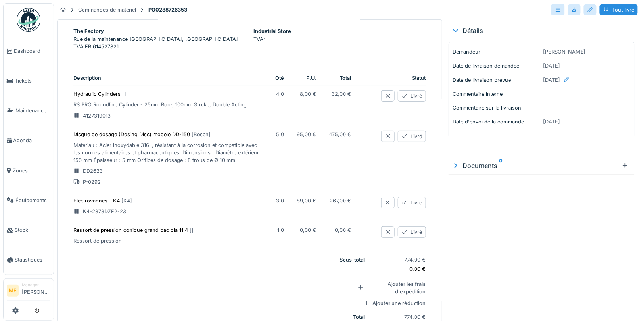
click at [419, 102] on div "Livré" at bounding box center [412, 96] width 28 height 12
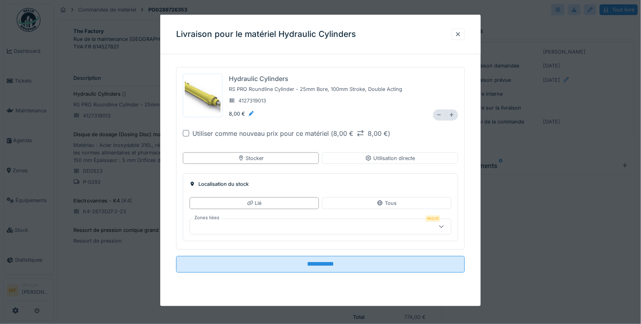
type input "******"
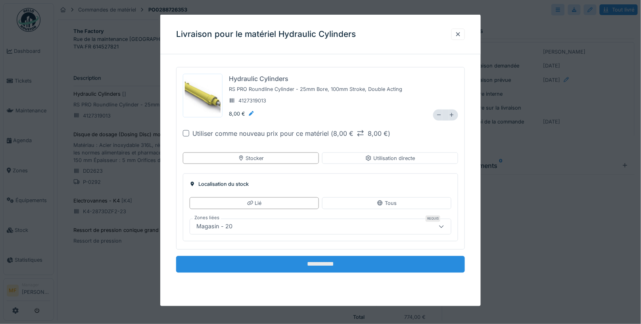
click at [321, 260] on input "**********" at bounding box center [320, 264] width 289 height 17
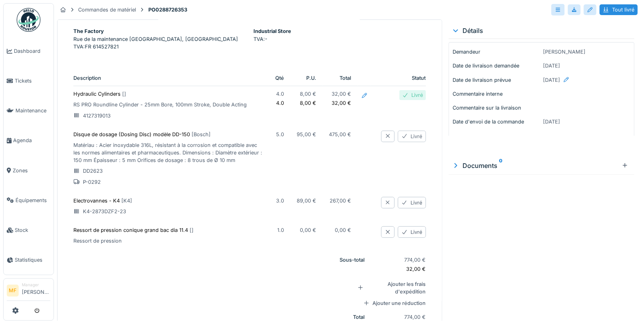
click at [417, 142] on div "Livré" at bounding box center [412, 137] width 28 height 12
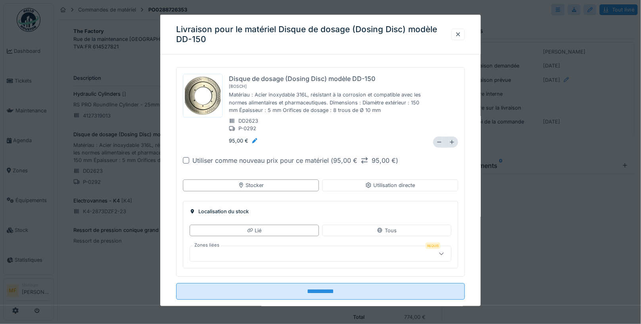
type input "******"
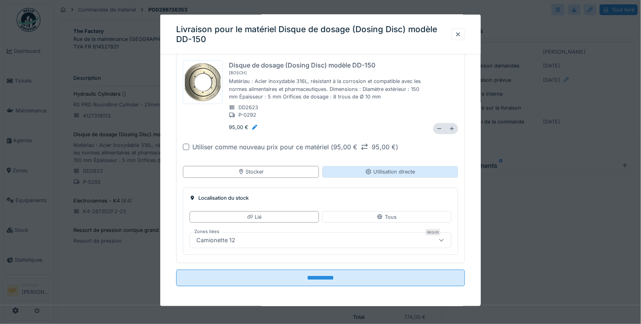
click at [386, 175] on div "Utilisation directe" at bounding box center [391, 172] width 50 height 8
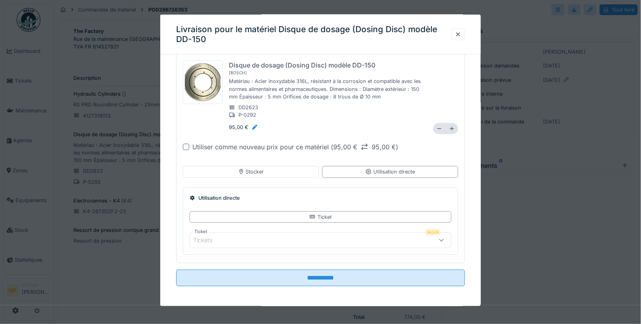
click at [214, 236] on div "Tickets" at bounding box center [208, 240] width 31 height 9
click at [459, 29] on div at bounding box center [458, 35] width 13 height 12
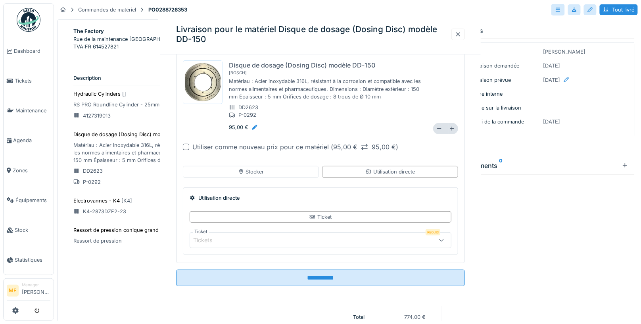
scroll to position [0, 0]
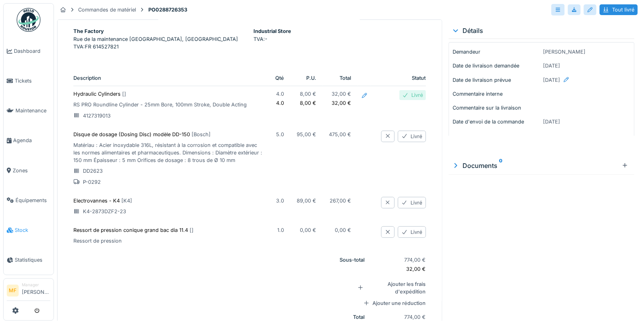
click at [27, 226] on span "Stock" at bounding box center [33, 230] width 36 height 8
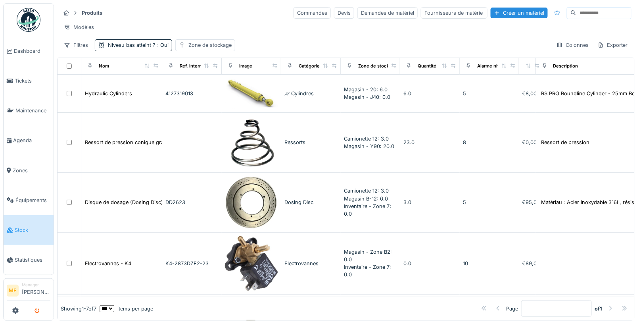
click at [39, 310] on icon "submit" at bounding box center [37, 310] width 5 height 5
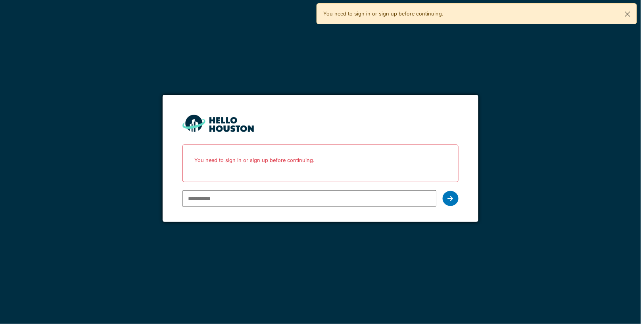
type input "**********"
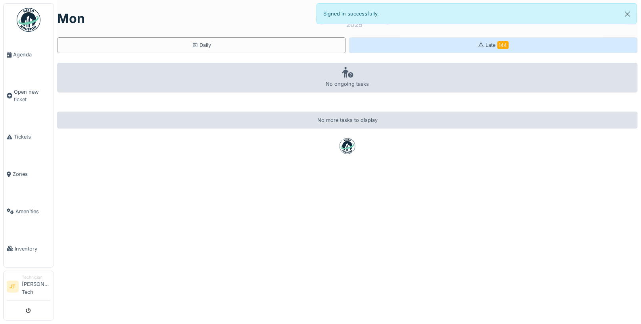
click at [496, 40] on div "Late 144" at bounding box center [493, 45] width 289 height 16
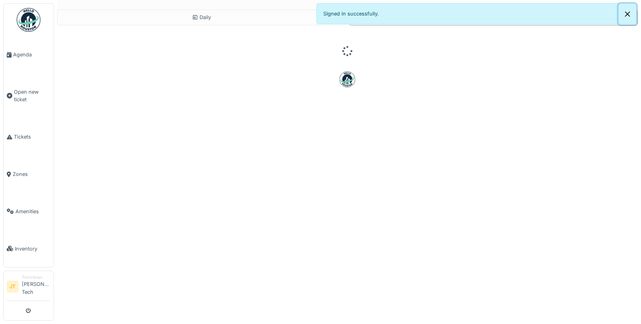
click at [628, 18] on button "Close" at bounding box center [628, 14] width 18 height 21
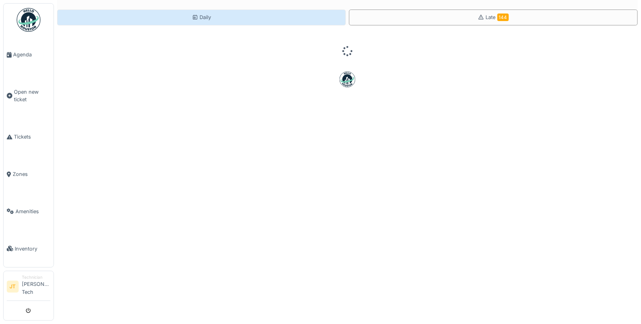
click at [216, 17] on div "Daily" at bounding box center [201, 18] width 289 height 16
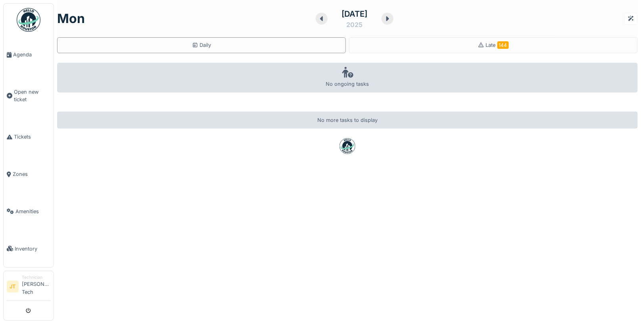
click at [318, 17] on icon at bounding box center [322, 18] width 8 height 6
click at [314, 17] on div at bounding box center [320, 19] width 12 height 12
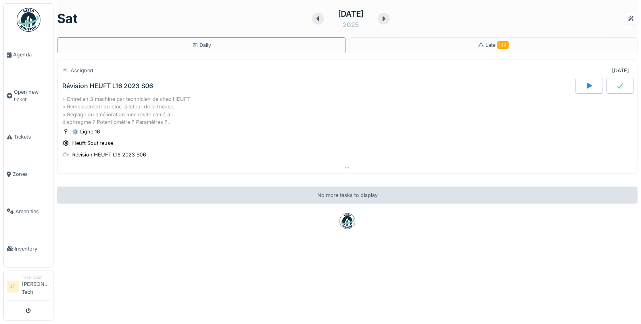
click at [182, 95] on div "> Entretien 3 machine par technicien de chez HEUFT > Remplacement du bloc éject…" at bounding box center [347, 110] width 571 height 31
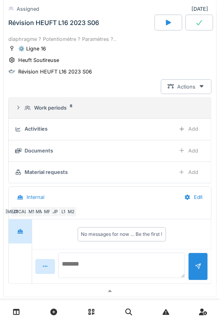
scroll to position [97, 0]
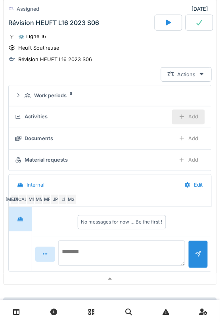
click at [183, 114] on icon at bounding box center [182, 116] width 6 height 5
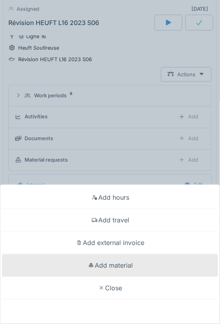
click at [117, 261] on div "Add material" at bounding box center [110, 265] width 216 height 23
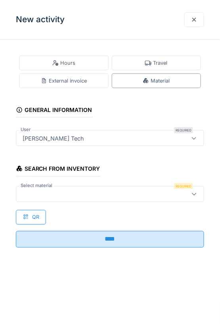
click at [61, 191] on div at bounding box center [97, 194] width 157 height 9
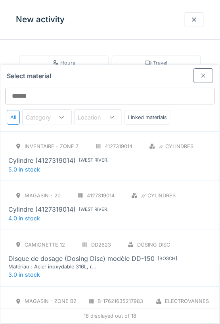
click at [208, 74] on div at bounding box center [204, 75] width 20 height 15
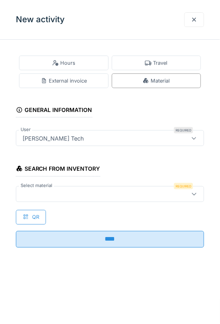
click at [33, 212] on div "QR" at bounding box center [31, 217] width 30 height 15
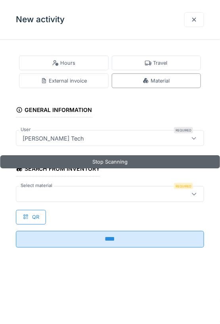
click at [112, 162] on div "Stop Scanning" at bounding box center [110, 161] width 220 height 13
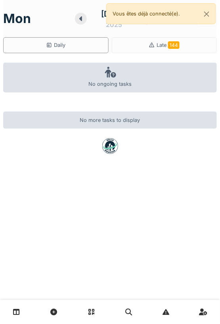
click at [79, 18] on icon at bounding box center [80, 18] width 3 height 5
click at [75, 18] on icon at bounding box center [79, 18] width 8 height 6
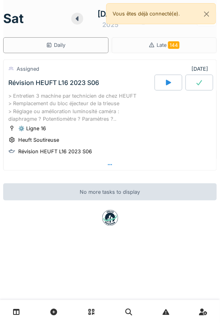
click at [108, 164] on icon at bounding box center [110, 164] width 6 height 5
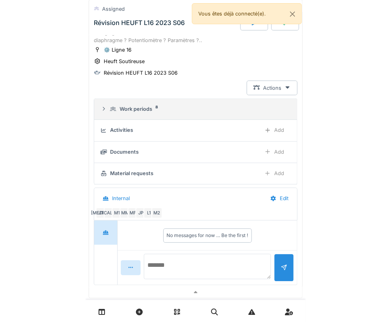
scroll to position [105, 0]
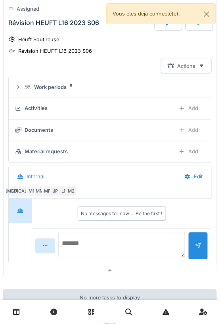
click at [187, 126] on div "Add" at bounding box center [188, 130] width 33 height 15
click at [190, 110] on div "Add" at bounding box center [188, 108] width 33 height 15
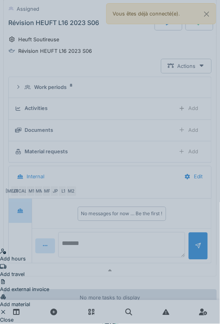
click at [49, 293] on div "Add material" at bounding box center [24, 300] width 49 height 15
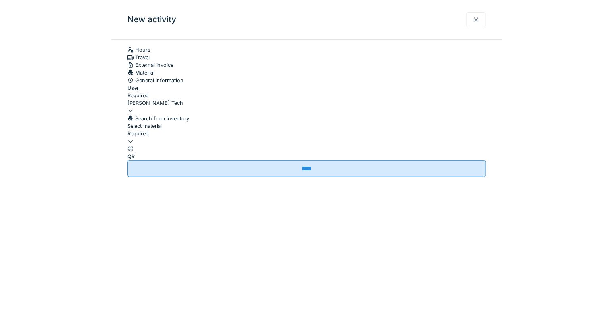
scroll to position [108, 0]
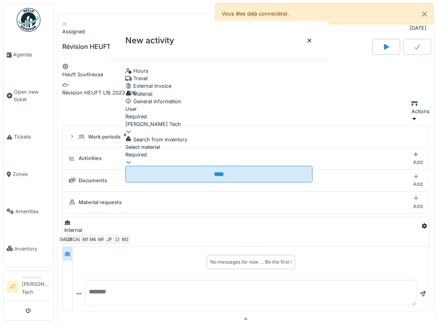
click at [220, 37] on div at bounding box center [309, 41] width 6 height 8
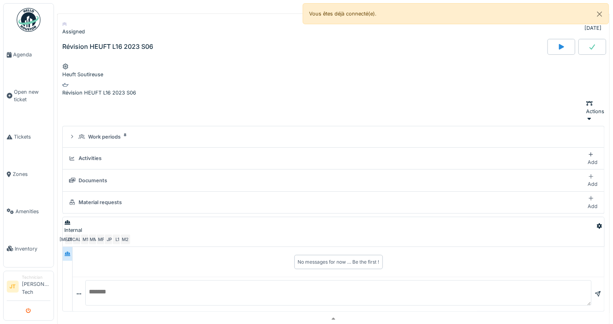
click at [24, 313] on button "submit" at bounding box center [28, 310] width 15 height 13
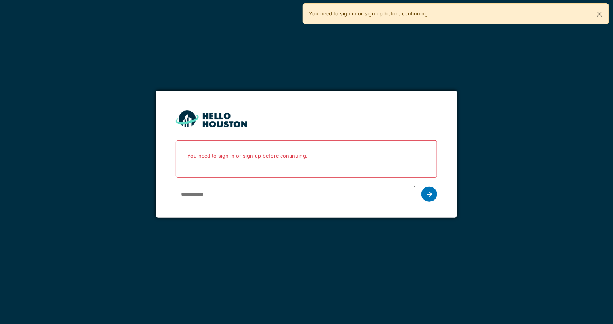
type input "**********"
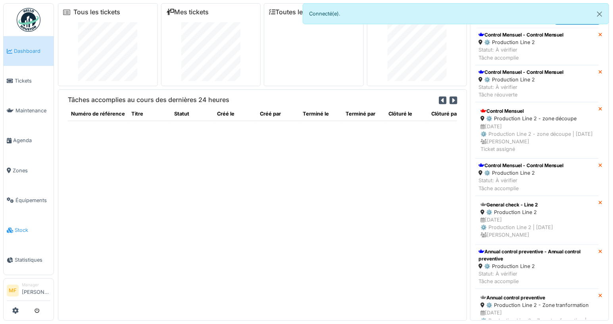
click at [30, 226] on span "Stock" at bounding box center [33, 230] width 36 height 8
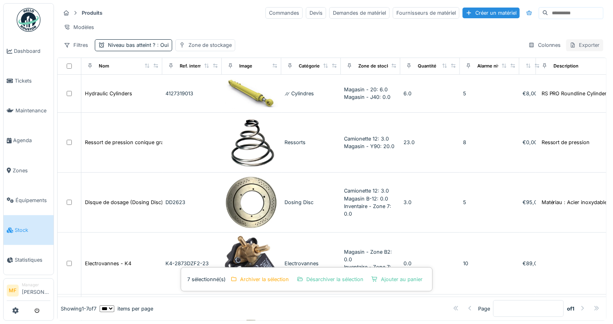
click at [586, 46] on div "Exporter" at bounding box center [584, 45] width 37 height 12
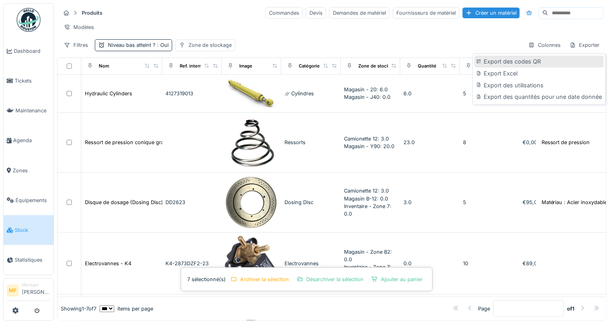
click at [504, 64] on div "Export des codes QR" at bounding box center [539, 62] width 129 height 12
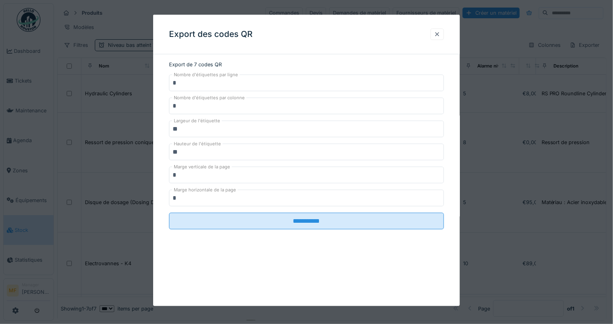
click at [439, 35] on div at bounding box center [437, 35] width 6 height 8
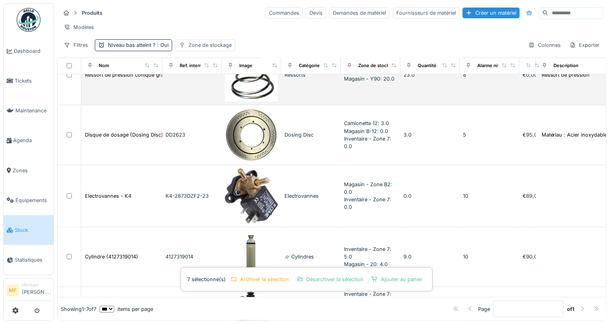
scroll to position [73, 0]
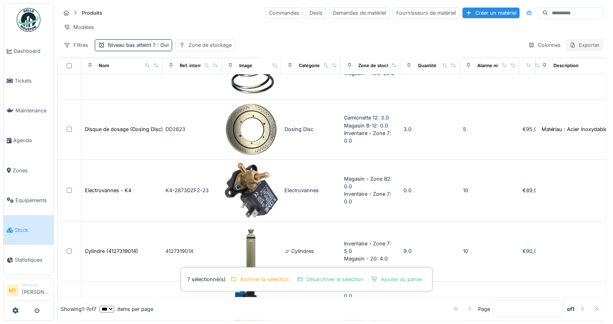
click at [590, 46] on div "Exporter" at bounding box center [584, 45] width 37 height 12
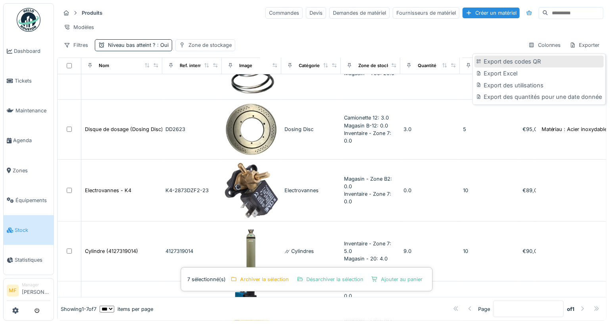
click at [520, 62] on div "Export des codes QR" at bounding box center [539, 62] width 129 height 12
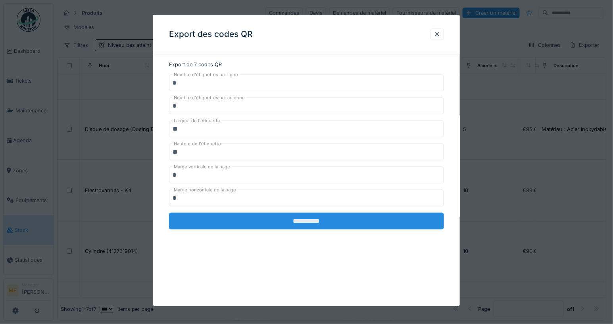
click at [326, 220] on input "**********" at bounding box center [306, 221] width 275 height 17
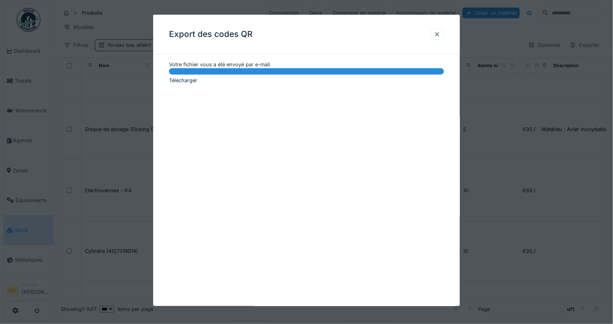
click at [182, 81] on link "Télécharger" at bounding box center [183, 80] width 28 height 6
click at [440, 31] on div at bounding box center [437, 35] width 6 height 8
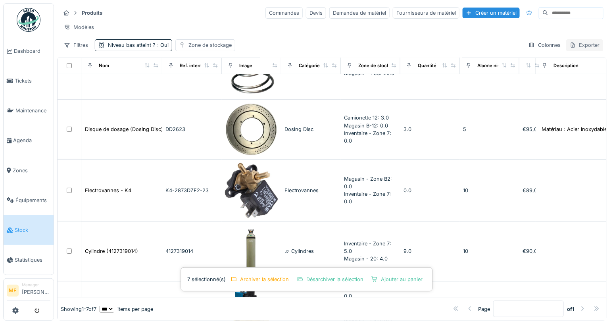
click at [593, 43] on div "Exporter" at bounding box center [584, 45] width 37 height 12
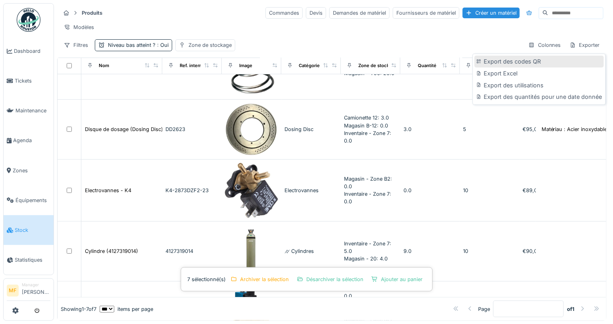
click at [520, 63] on div "Export des codes QR" at bounding box center [539, 62] width 129 height 12
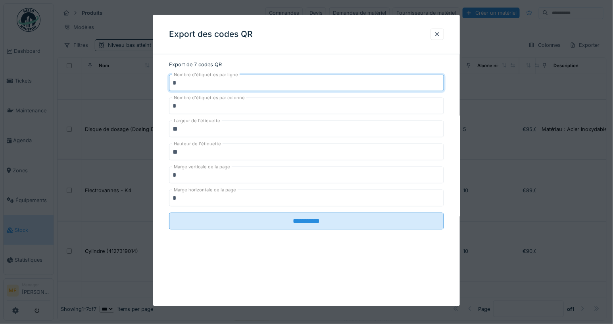
drag, startPoint x: 177, startPoint y: 82, endPoint x: 158, endPoint y: 82, distance: 18.3
click at [162, 82] on div "**********" at bounding box center [306, 156] width 307 height 191
type input "*"
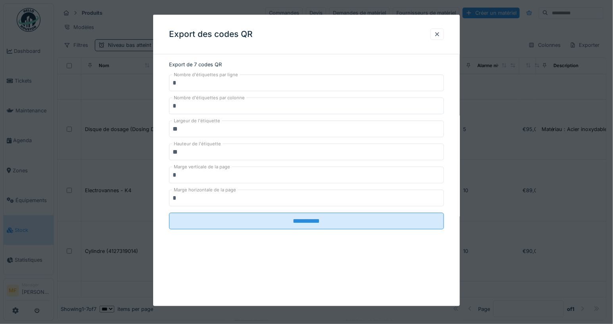
click at [329, 56] on div "**********" at bounding box center [306, 160] width 307 height 291
click at [439, 37] on div at bounding box center [437, 35] width 6 height 8
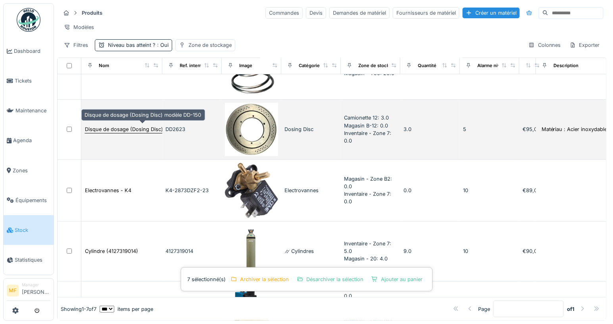
click at [126, 125] on div "Disque de dosage (Dosing Disc) modèle DD-150" at bounding box center [143, 129] width 117 height 8
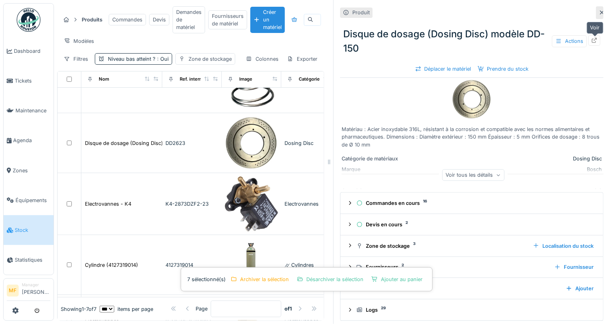
click at [600, 38] on div at bounding box center [595, 40] width 12 height 10
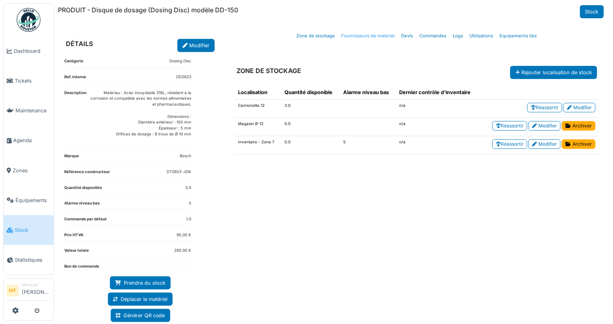
click at [358, 35] on link "Fournisseurs de matériel" at bounding box center [369, 36] width 60 height 19
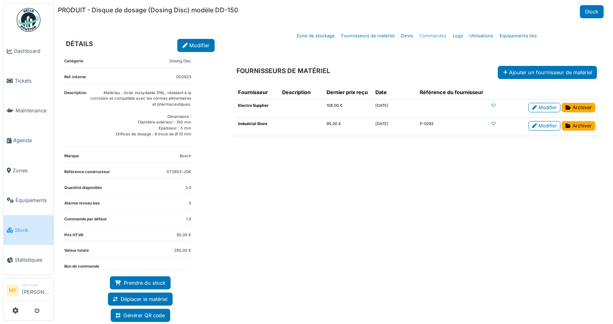
click at [430, 32] on link "Commandes" at bounding box center [433, 36] width 33 height 19
select select "***"
